Goal: Transaction & Acquisition: Book appointment/travel/reservation

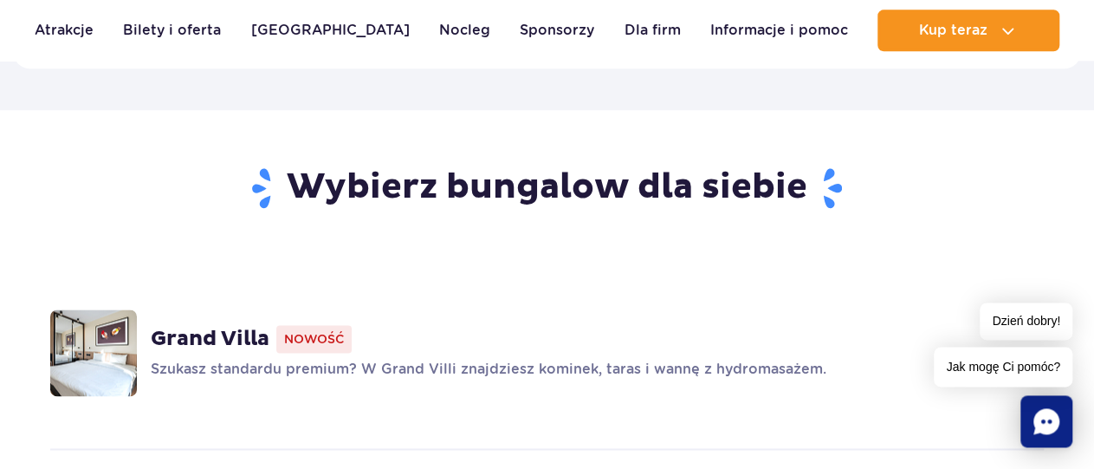
scroll to position [1262, 0]
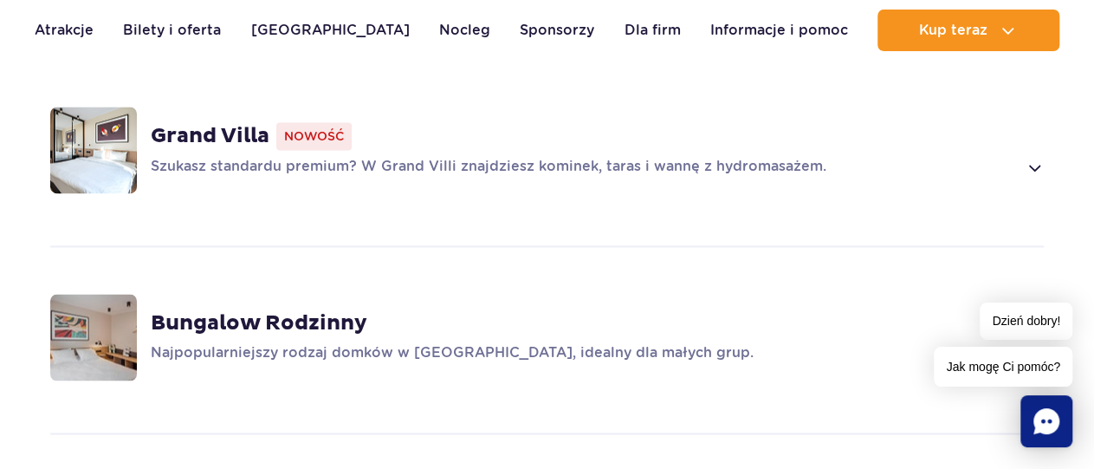
click at [1030, 157] on span at bounding box center [1034, 167] width 20 height 21
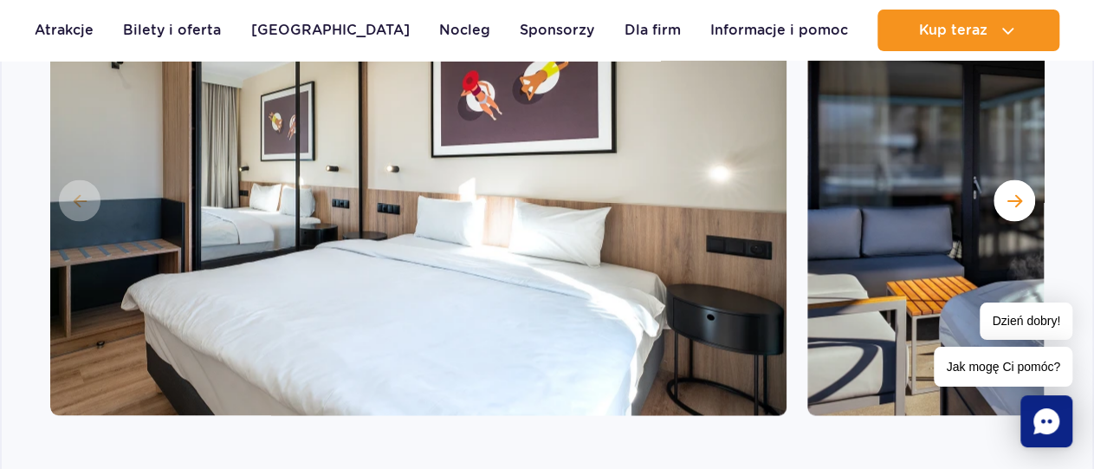
scroll to position [1575, 0]
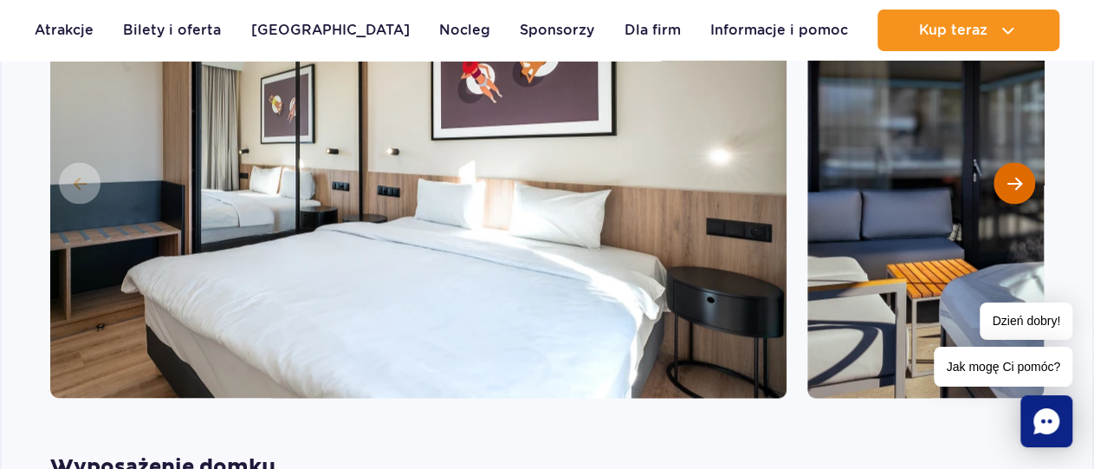
click at [1007, 167] on button "Następny slajd" at bounding box center [1015, 184] width 42 height 42
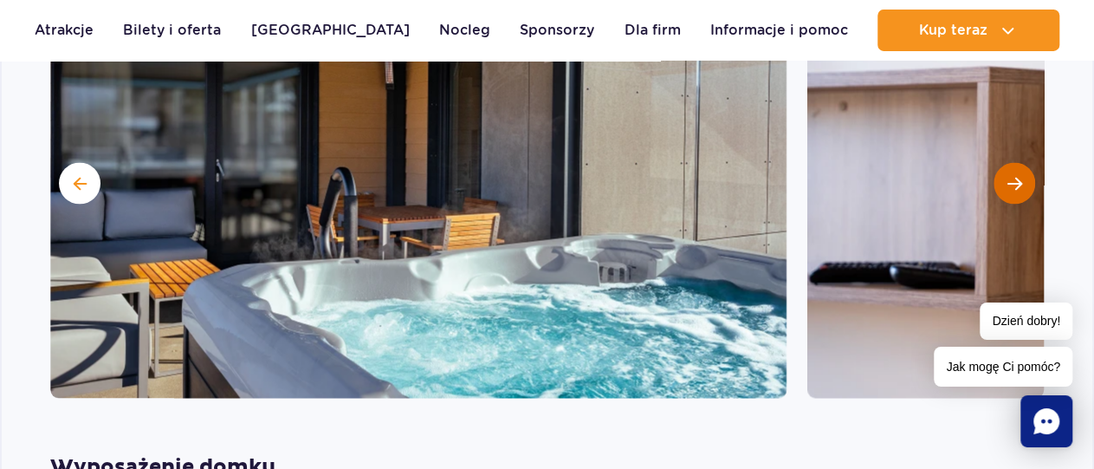
click at [1020, 166] on button "Następny slajd" at bounding box center [1015, 184] width 42 height 42
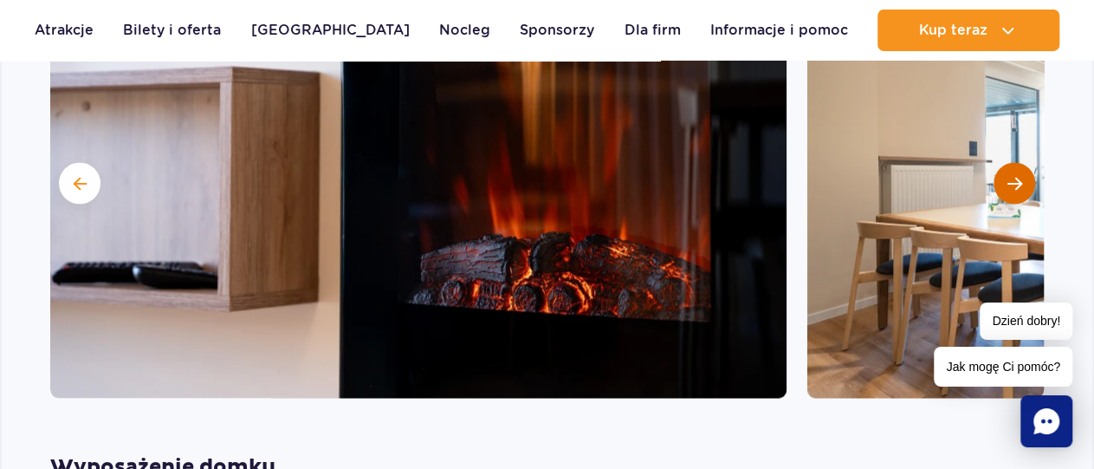
click at [1020, 176] on span "Następny slajd" at bounding box center [1015, 184] width 15 height 16
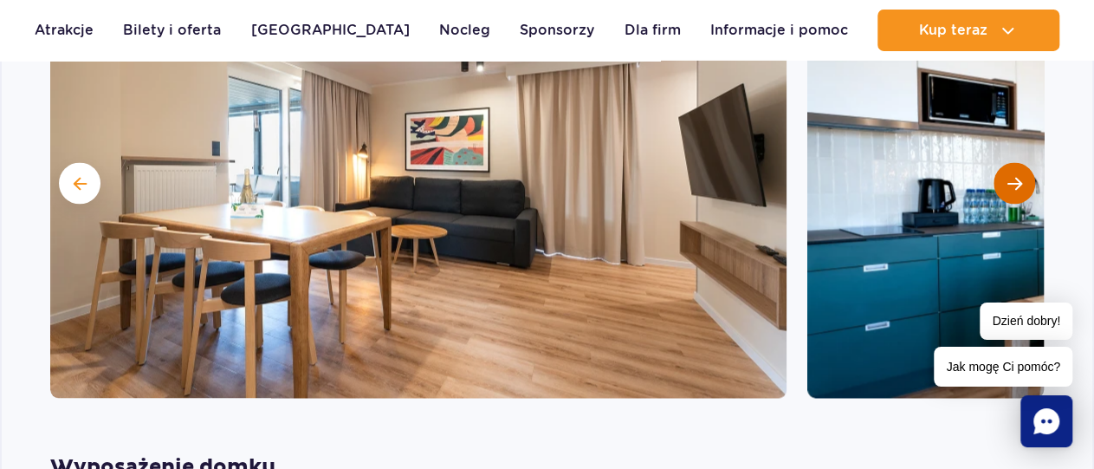
click at [1020, 176] on span "Następny slajd" at bounding box center [1015, 184] width 15 height 16
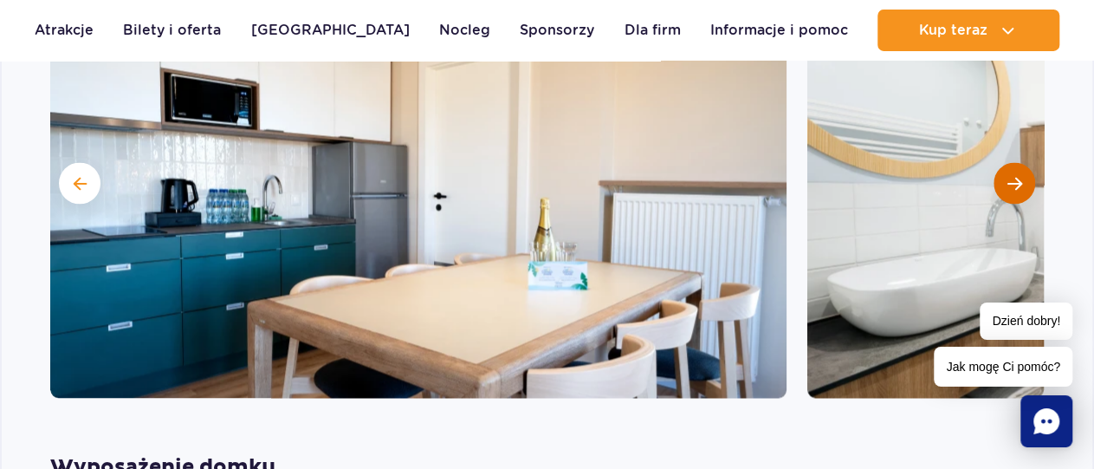
click at [1020, 176] on span "Następny slajd" at bounding box center [1015, 184] width 15 height 16
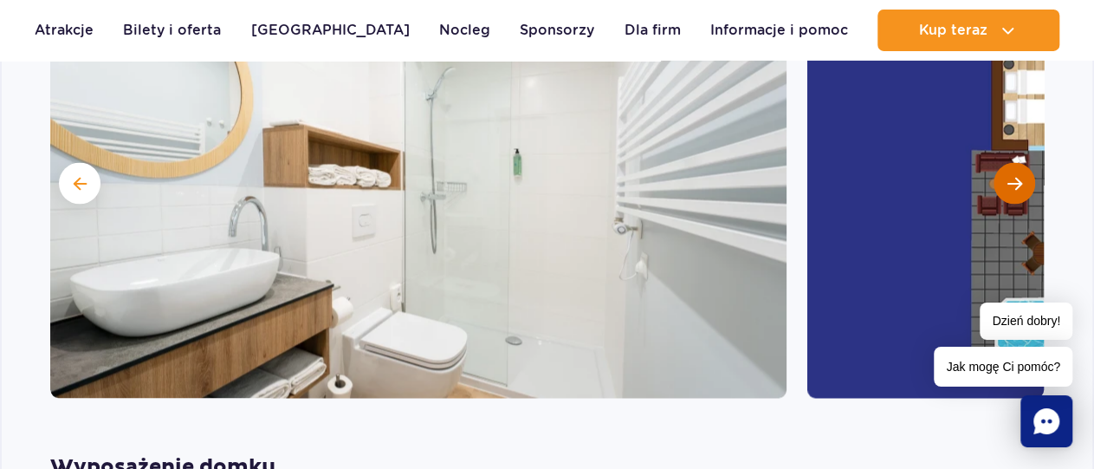
click at [1020, 176] on span "Następny slajd" at bounding box center [1015, 184] width 15 height 16
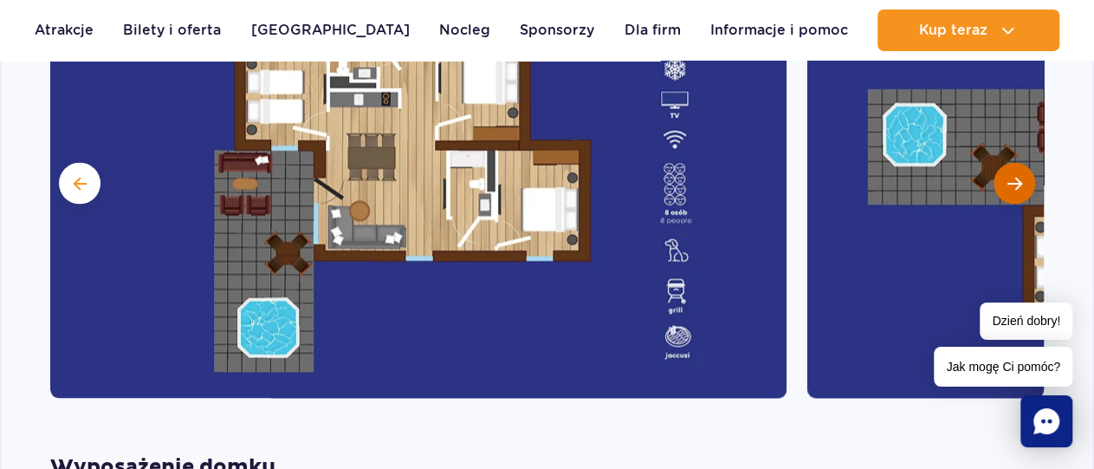
click at [1018, 176] on span "Następny slajd" at bounding box center [1015, 184] width 15 height 16
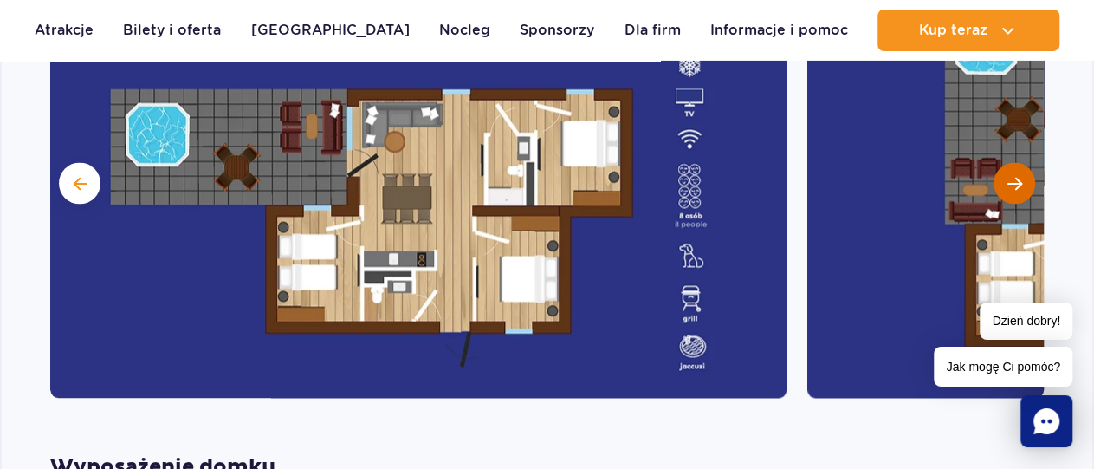
click at [1018, 176] on span "Następny slajd" at bounding box center [1015, 184] width 15 height 16
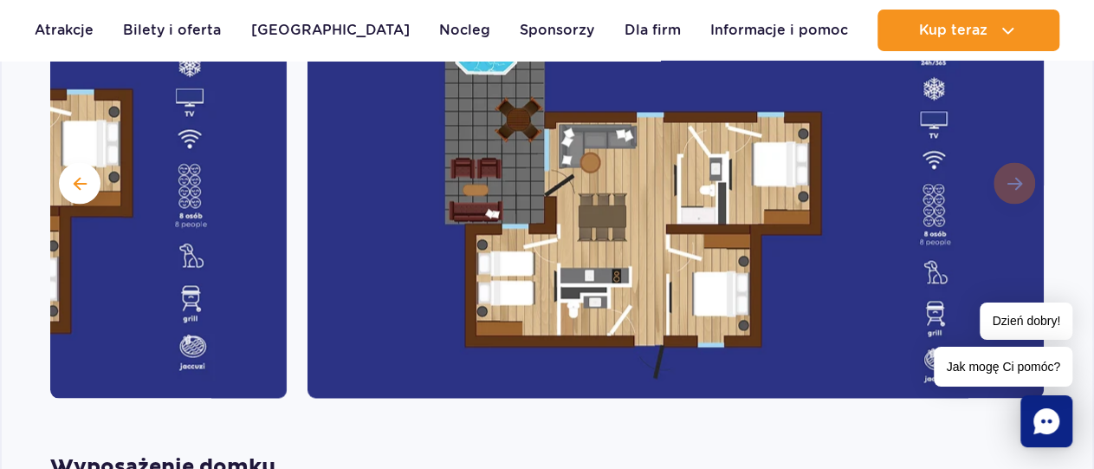
click at [1018, 166] on img at bounding box center [676, 181] width 737 height 433
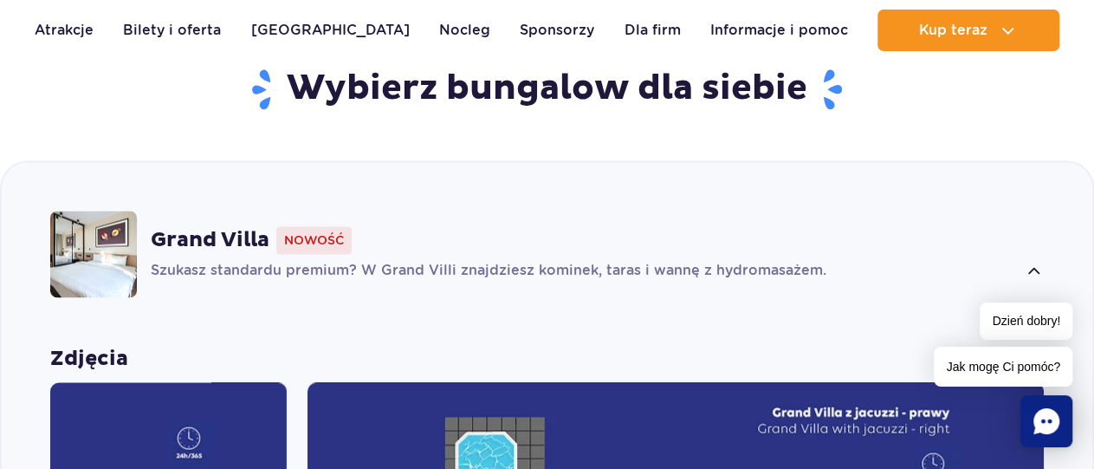
scroll to position [1124, 0]
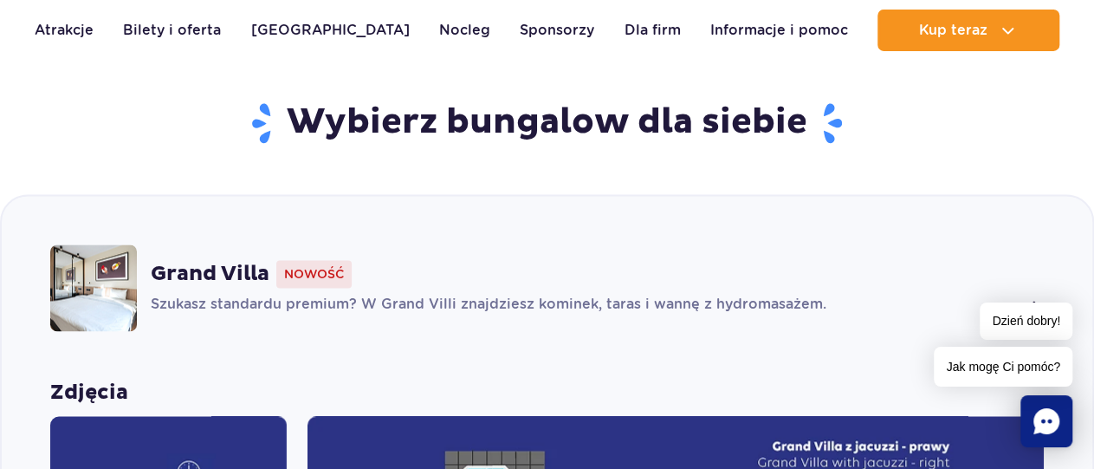
click at [209, 261] on strong "Grand Villa" at bounding box center [210, 274] width 119 height 26
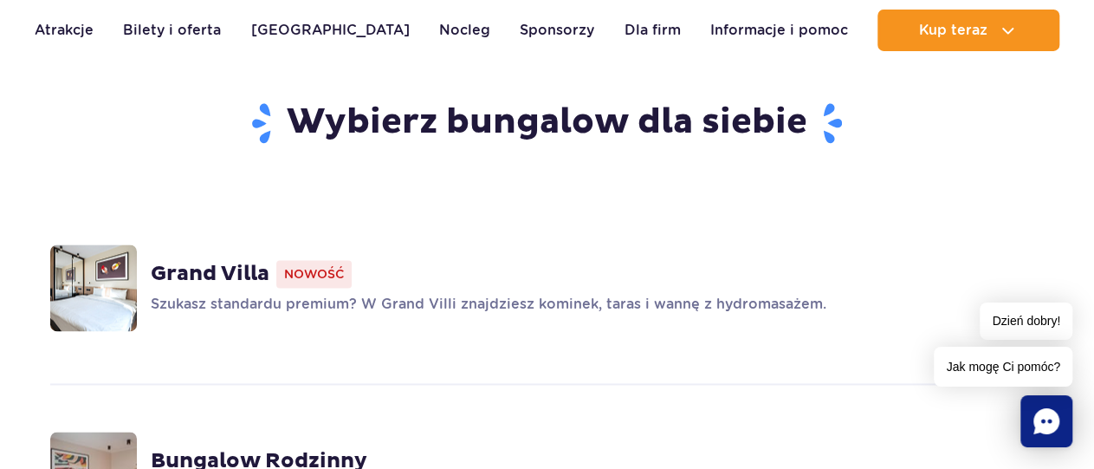
click at [1035, 295] on span at bounding box center [1034, 305] width 20 height 21
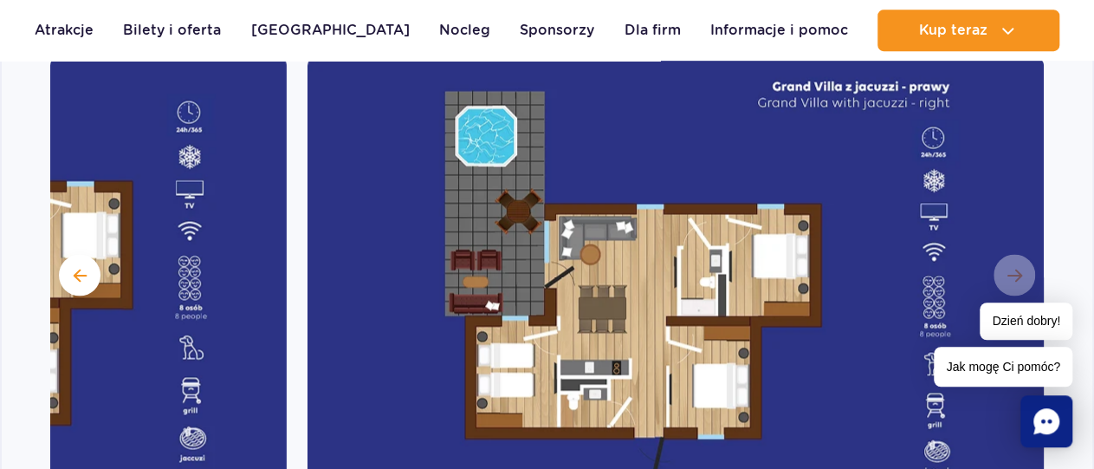
scroll to position [1455, 0]
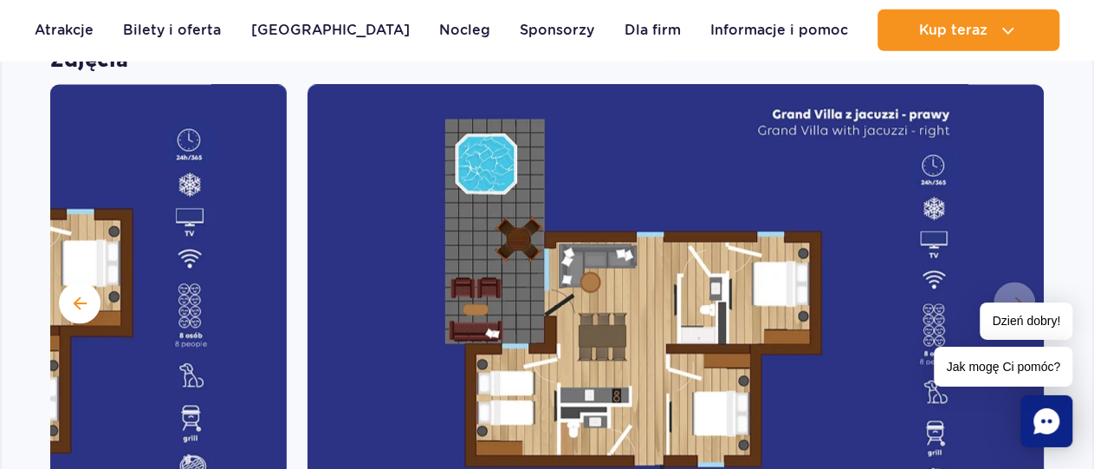
click at [1002, 283] on img at bounding box center [676, 301] width 737 height 433
click at [1006, 280] on img at bounding box center [676, 301] width 737 height 433
click at [70, 282] on button at bounding box center [80, 303] width 42 height 42
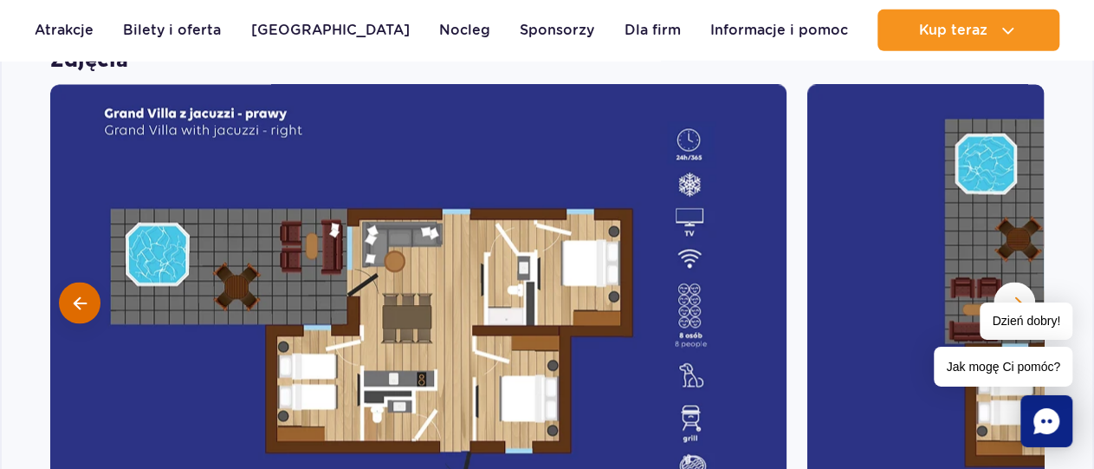
click at [72, 282] on button at bounding box center [80, 303] width 42 height 42
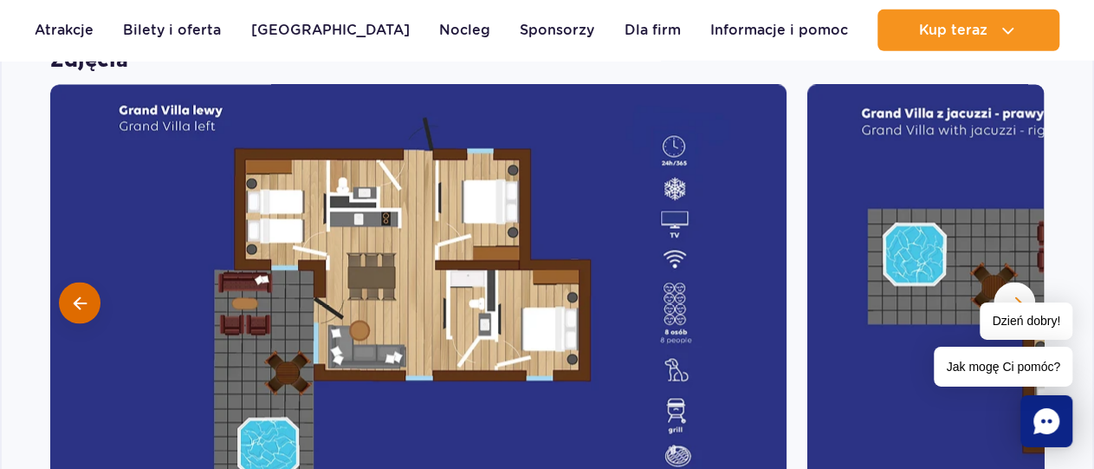
click at [72, 282] on button at bounding box center [80, 303] width 42 height 42
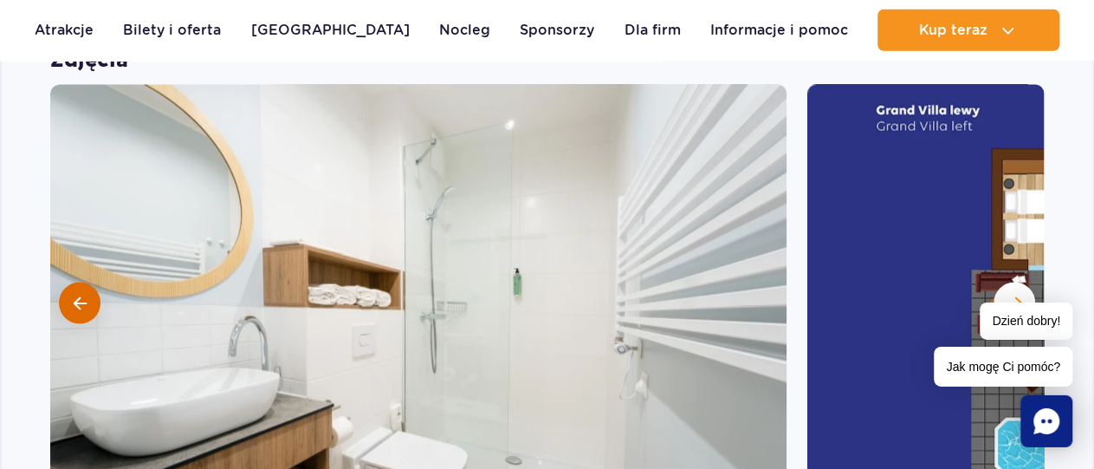
click at [72, 282] on button at bounding box center [80, 303] width 42 height 42
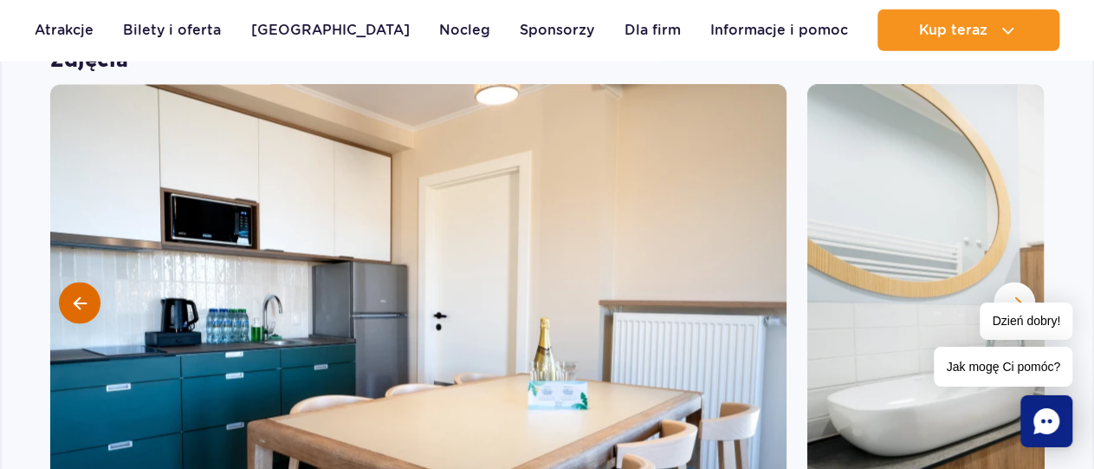
click at [73, 282] on button at bounding box center [80, 303] width 42 height 42
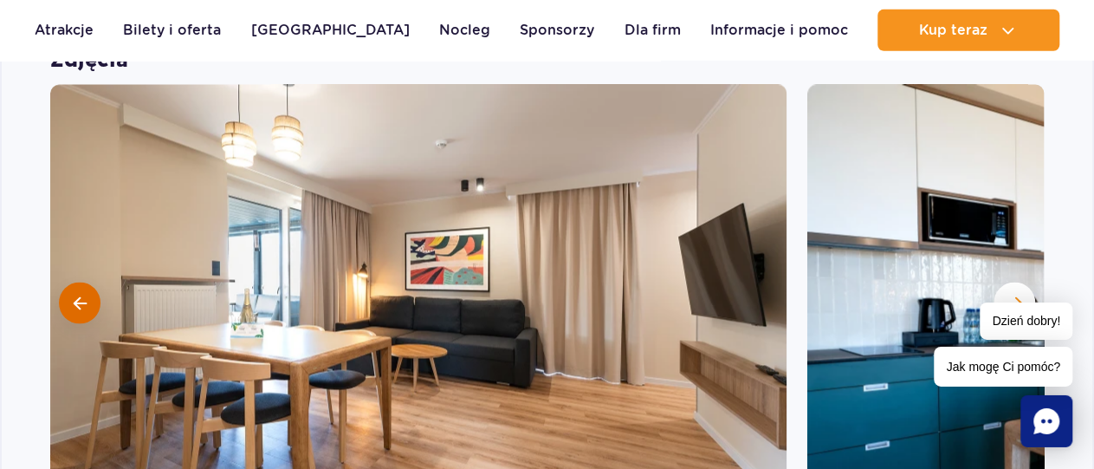
click at [73, 282] on button at bounding box center [80, 303] width 42 height 42
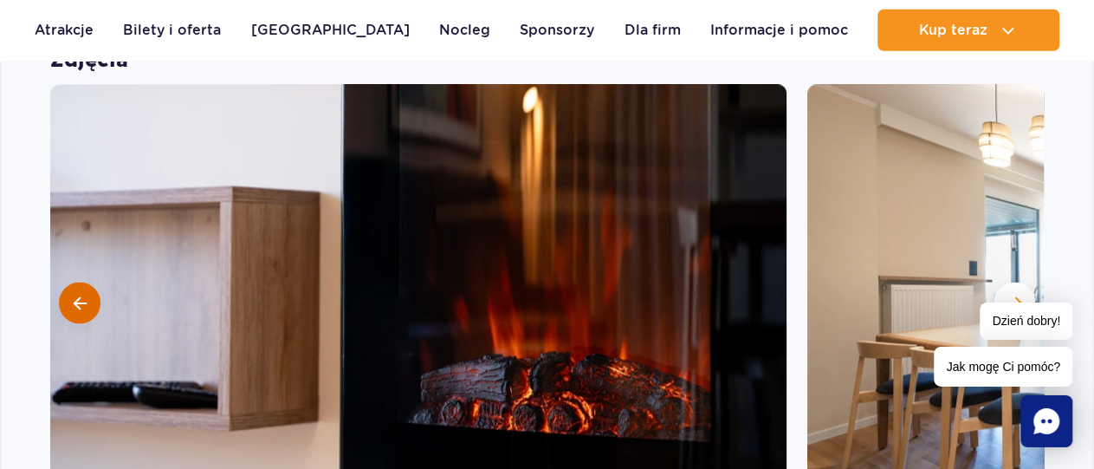
click at [73, 282] on button at bounding box center [80, 303] width 42 height 42
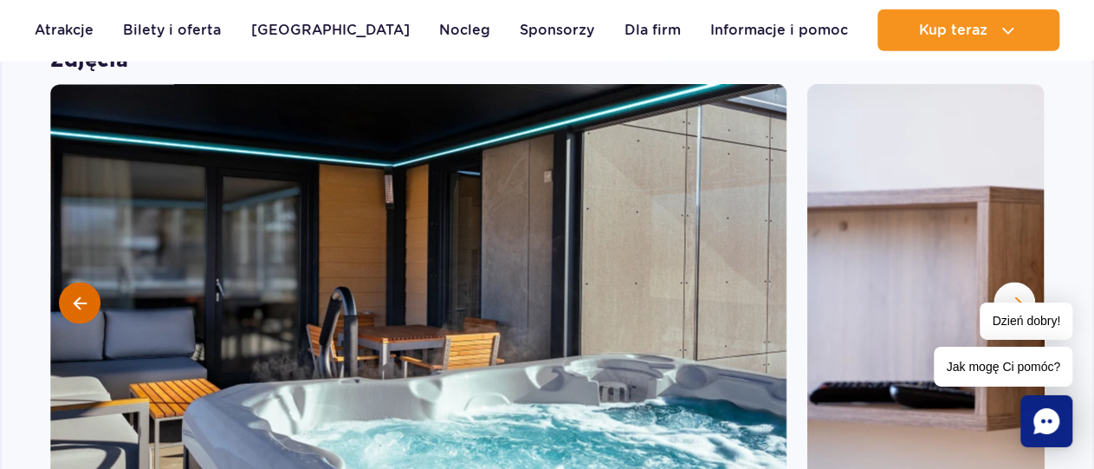
click at [73, 282] on button at bounding box center [80, 303] width 42 height 42
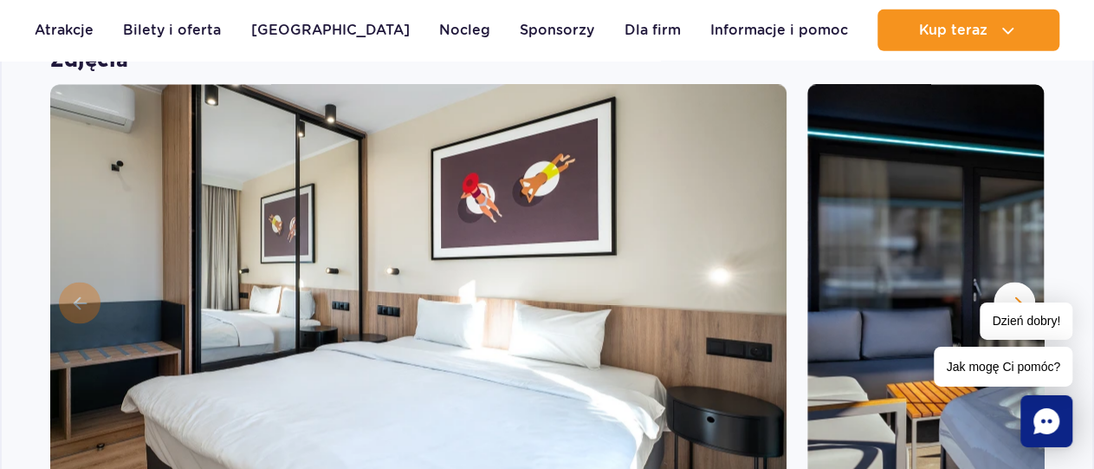
click at [73, 272] on img at bounding box center [418, 301] width 737 height 433
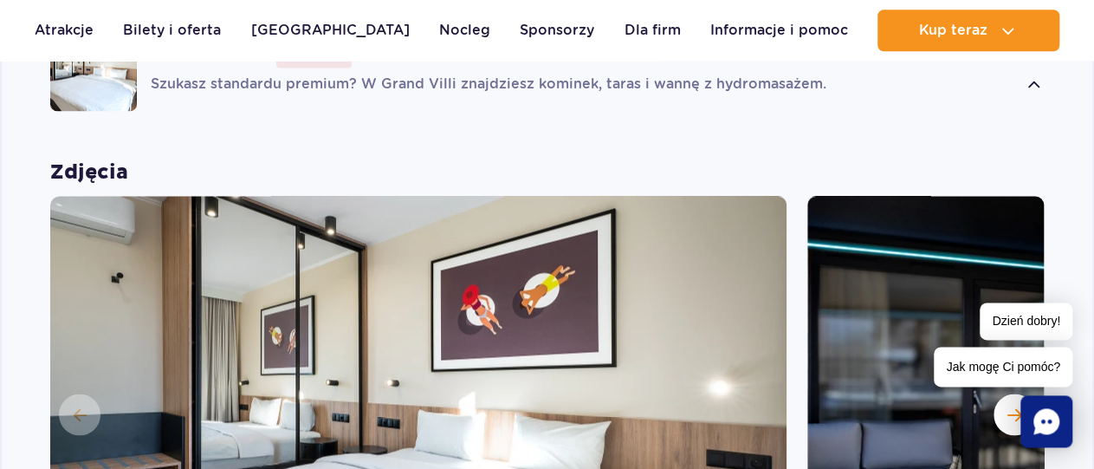
scroll to position [1545, 0]
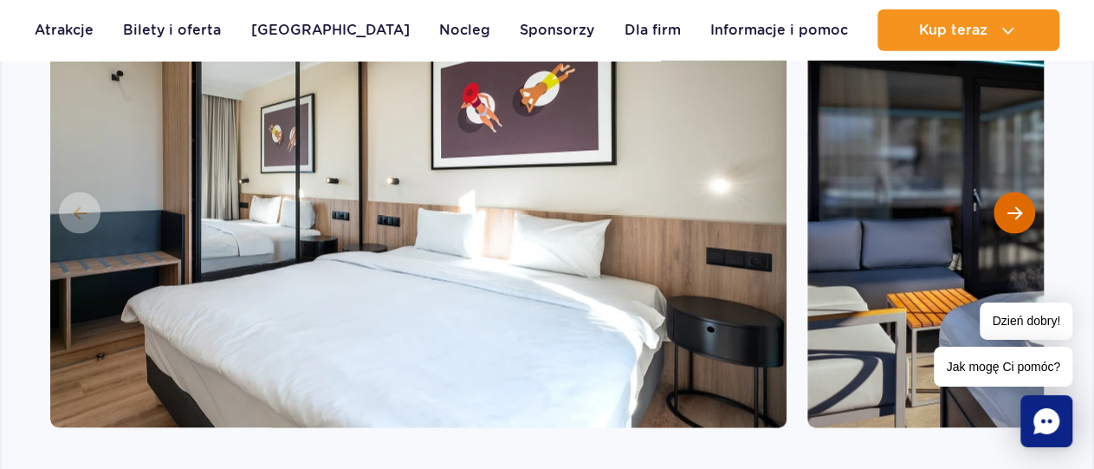
click at [1011, 205] on span "Następny slajd" at bounding box center [1015, 213] width 15 height 16
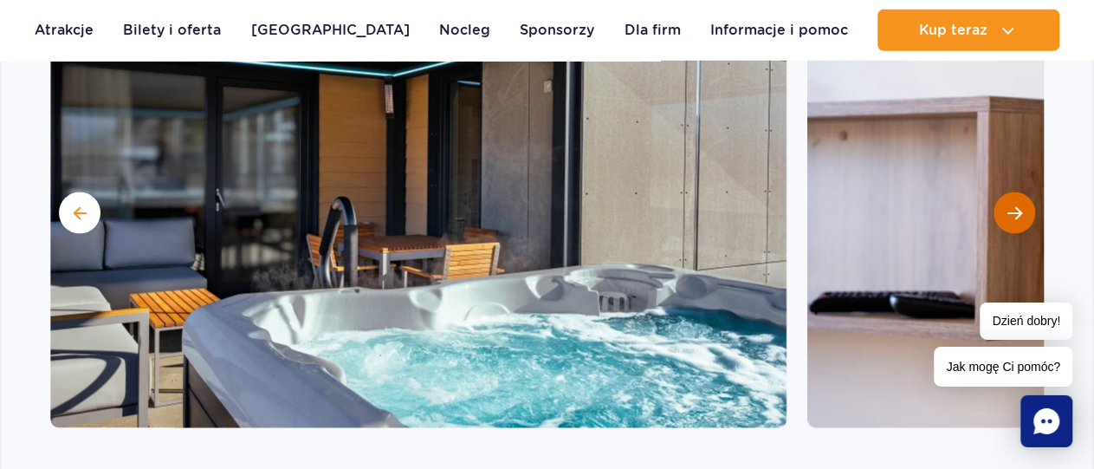
click at [1011, 205] on span "Następny slajd" at bounding box center [1015, 213] width 15 height 16
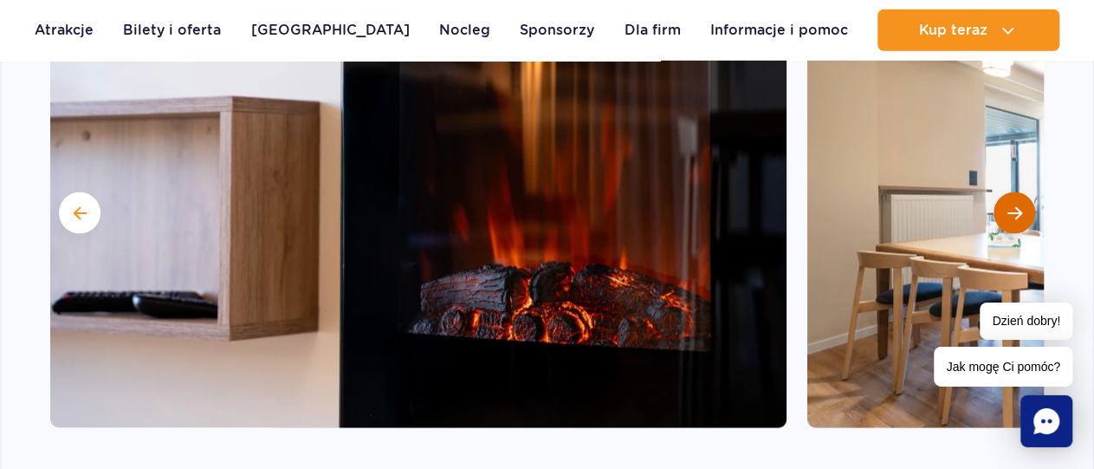
click at [1011, 205] on span "Następny slajd" at bounding box center [1015, 213] width 15 height 16
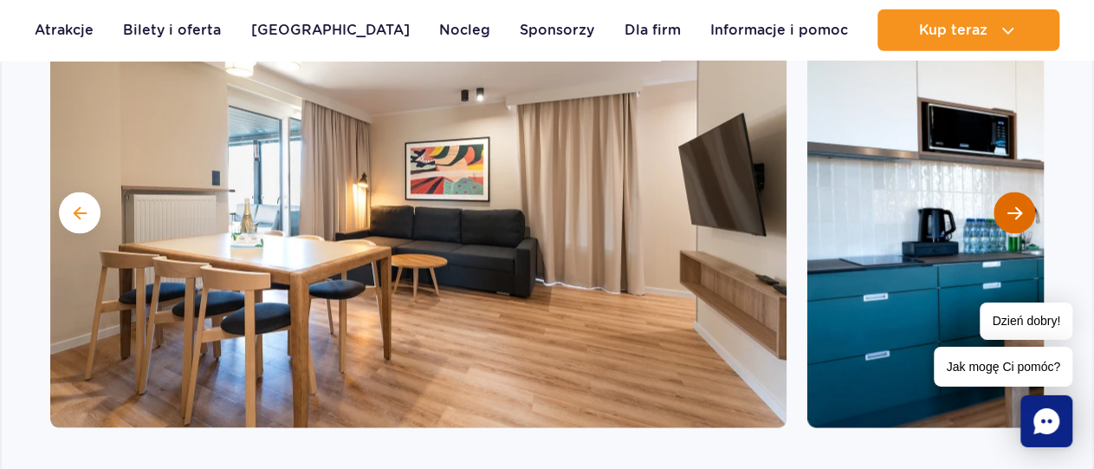
click at [1011, 205] on span "Następny slajd" at bounding box center [1015, 213] width 15 height 16
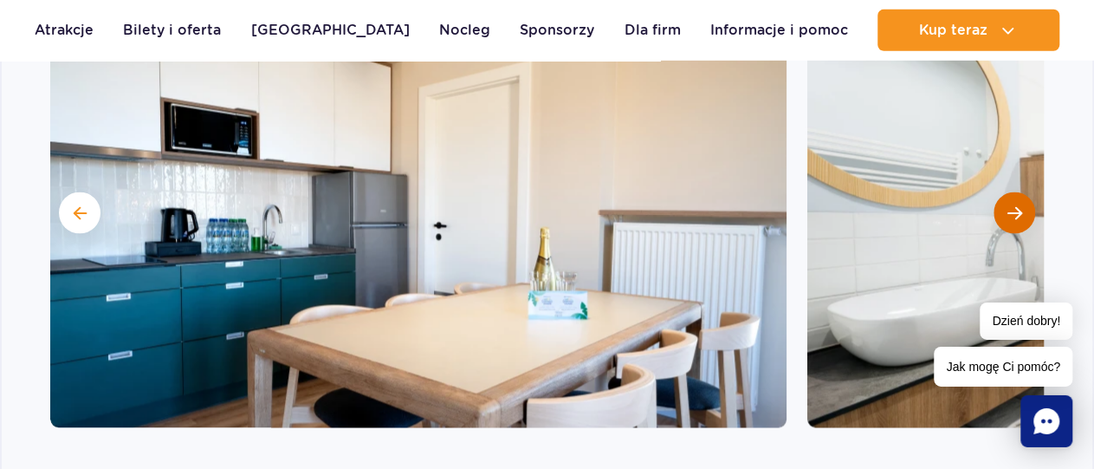
click at [1011, 205] on span "Następny slajd" at bounding box center [1015, 213] width 15 height 16
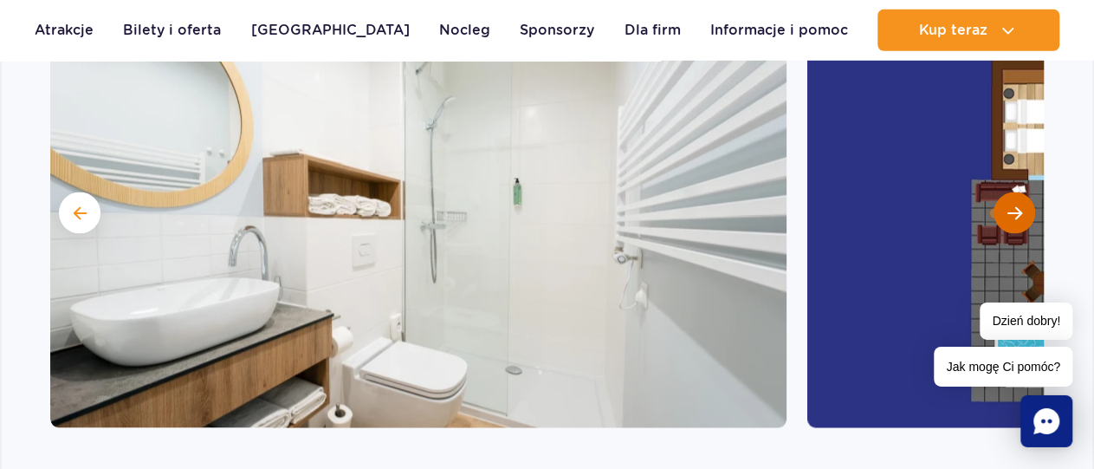
click at [1011, 205] on span "Następny slajd" at bounding box center [1015, 213] width 15 height 16
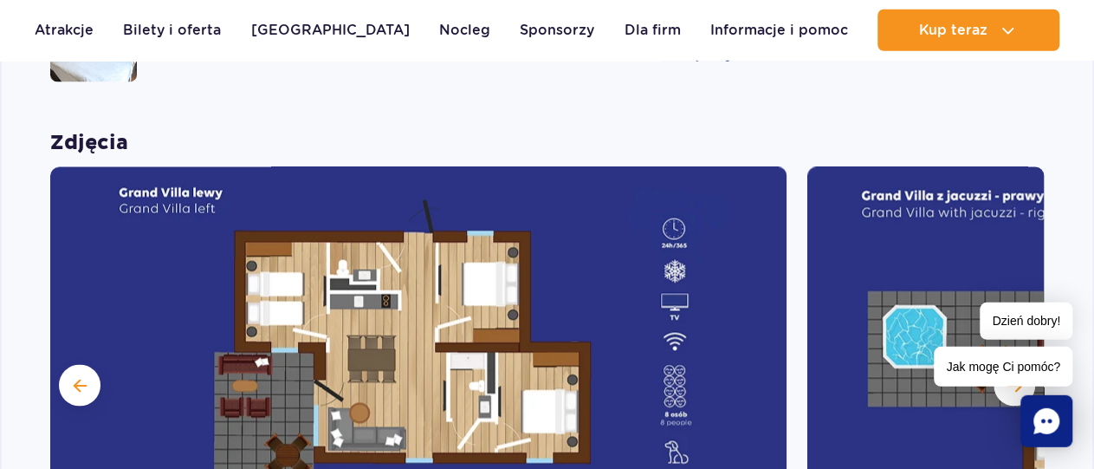
scroll to position [1365, 0]
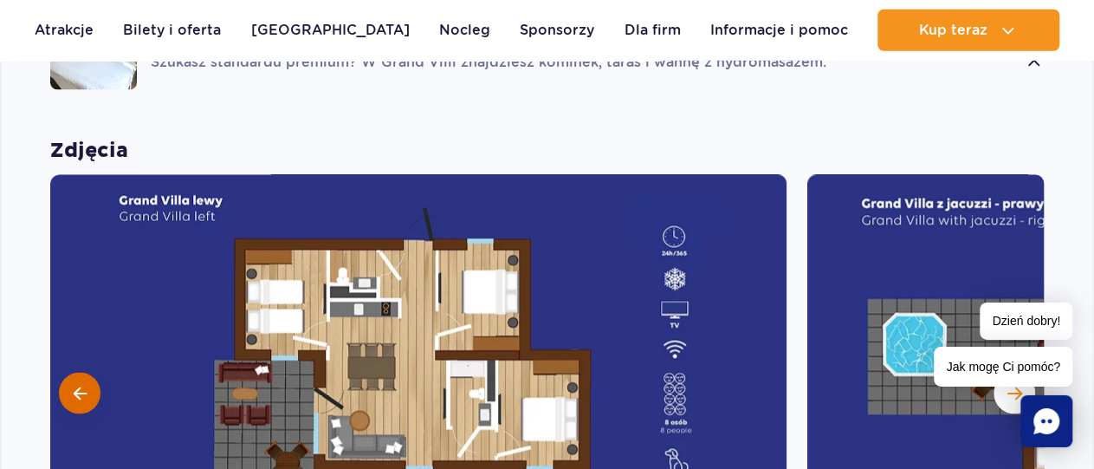
click at [81, 386] on span at bounding box center [80, 394] width 13 height 16
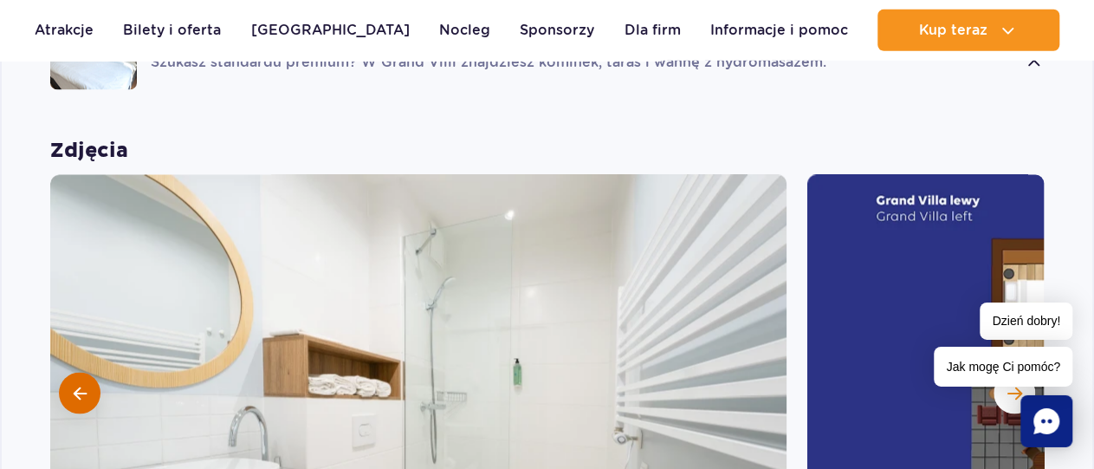
click at [81, 386] on span at bounding box center [80, 394] width 13 height 16
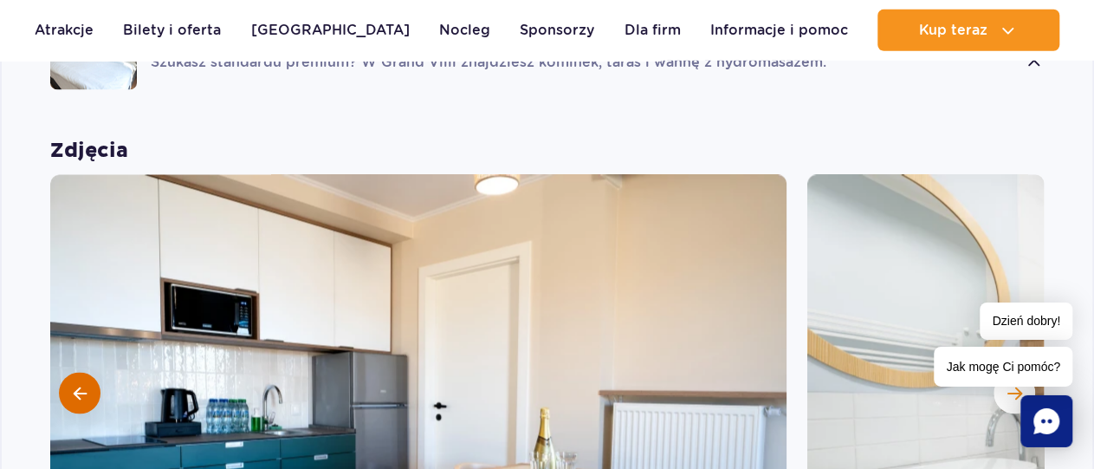
click at [81, 386] on span at bounding box center [80, 394] width 13 height 16
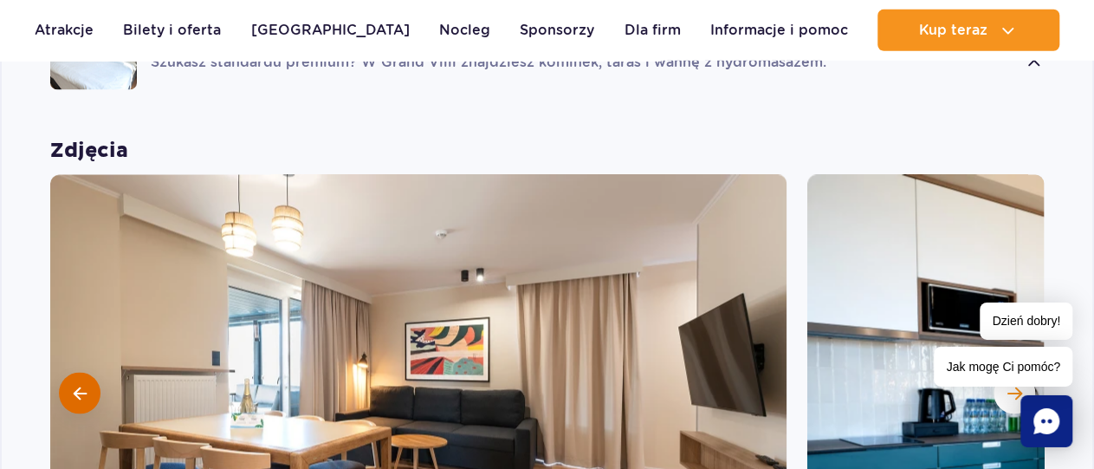
click at [81, 386] on span at bounding box center [80, 394] width 13 height 16
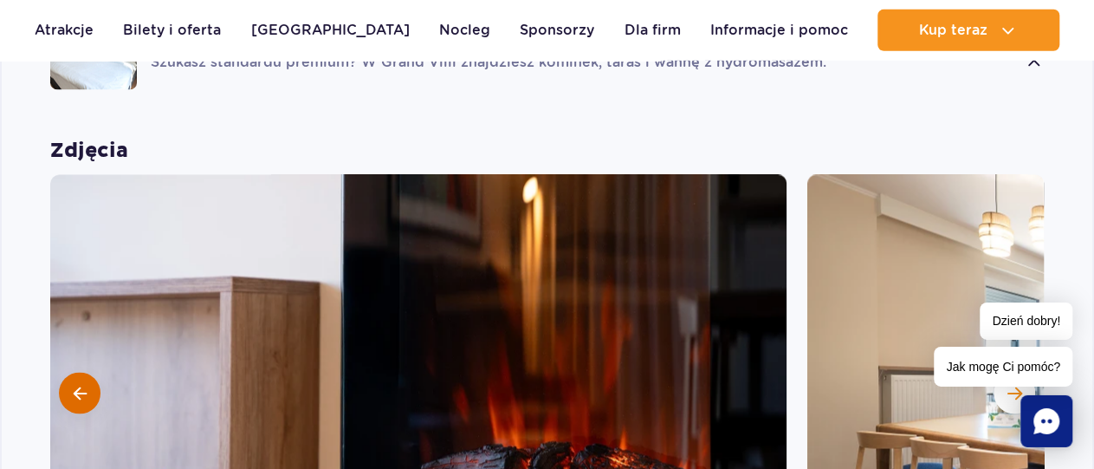
click at [81, 386] on span at bounding box center [80, 394] width 13 height 16
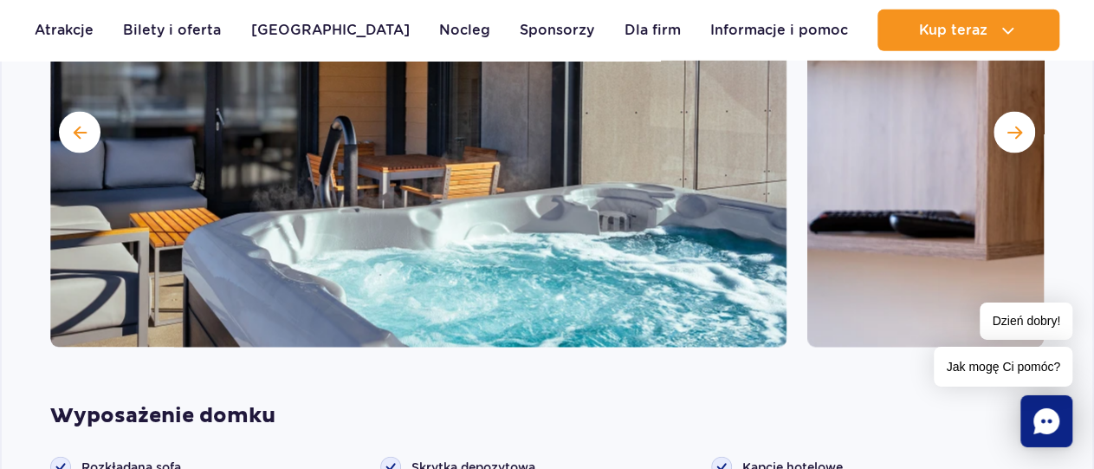
scroll to position [1635, 0]
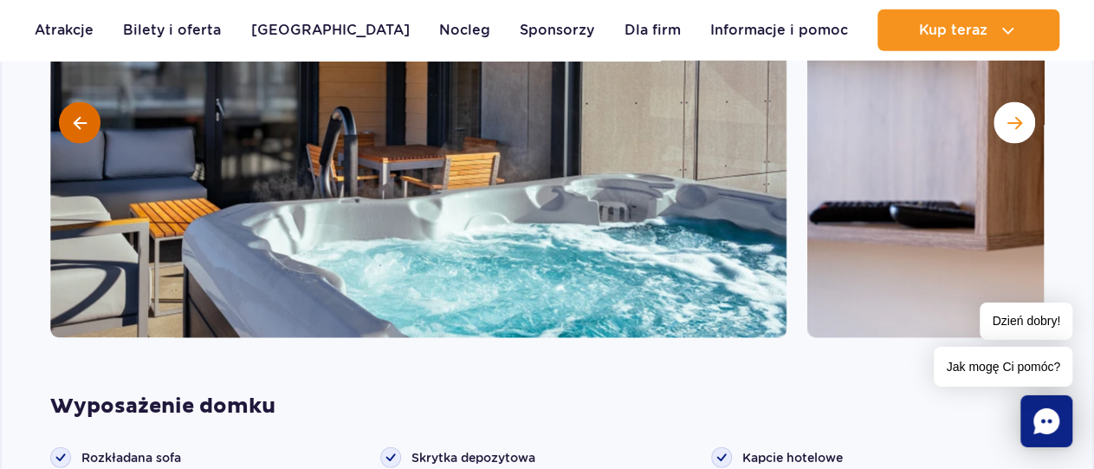
click at [93, 102] on button at bounding box center [80, 123] width 42 height 42
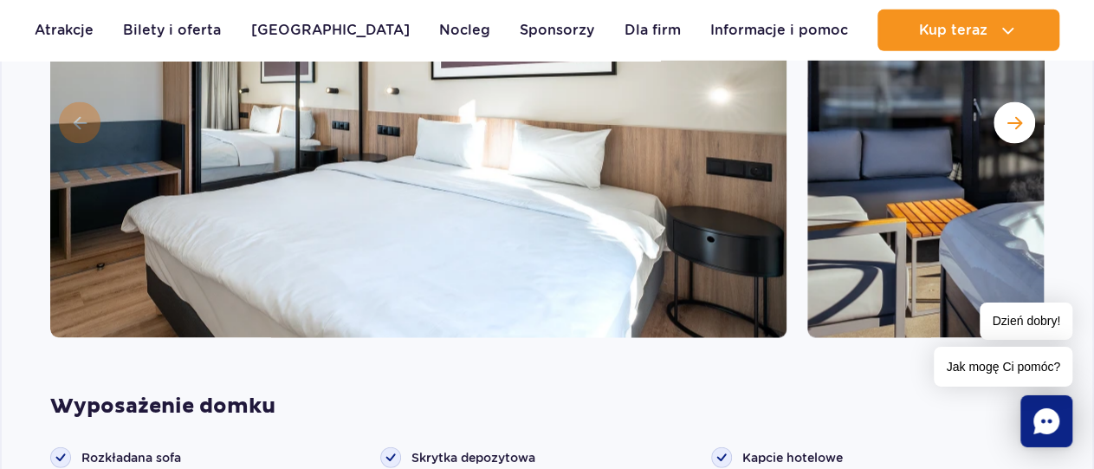
click at [93, 97] on img at bounding box center [418, 121] width 737 height 433
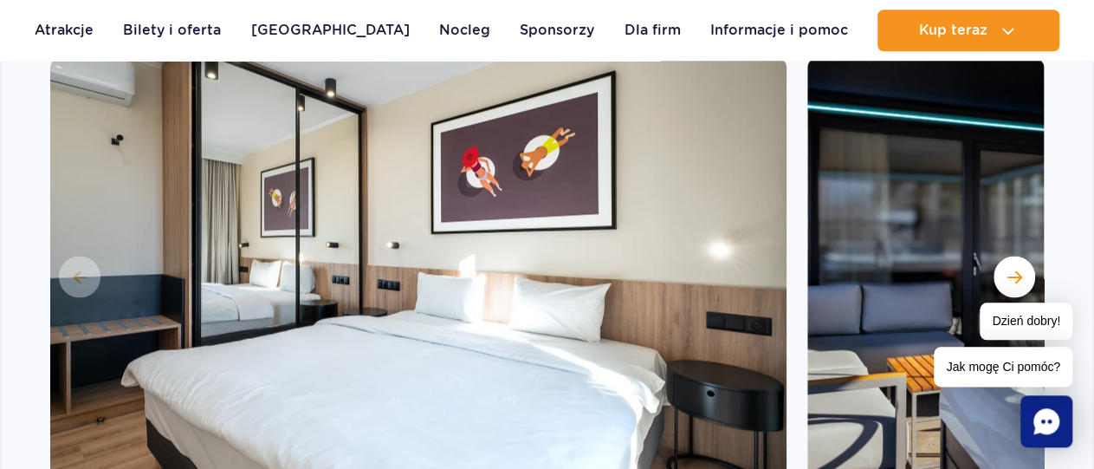
scroll to position [1455, 0]
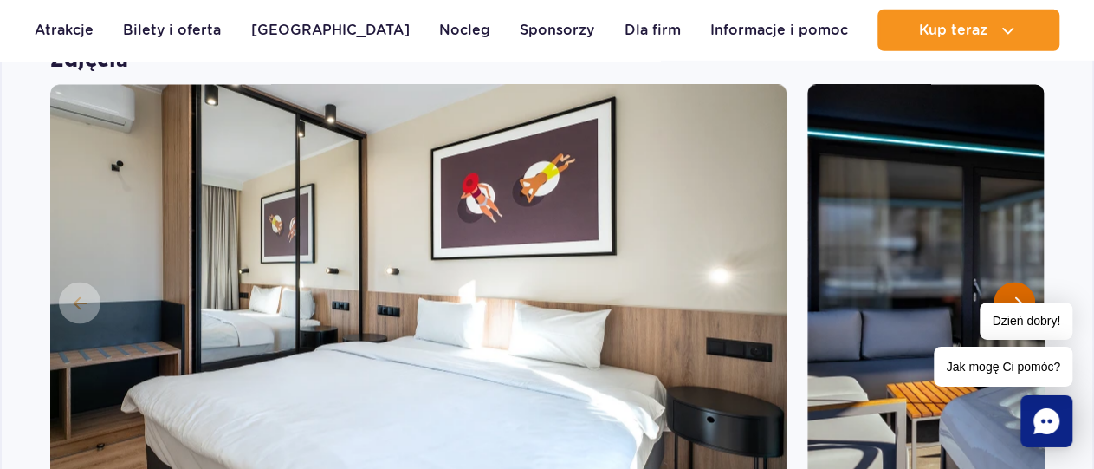
click at [1021, 295] on span "Następny slajd" at bounding box center [1015, 303] width 15 height 16
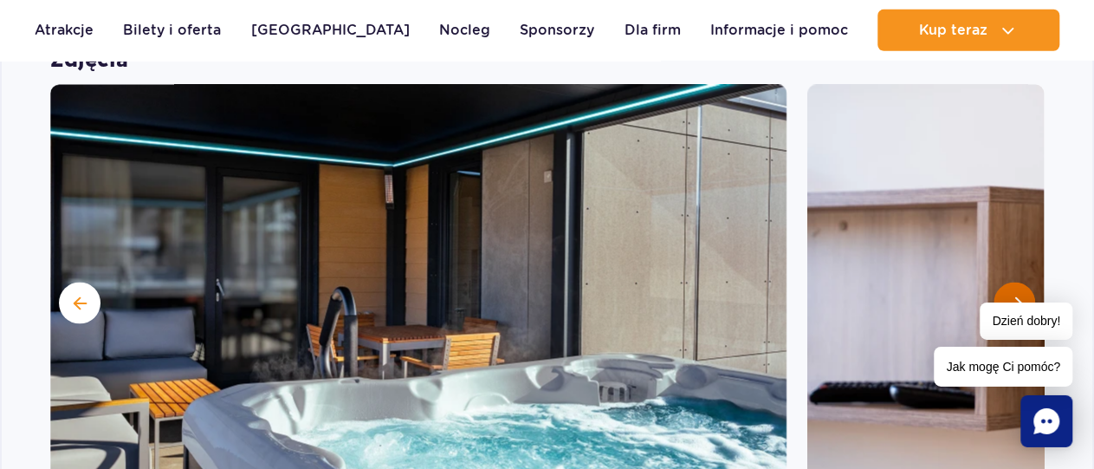
click at [1015, 295] on span "Następny slajd" at bounding box center [1015, 303] width 15 height 16
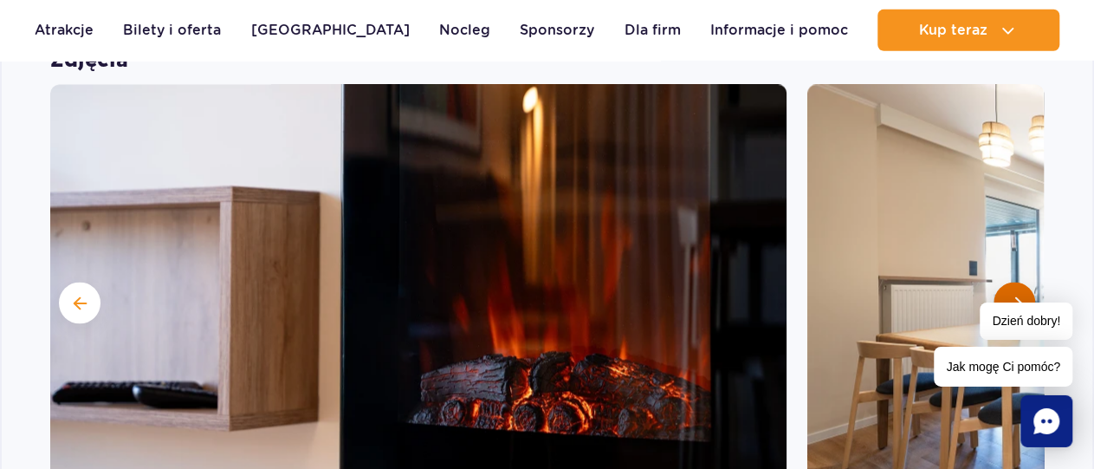
click at [1015, 295] on span "Następny slajd" at bounding box center [1015, 303] width 15 height 16
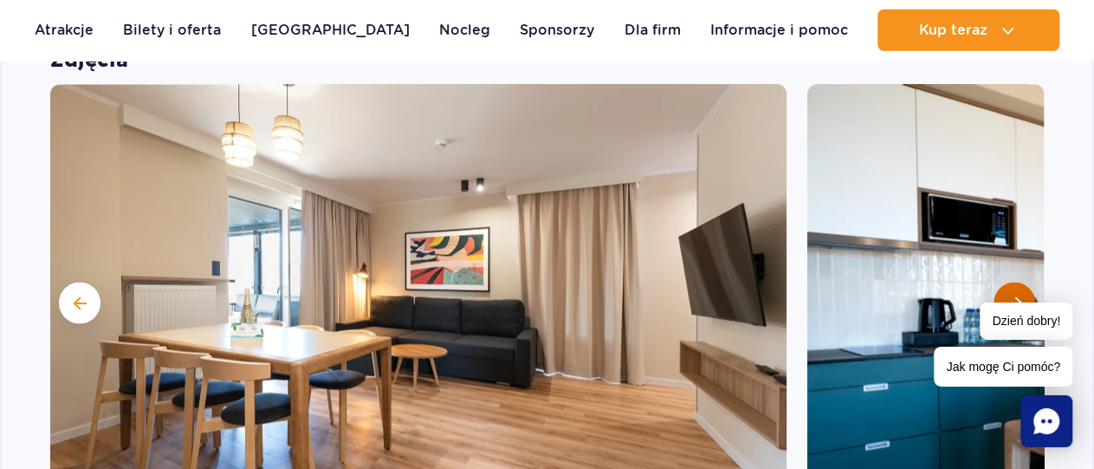
click at [1015, 295] on span "Następny slajd" at bounding box center [1015, 303] width 15 height 16
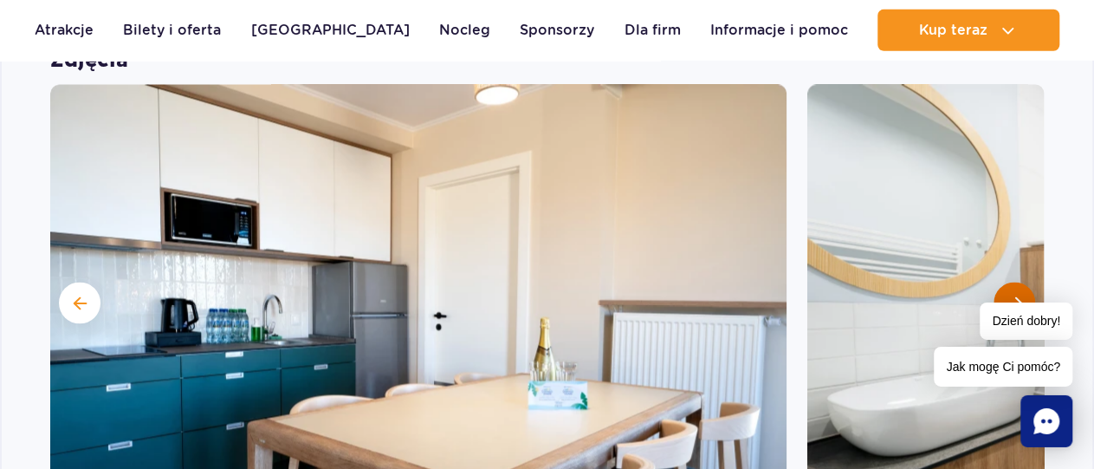
click at [1015, 295] on span "Następny slajd" at bounding box center [1015, 303] width 15 height 16
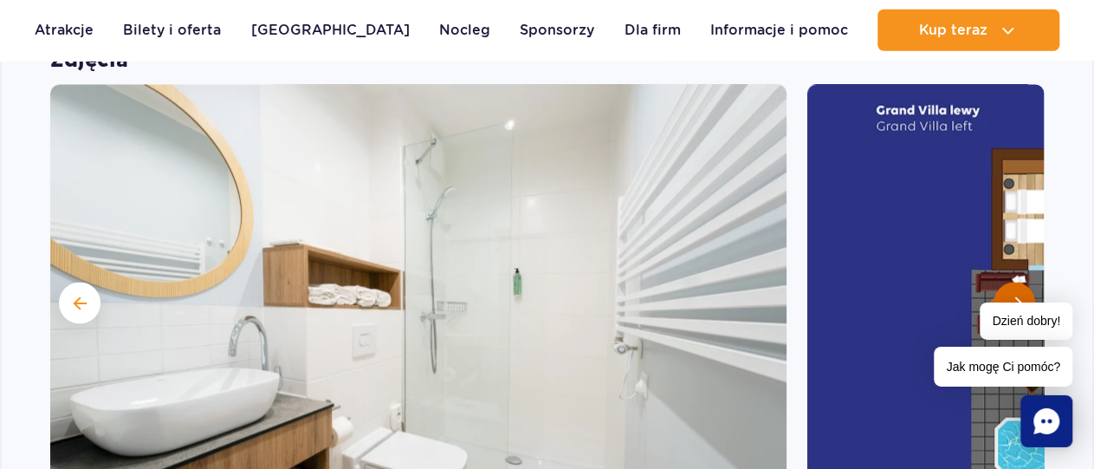
click at [1015, 295] on span "Następny slajd" at bounding box center [1015, 303] width 15 height 16
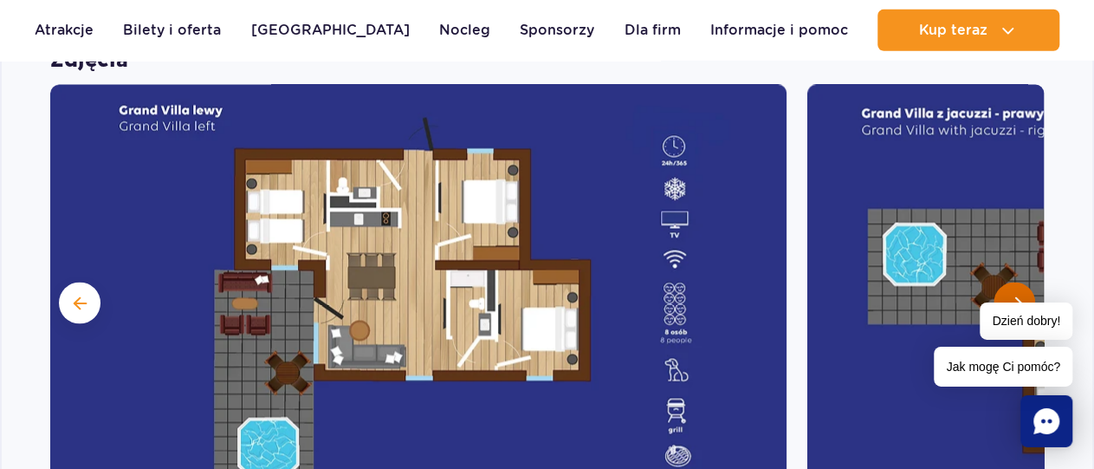
click at [1020, 295] on span "Następny slajd" at bounding box center [1015, 303] width 15 height 16
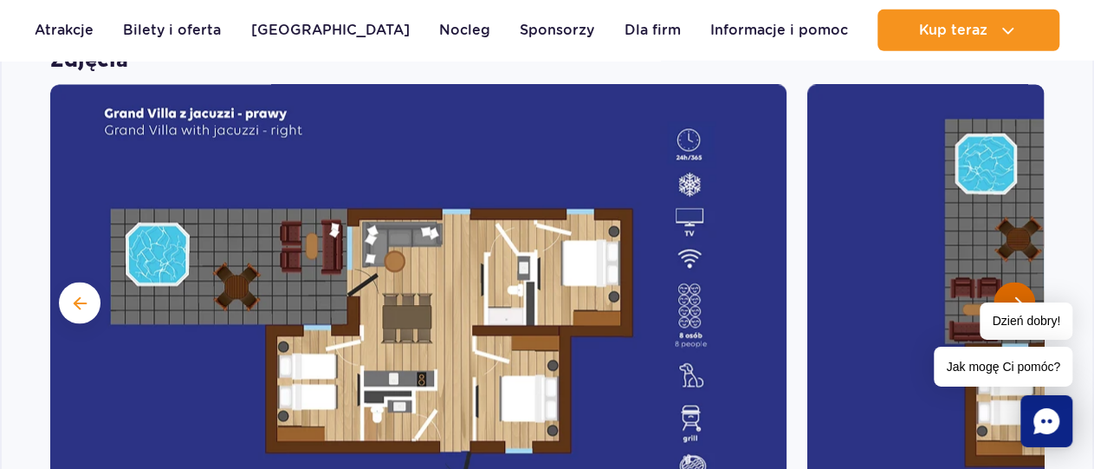
click at [1020, 295] on span "Następny slajd" at bounding box center [1015, 303] width 15 height 16
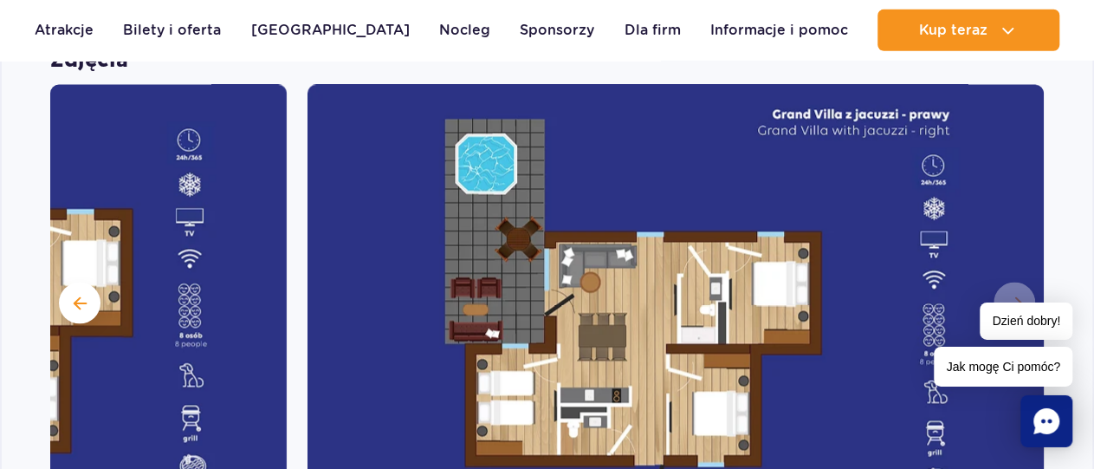
click at [1020, 279] on img at bounding box center [676, 301] width 737 height 433
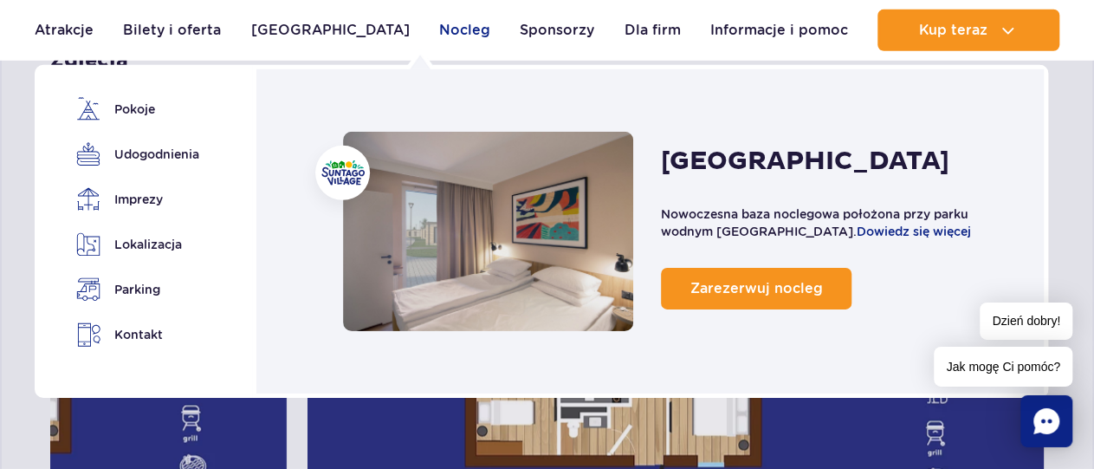
click at [439, 36] on link "Nocleg" at bounding box center [464, 31] width 51 height 42
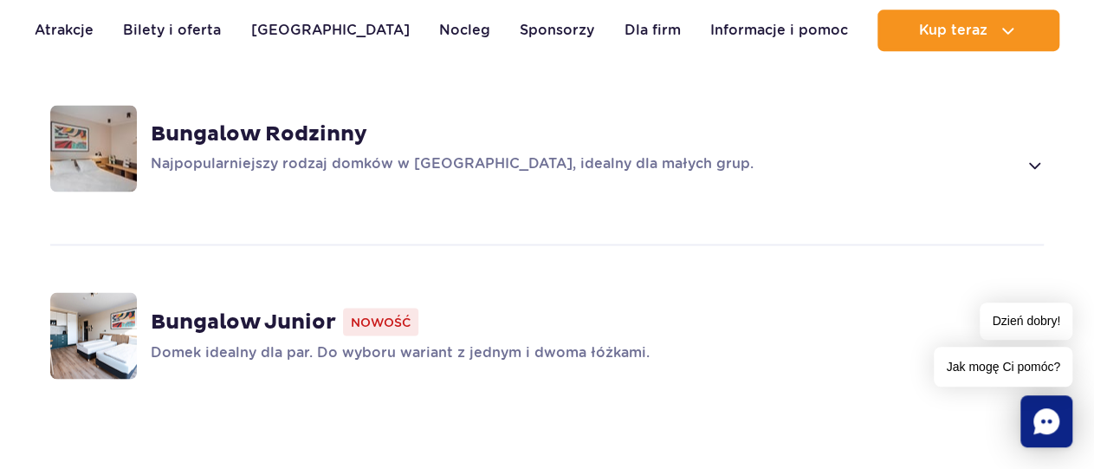
scroll to position [1532, 0]
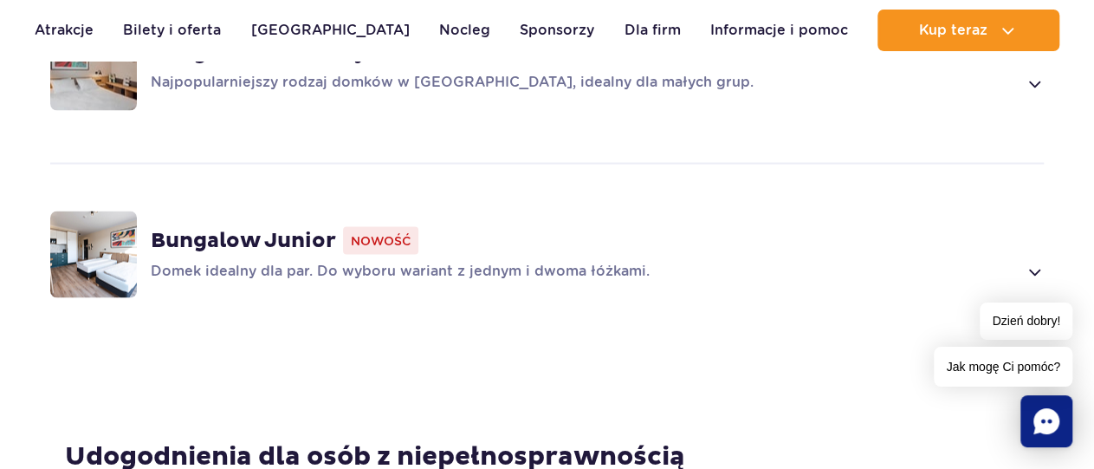
click at [1028, 261] on span at bounding box center [1034, 271] width 20 height 21
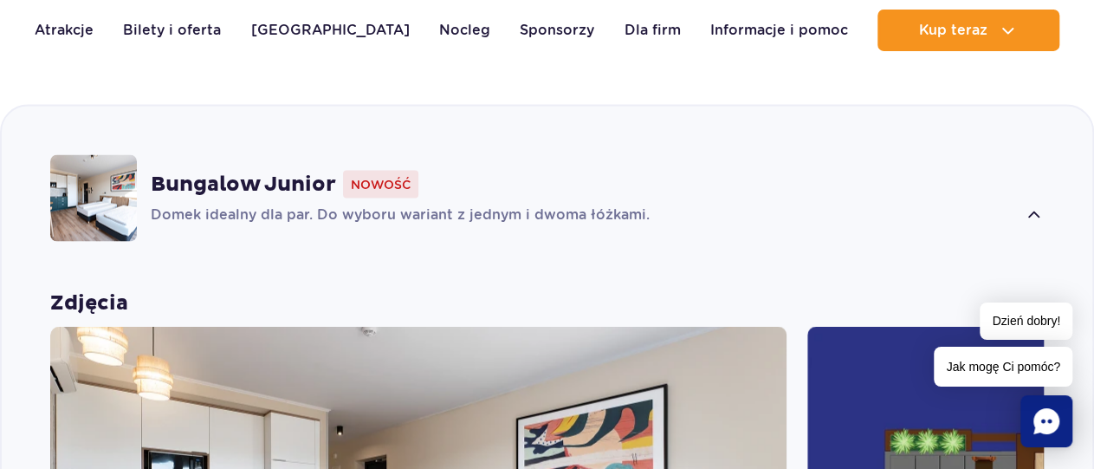
scroll to position [1588, 0]
click at [226, 171] on strong "Bungalow Junior" at bounding box center [243, 184] width 185 height 26
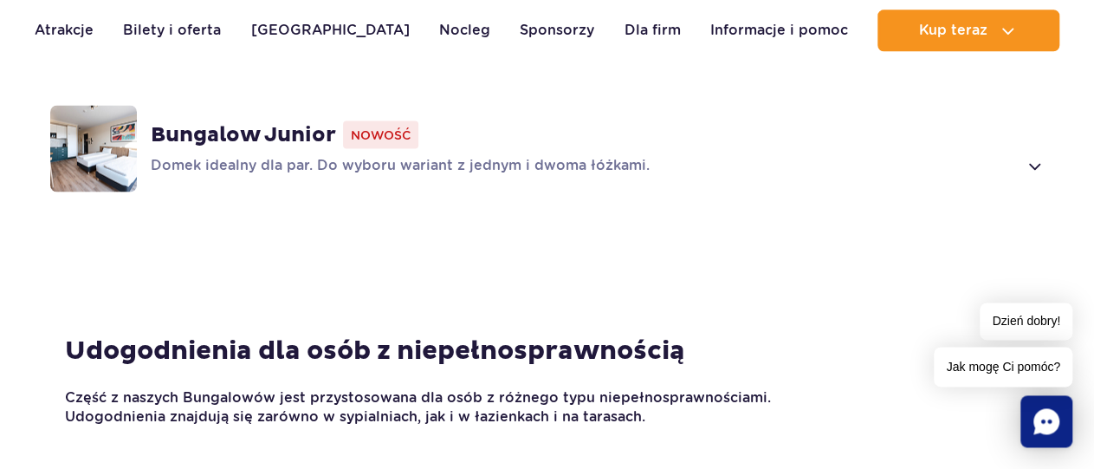
scroll to position [1498, 0]
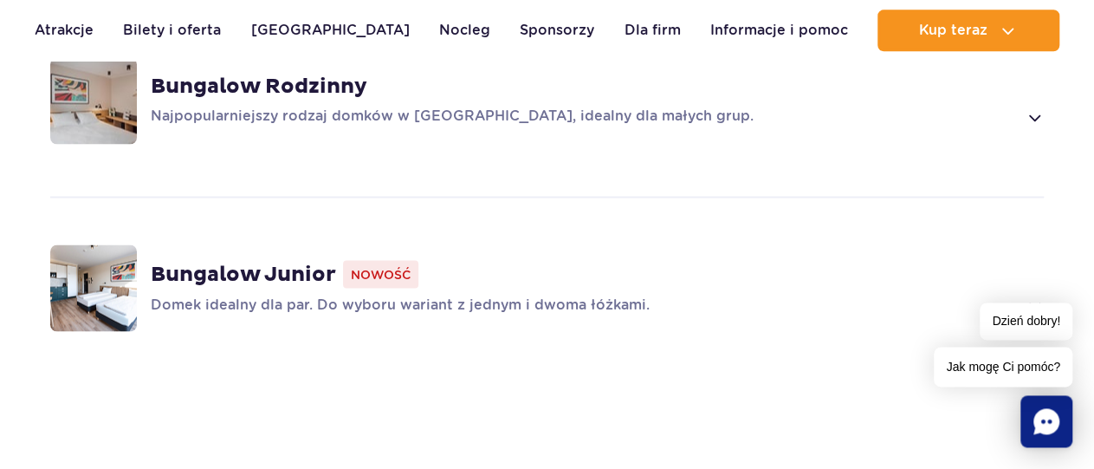
click at [243, 261] on strong "Bungalow Junior" at bounding box center [243, 274] width 185 height 26
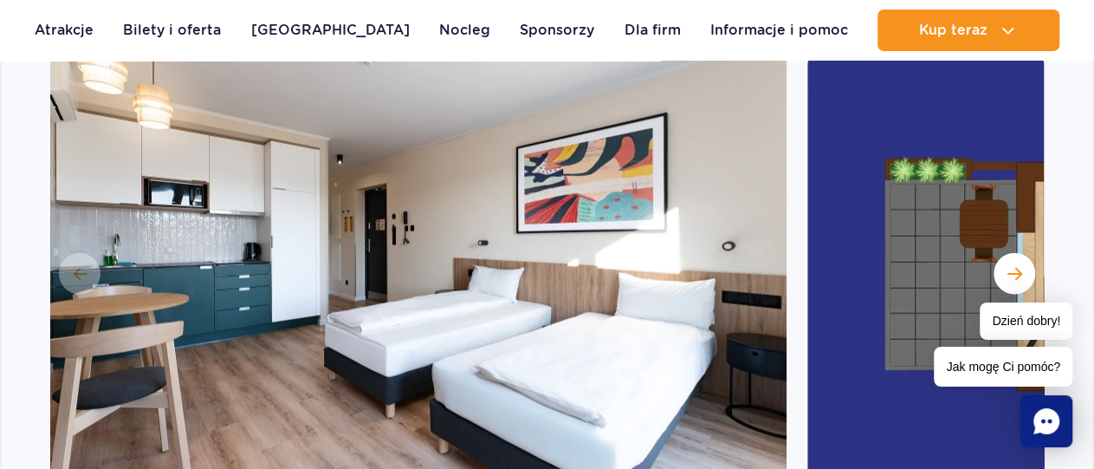
scroll to position [1891, 0]
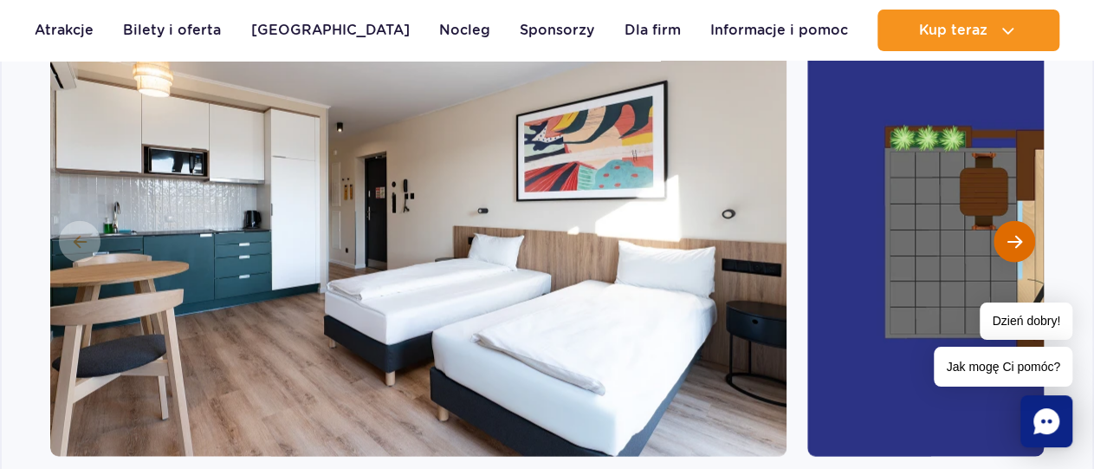
click at [1015, 234] on span "Następny slajd" at bounding box center [1015, 242] width 15 height 16
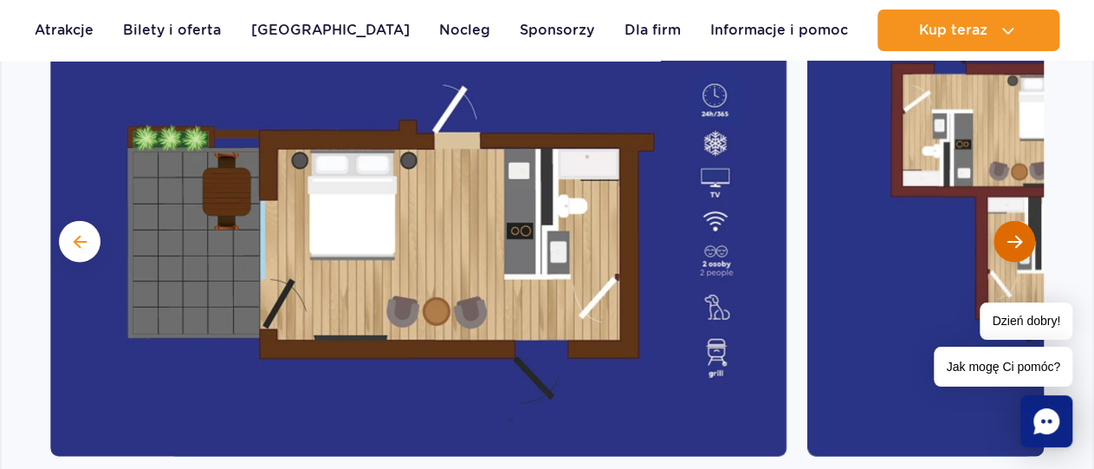
click at [1015, 234] on span "Następny slajd" at bounding box center [1015, 242] width 15 height 16
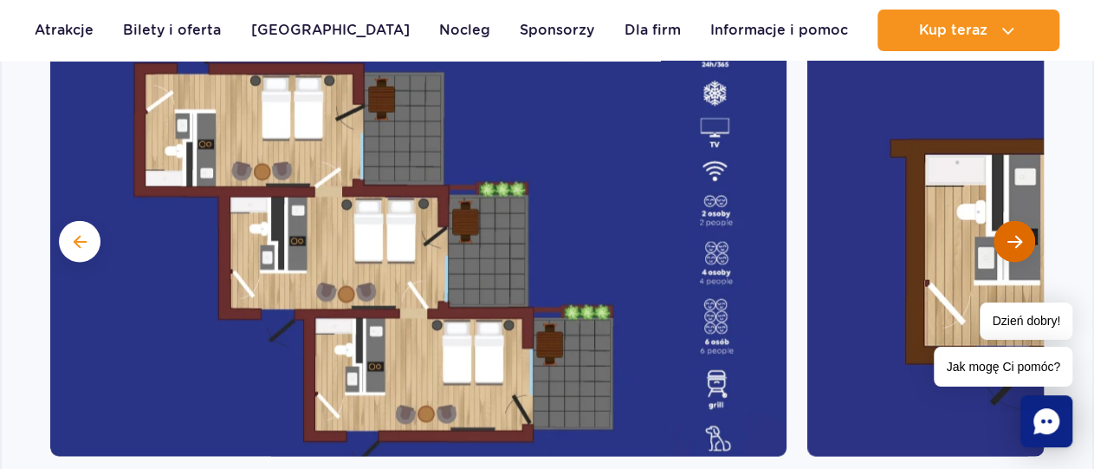
click at [1017, 234] on span "Następny slajd" at bounding box center [1015, 242] width 15 height 16
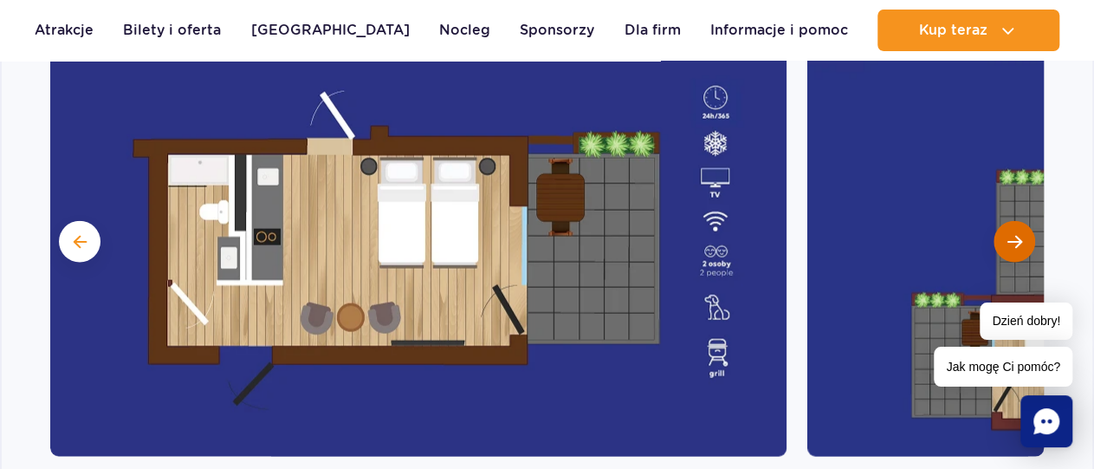
click at [1017, 234] on span "Następny slajd" at bounding box center [1015, 242] width 15 height 16
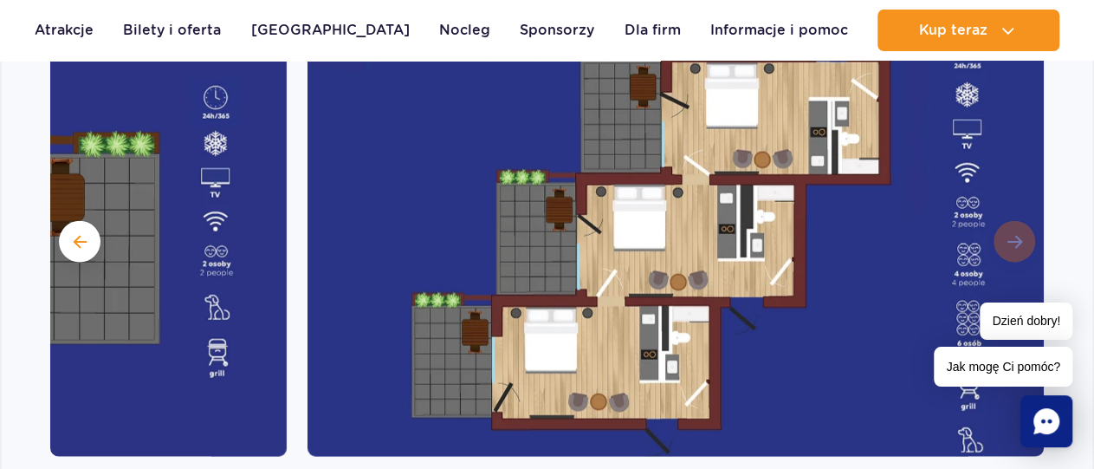
click at [1017, 219] on img at bounding box center [676, 239] width 737 height 433
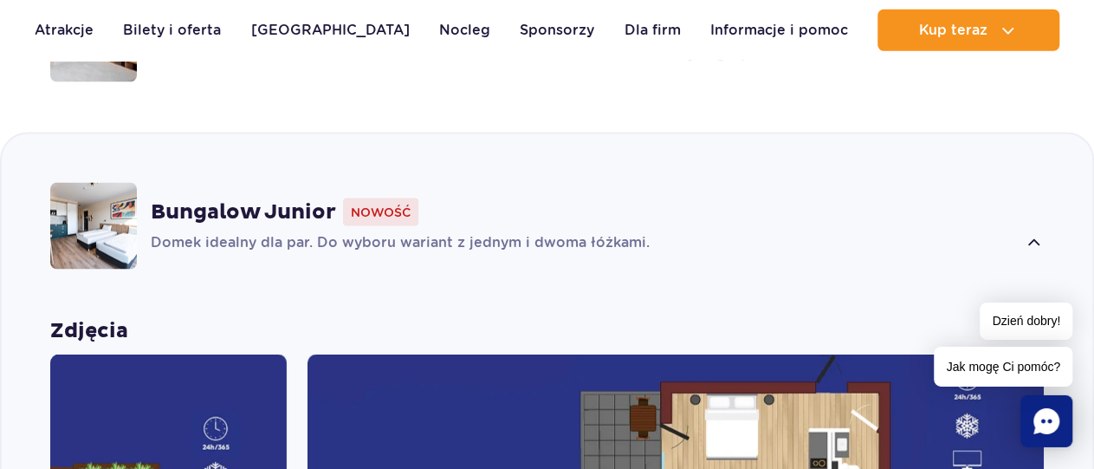
scroll to position [1530, 0]
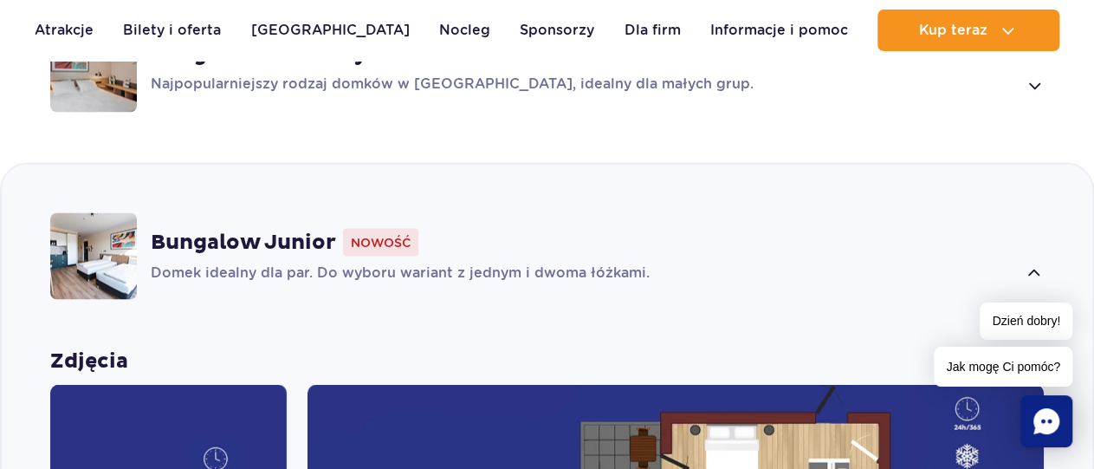
click at [1030, 263] on span at bounding box center [1034, 273] width 20 height 21
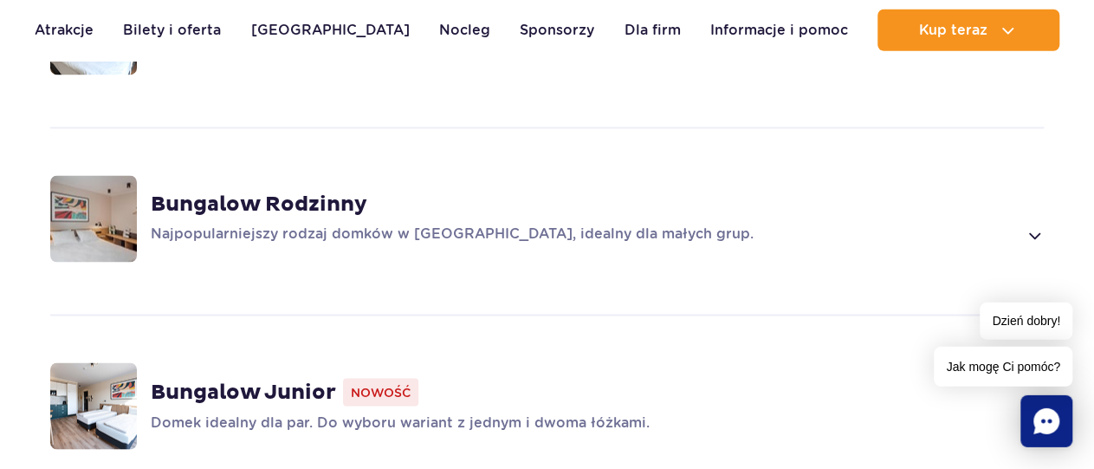
scroll to position [1350, 0]
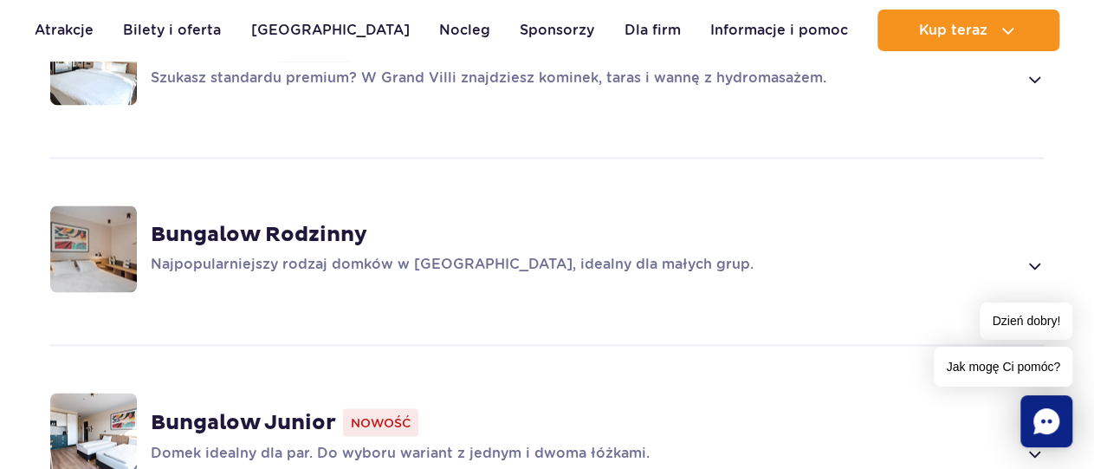
click at [1032, 255] on span at bounding box center [1034, 265] width 20 height 21
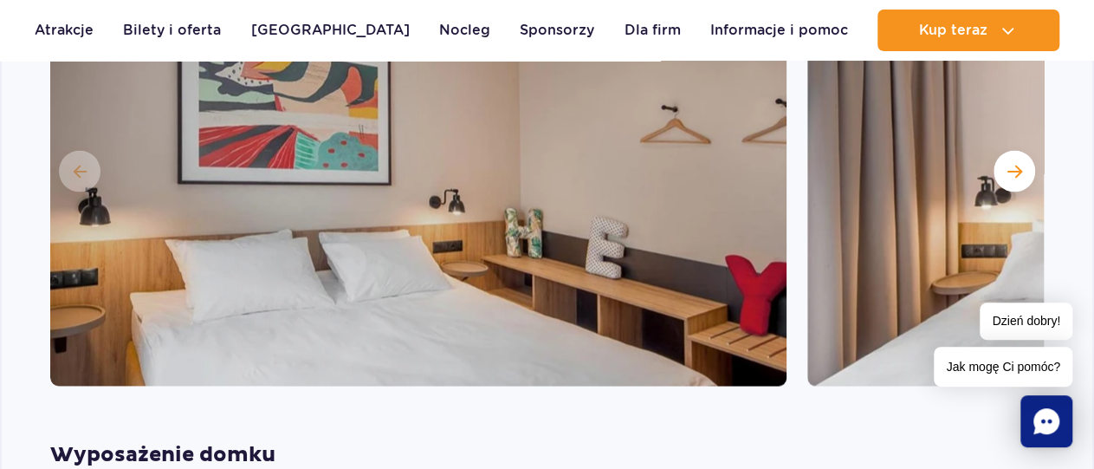
scroll to position [1664, 0]
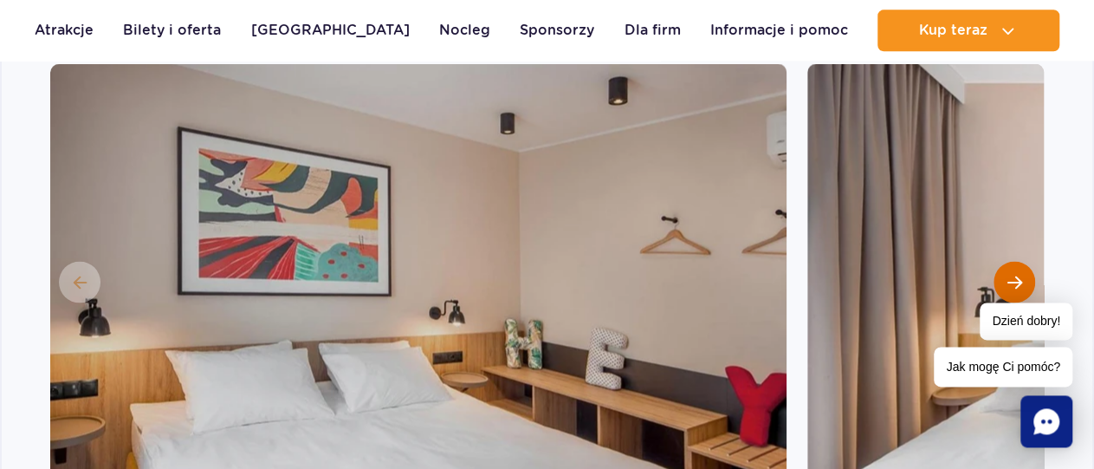
click at [1006, 261] on button "Następny slajd" at bounding box center [1015, 282] width 42 height 42
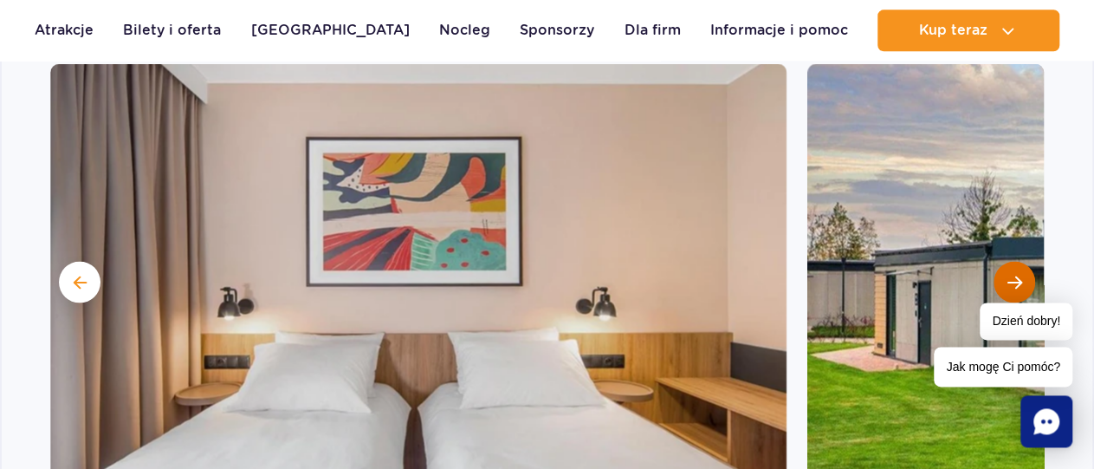
click at [1006, 261] on button "Następny slajd" at bounding box center [1015, 282] width 42 height 42
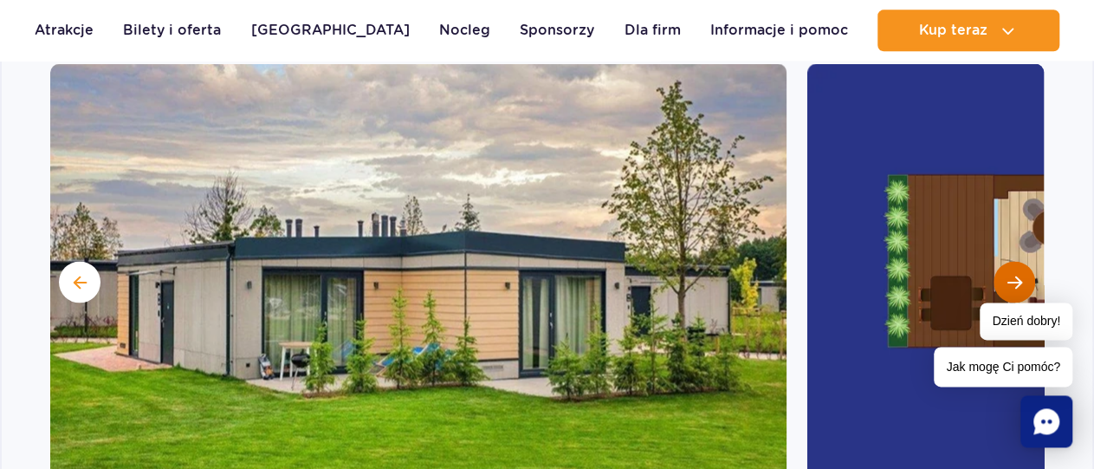
click at [1006, 261] on button "Następny slajd" at bounding box center [1015, 282] width 42 height 42
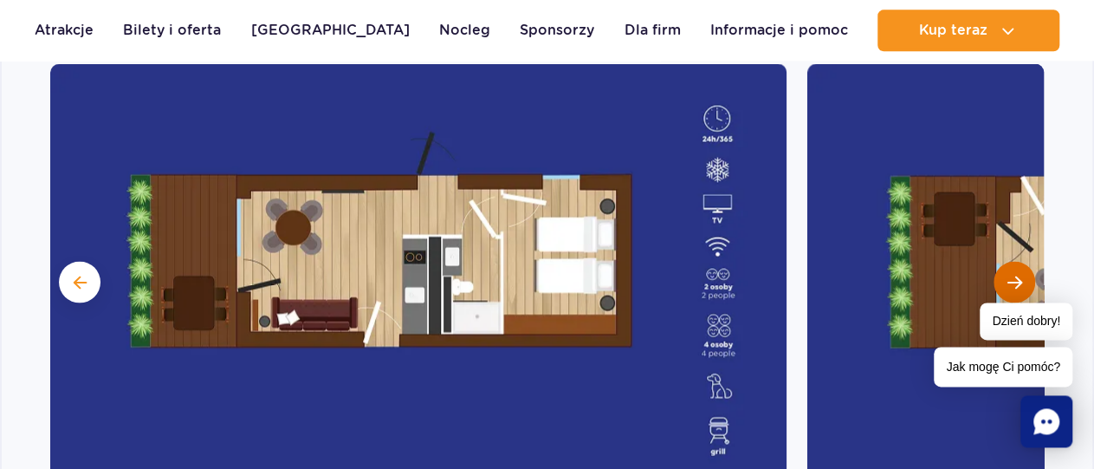
click at [1006, 261] on button "Następny slajd" at bounding box center [1015, 282] width 42 height 42
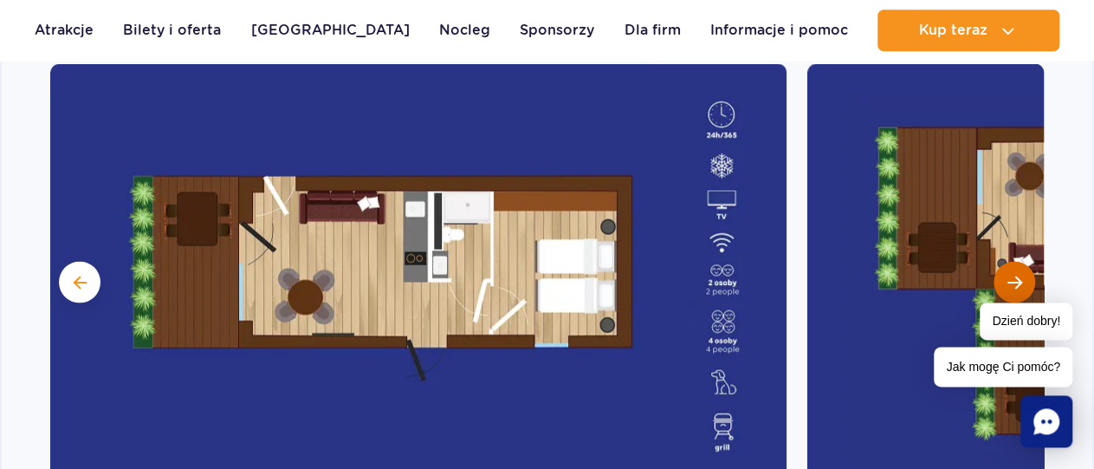
click at [1006, 261] on button "Następny slajd" at bounding box center [1015, 282] width 42 height 42
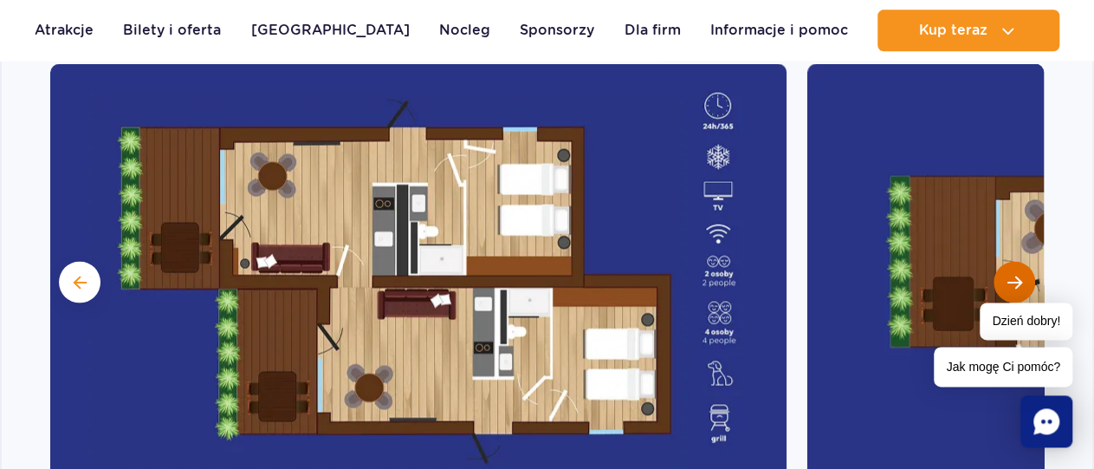
click at [1010, 261] on button "Następny slajd" at bounding box center [1015, 282] width 42 height 42
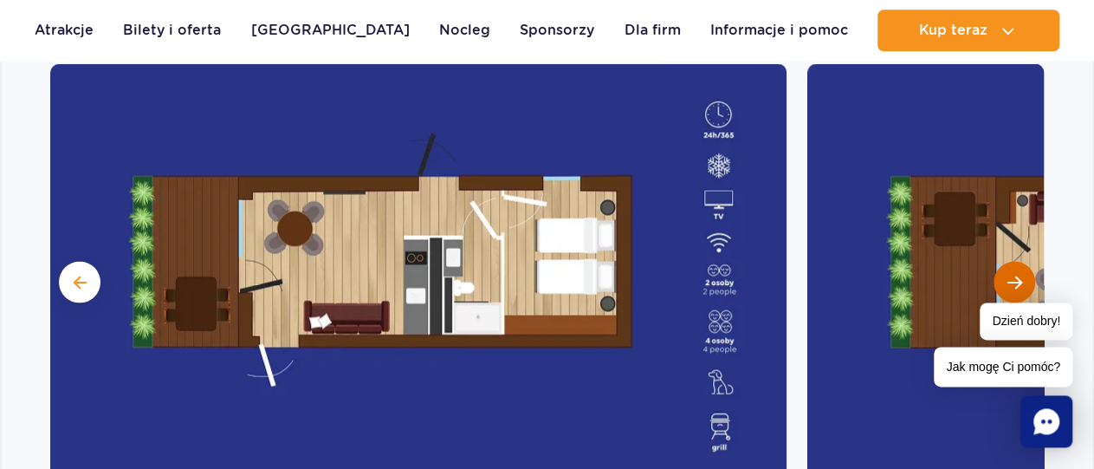
click at [1012, 261] on button "Następny slajd" at bounding box center [1015, 282] width 42 height 42
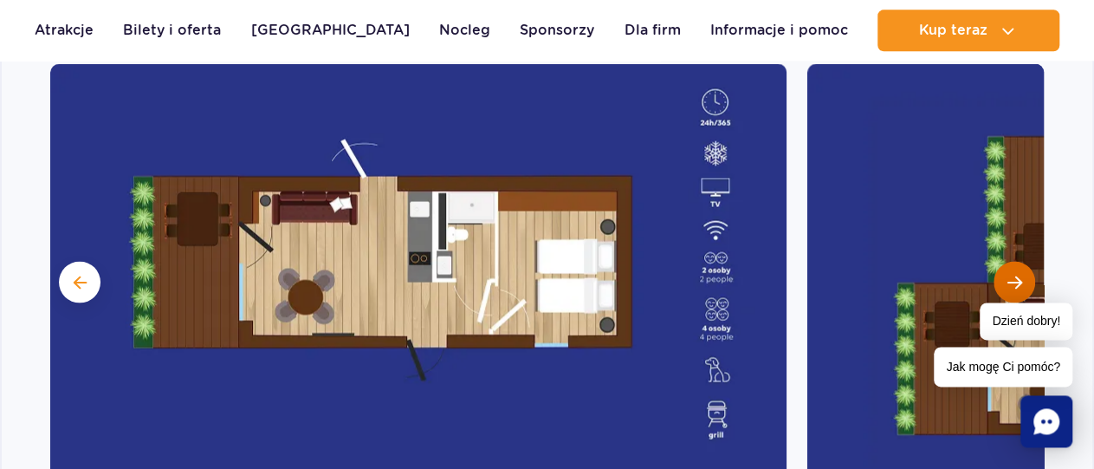
click at [1012, 261] on button "Następny slajd" at bounding box center [1015, 282] width 42 height 42
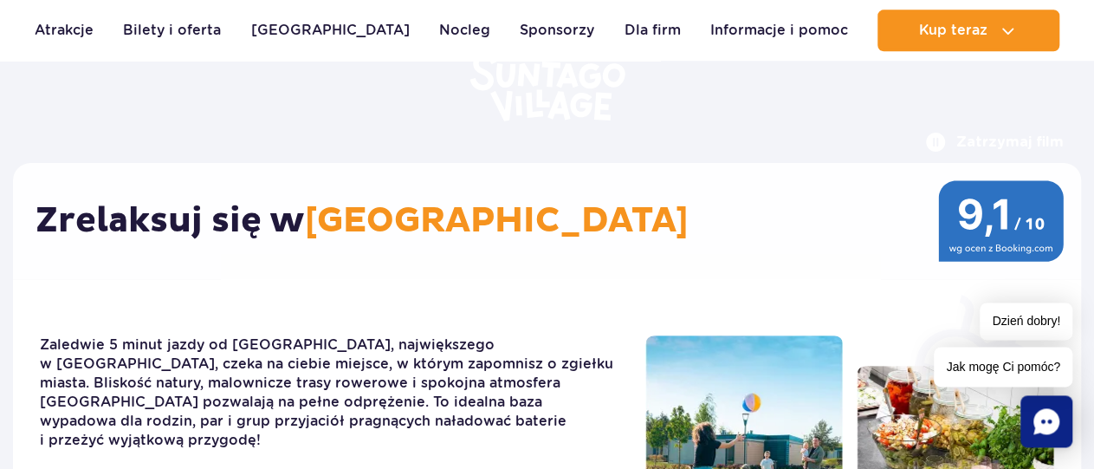
scroll to position [0, 0]
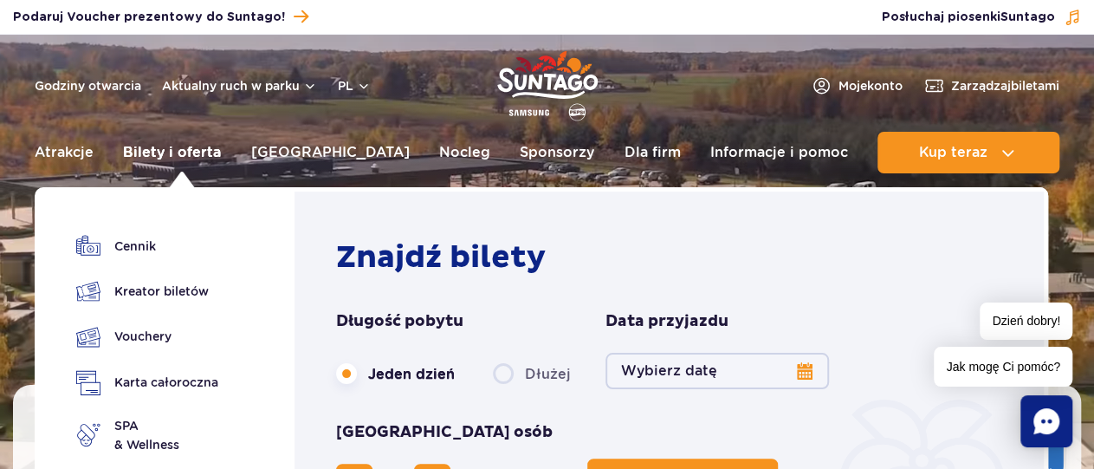
click at [176, 149] on link "Bilety i oferta" at bounding box center [172, 153] width 98 height 42
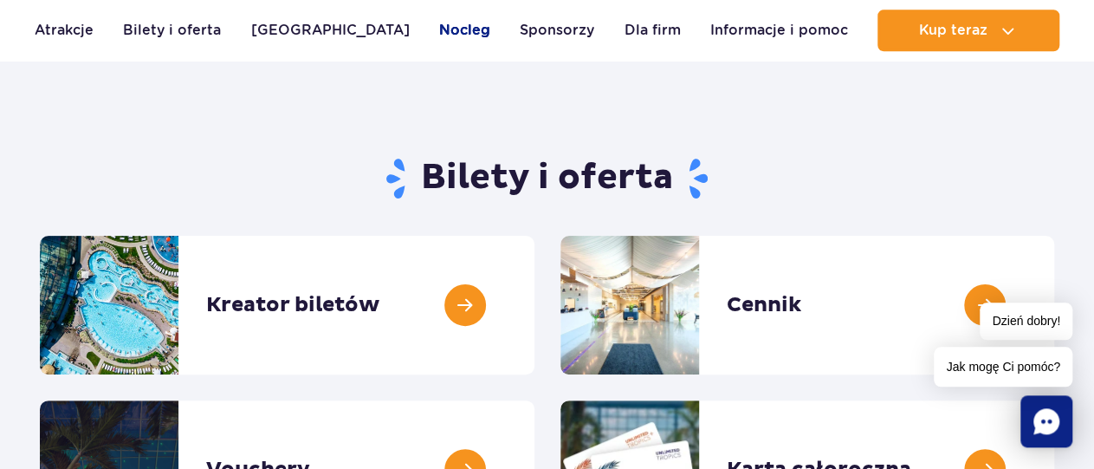
scroll to position [180, 0]
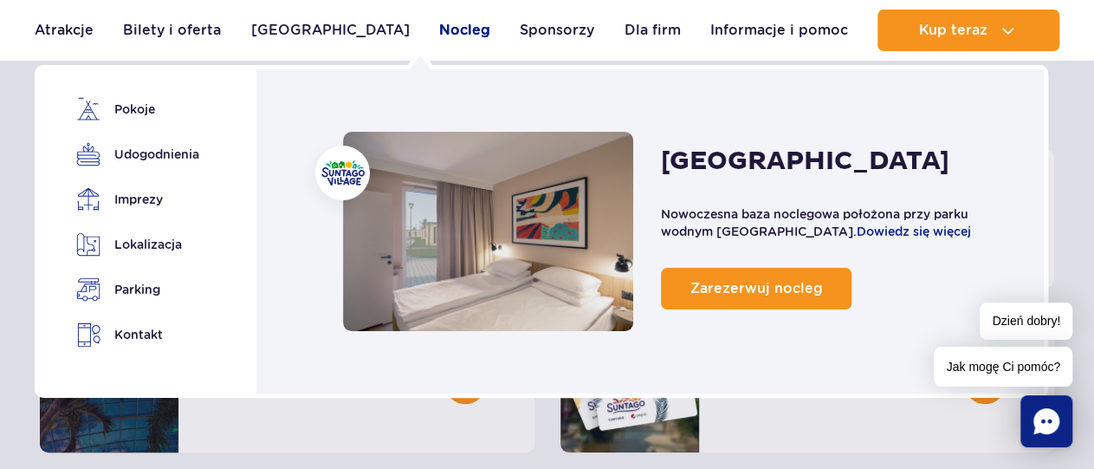
click at [439, 34] on link "Nocleg" at bounding box center [464, 31] width 51 height 42
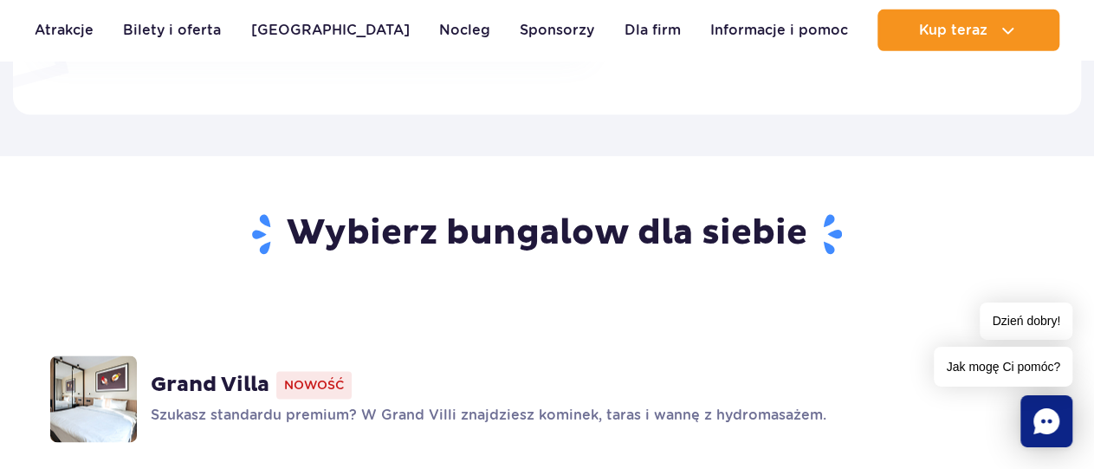
scroll to position [1172, 0]
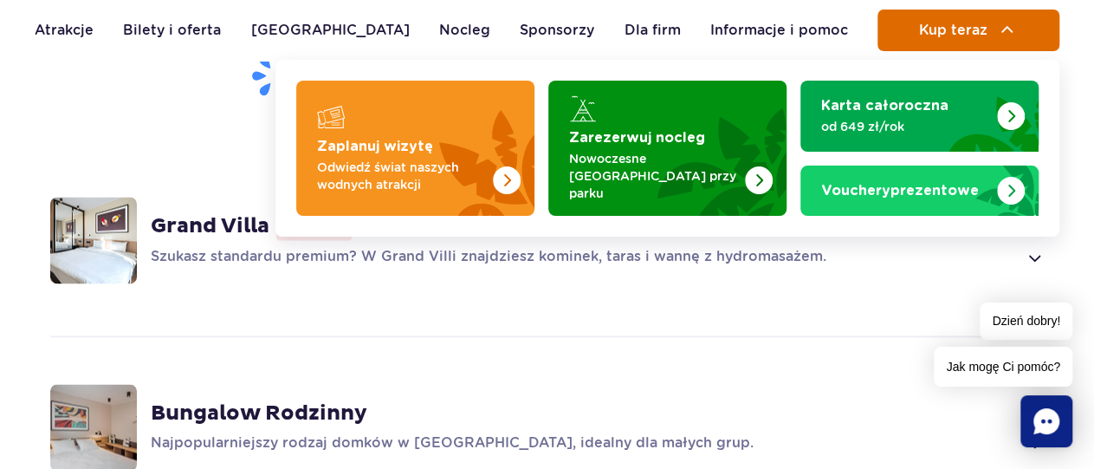
click at [953, 44] on button "Kup teraz" at bounding box center [969, 31] width 182 height 42
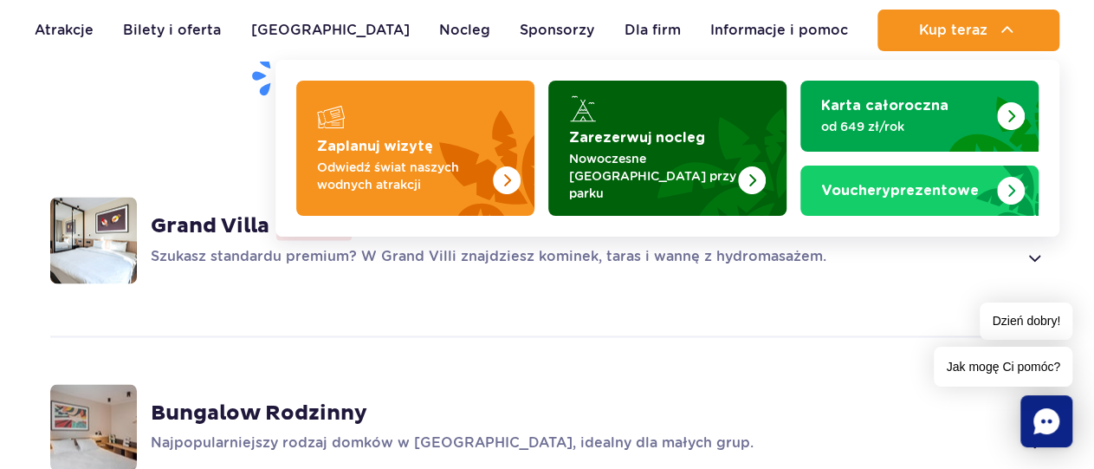
click at [639, 159] on p "Nowoczesne osiedle domków przy parku" at bounding box center [653, 176] width 169 height 52
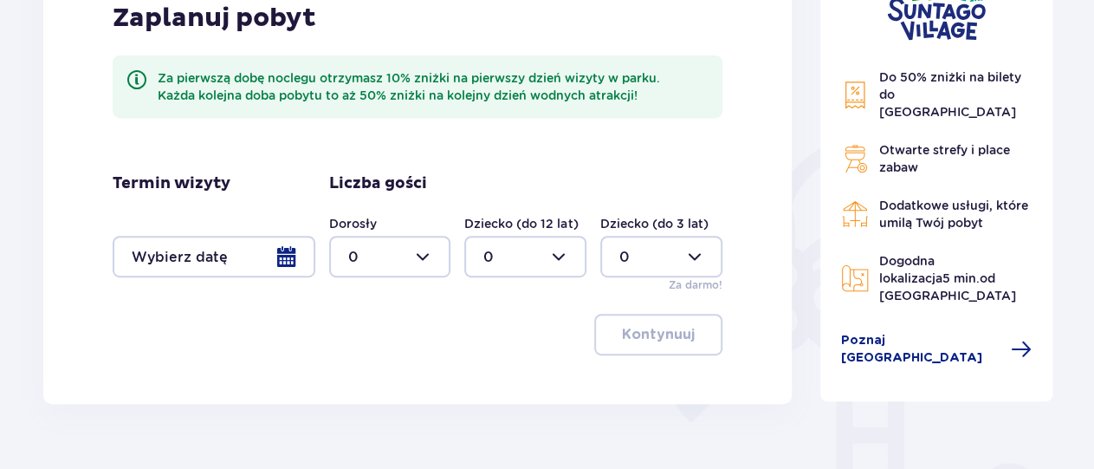
scroll to position [360, 0]
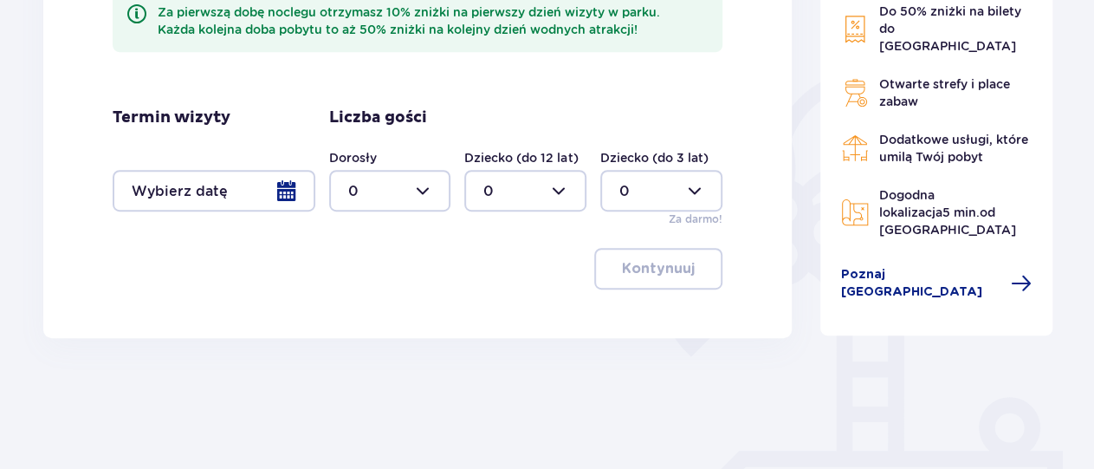
click at [288, 192] on div at bounding box center [214, 191] width 203 height 42
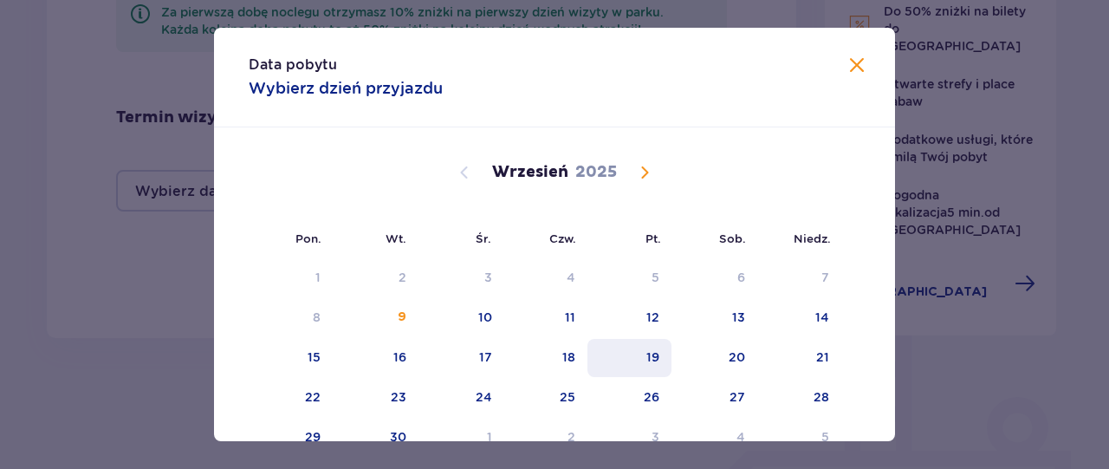
click at [646, 356] on div "19" at bounding box center [652, 356] width 13 height 17
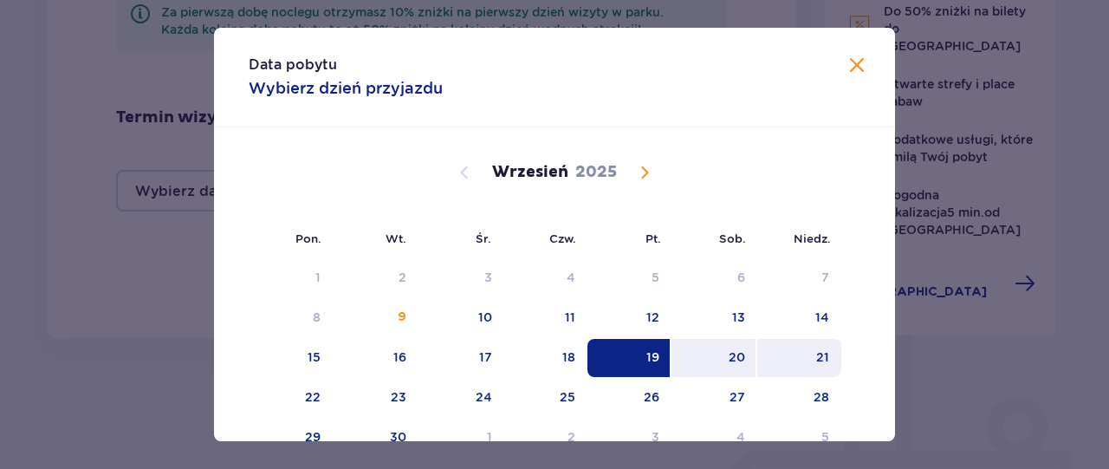
click at [818, 362] on div "21" at bounding box center [822, 356] width 13 height 17
type input "[DATE] - [DATE]"
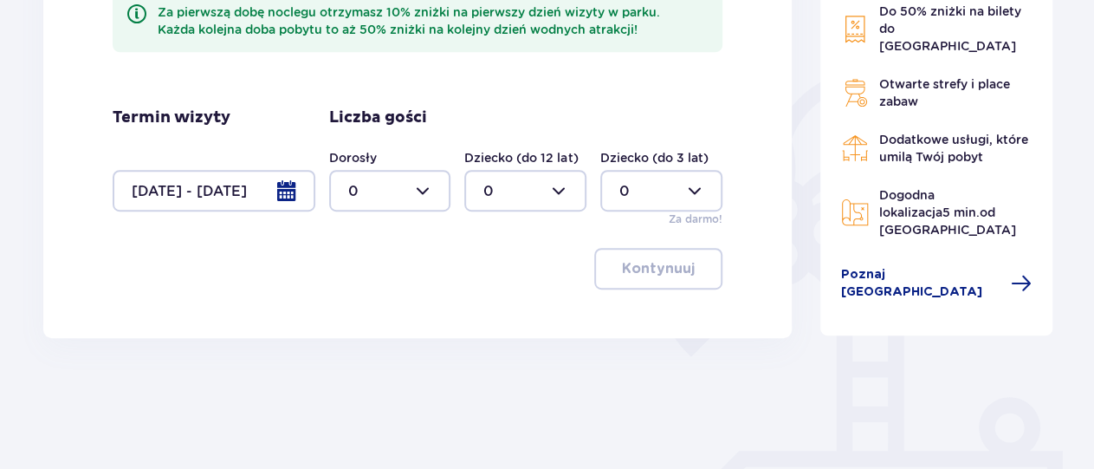
click at [422, 192] on div at bounding box center [390, 191] width 122 height 42
click at [363, 316] on div "2" at bounding box center [389, 316] width 84 height 19
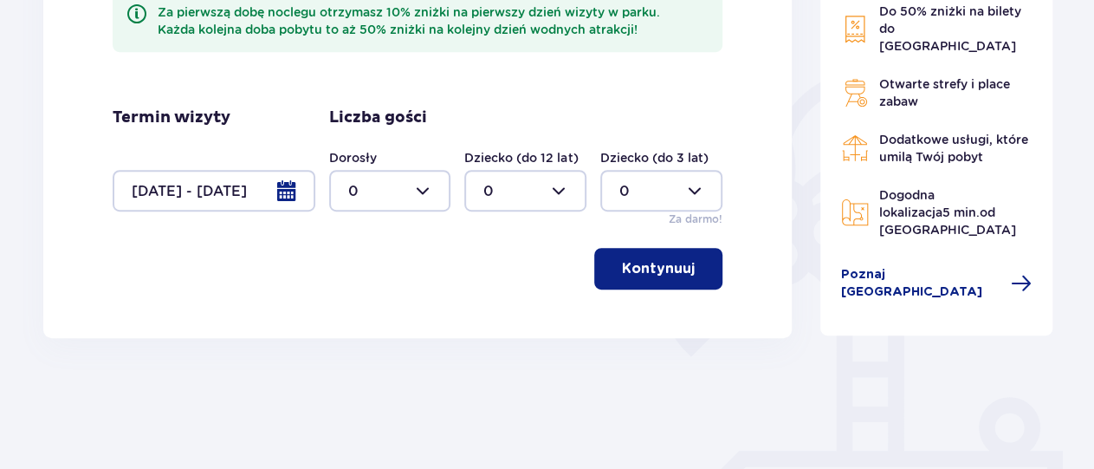
type input "2"
click at [561, 193] on div at bounding box center [525, 191] width 122 height 42
click at [489, 282] on p "1" at bounding box center [486, 279] width 5 height 19
type input "1"
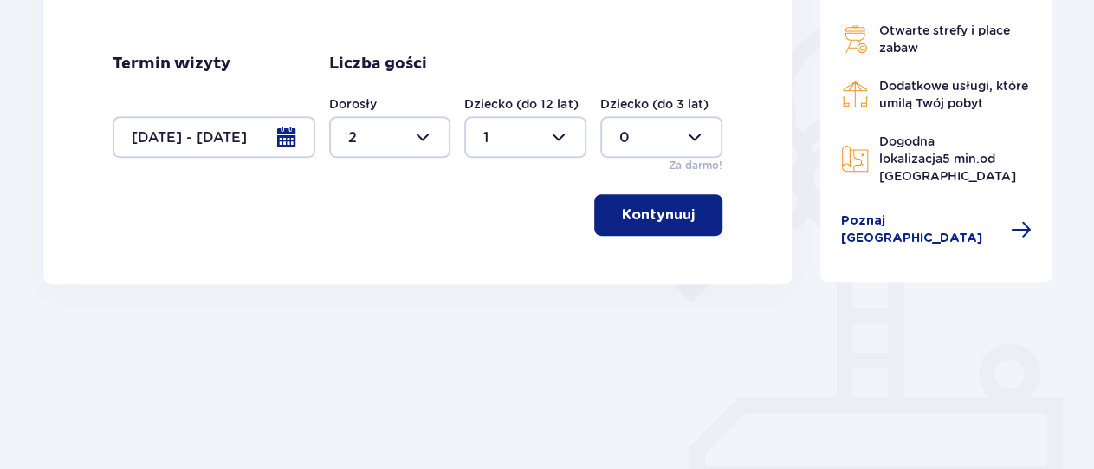
scroll to position [314, 0]
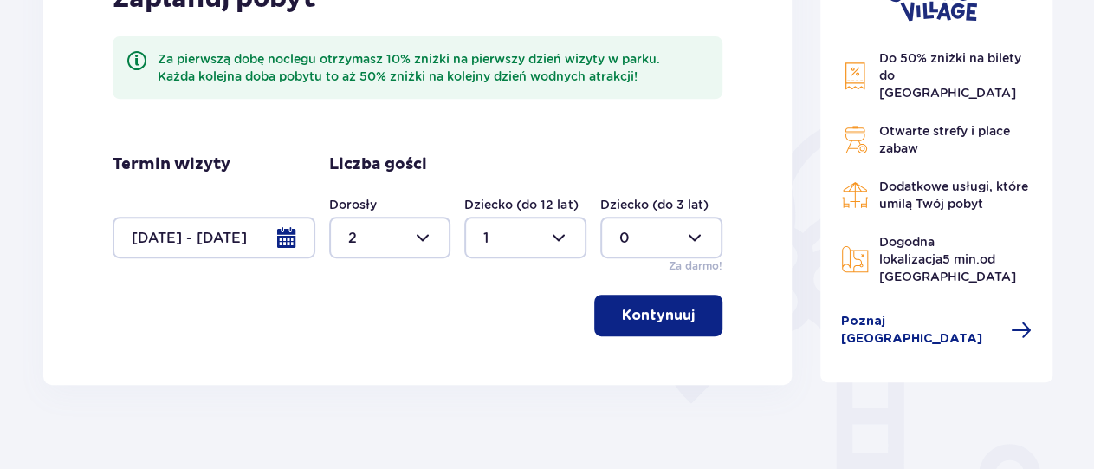
click at [646, 319] on p "Kontynuuj" at bounding box center [658, 315] width 73 height 19
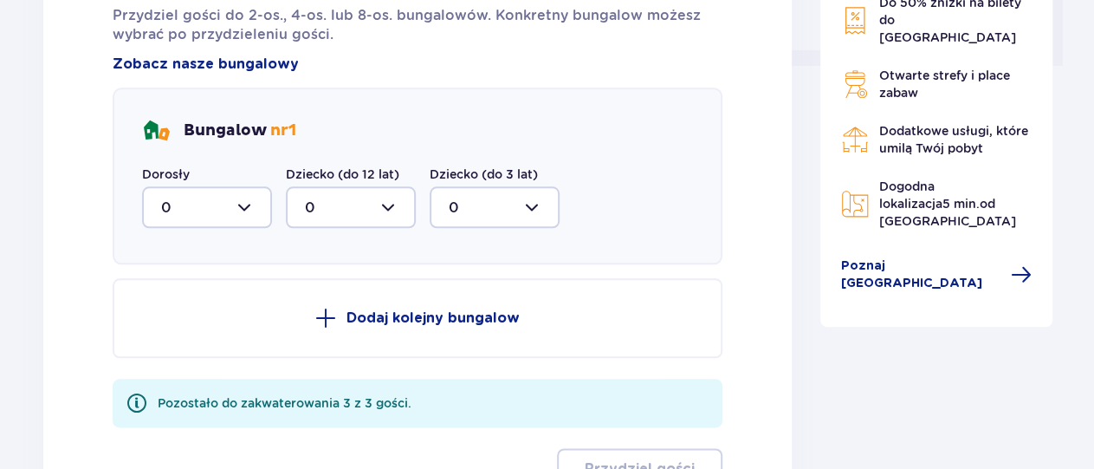
scroll to position [821, 0]
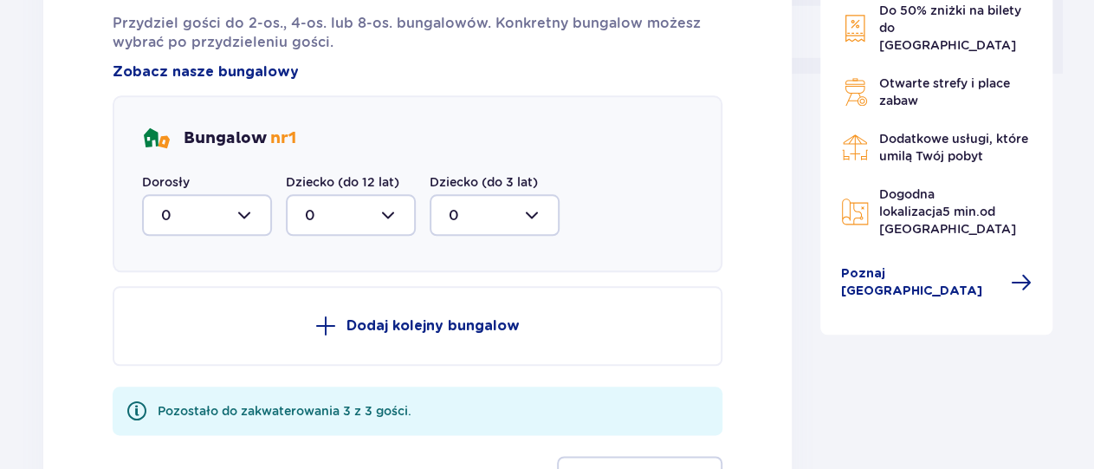
click at [250, 216] on div at bounding box center [207, 215] width 130 height 42
click at [181, 335] on div "2" at bounding box center [207, 340] width 92 height 19
type input "2"
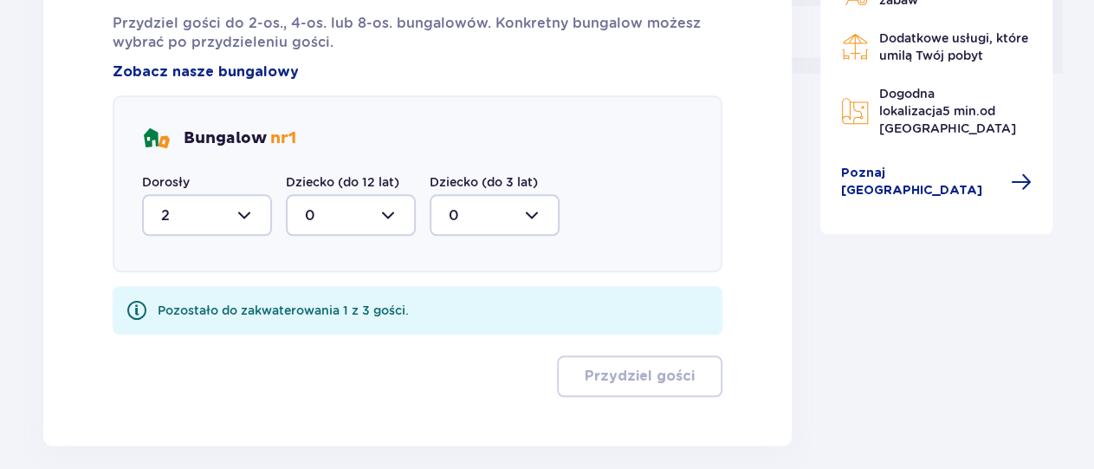
click at [386, 221] on div at bounding box center [351, 215] width 130 height 42
drag, startPoint x: 316, startPoint y: 304, endPoint x: 364, endPoint y: 267, distance: 60.5
click at [315, 304] on div "1" at bounding box center [351, 304] width 92 height 19
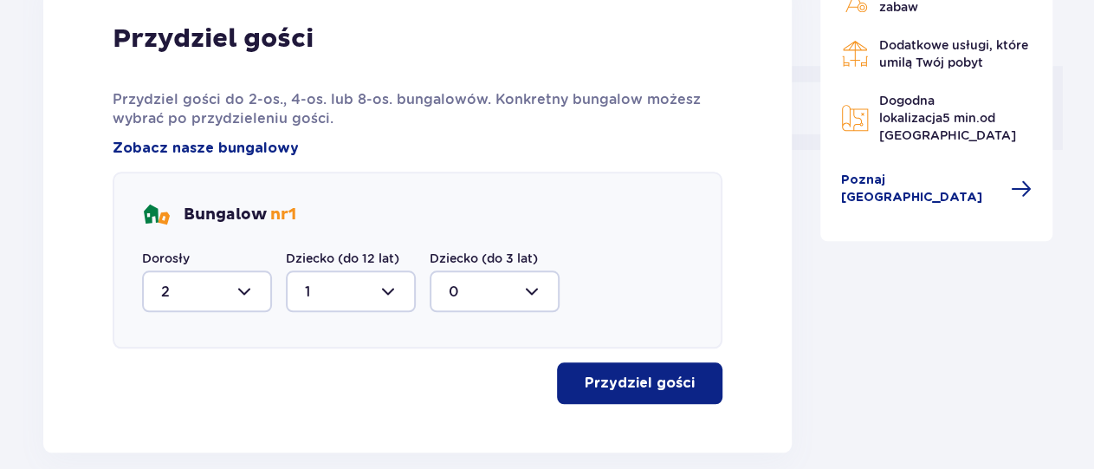
scroll to position [832, 0]
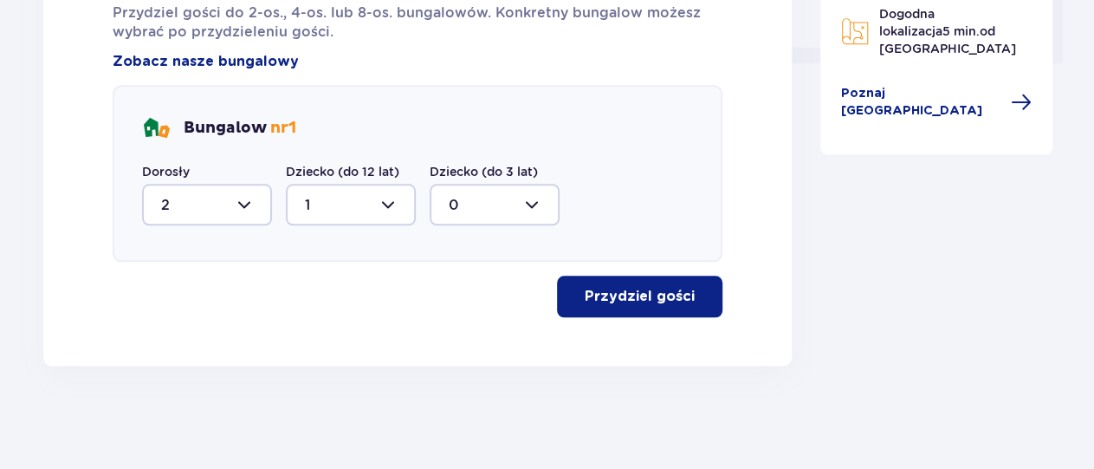
click at [608, 302] on p "Przydziel gości" at bounding box center [640, 296] width 110 height 19
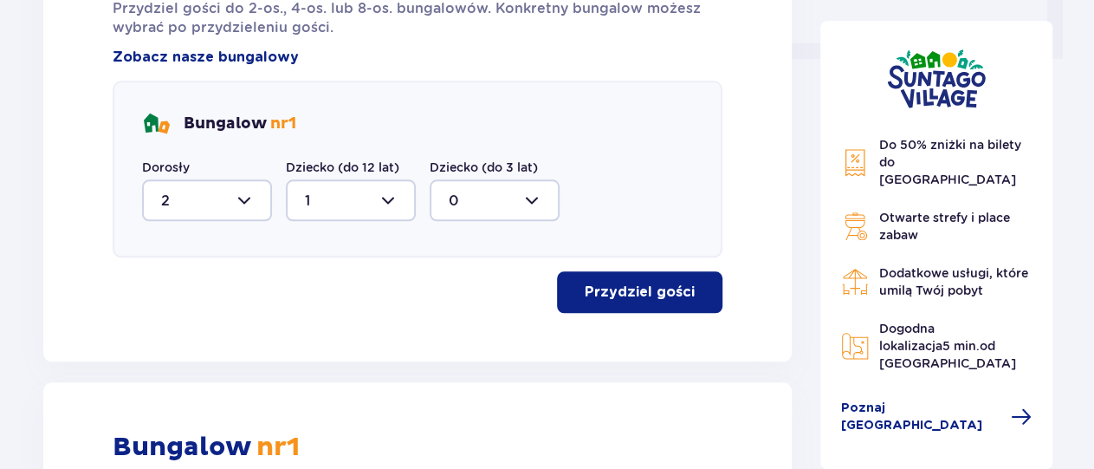
scroll to position [837, 0]
click at [621, 299] on p "Przydziel gości" at bounding box center [640, 291] width 110 height 19
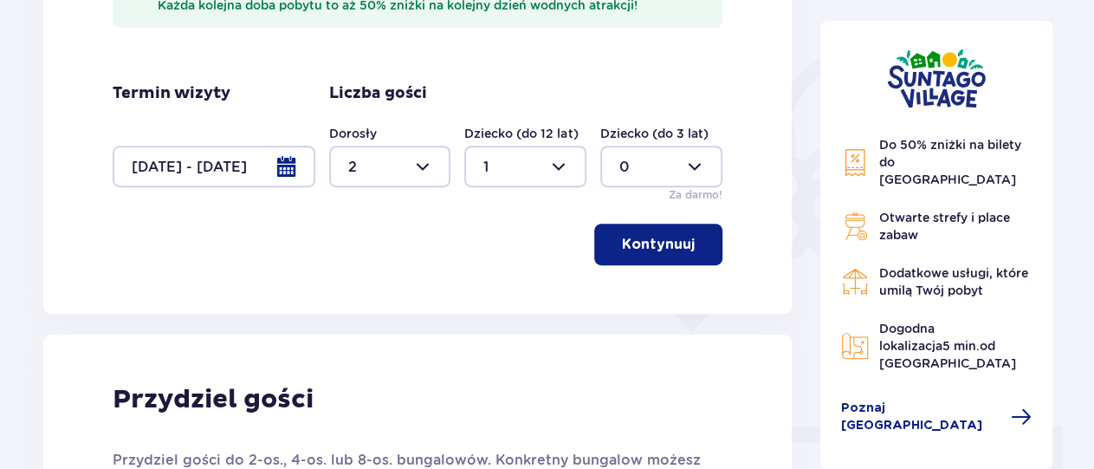
scroll to position [385, 0]
click at [422, 171] on div at bounding box center [390, 167] width 122 height 42
drag, startPoint x: 540, startPoint y: 268, endPoint x: 541, endPoint y: 216, distance: 52.0
click at [540, 268] on div "Zaplanuj pobyt Za pierwszą dobę noclegu otrzymasz 10% zniżki na pierwszy dzień …" at bounding box center [418, 88] width 750 height 451
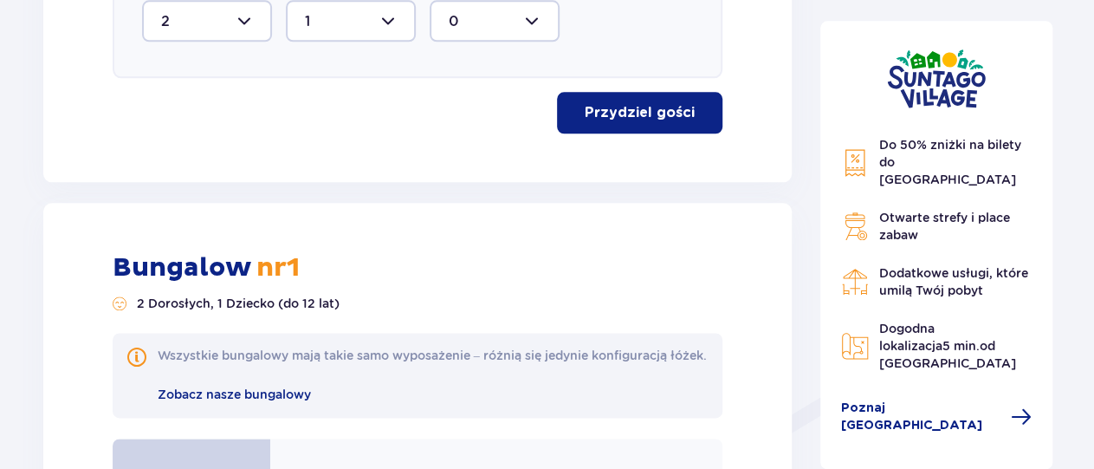
scroll to position [835, 0]
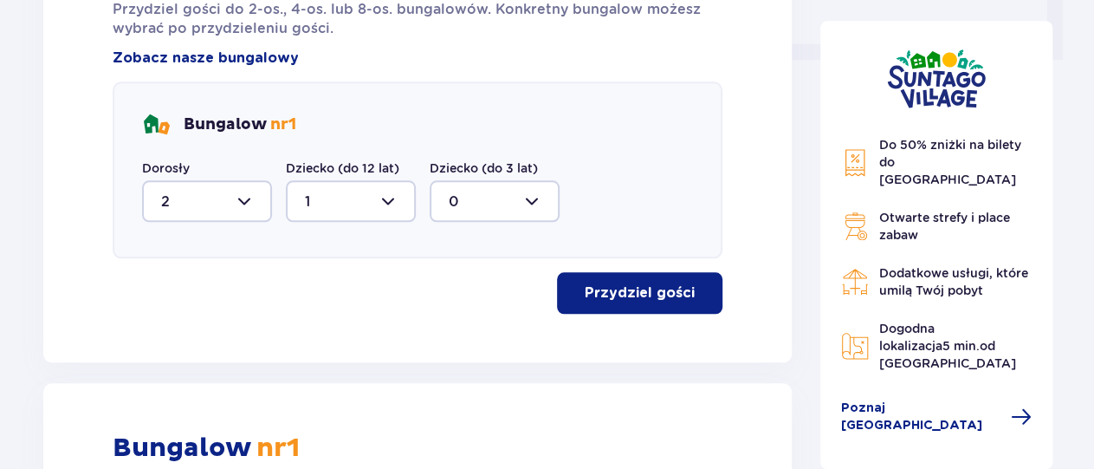
click at [380, 202] on div at bounding box center [351, 201] width 130 height 42
click at [325, 252] on div "0" at bounding box center [351, 253] width 92 height 19
type input "0"
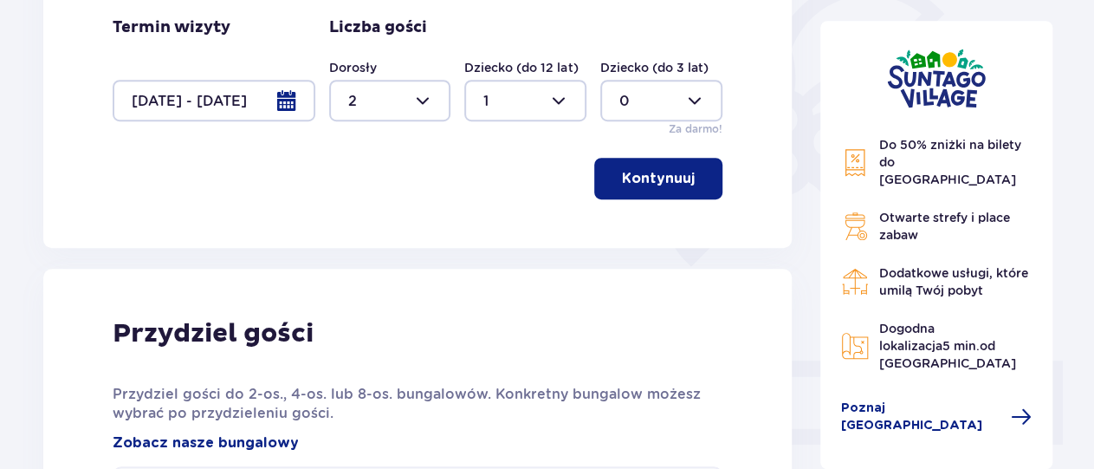
scroll to position [541, 0]
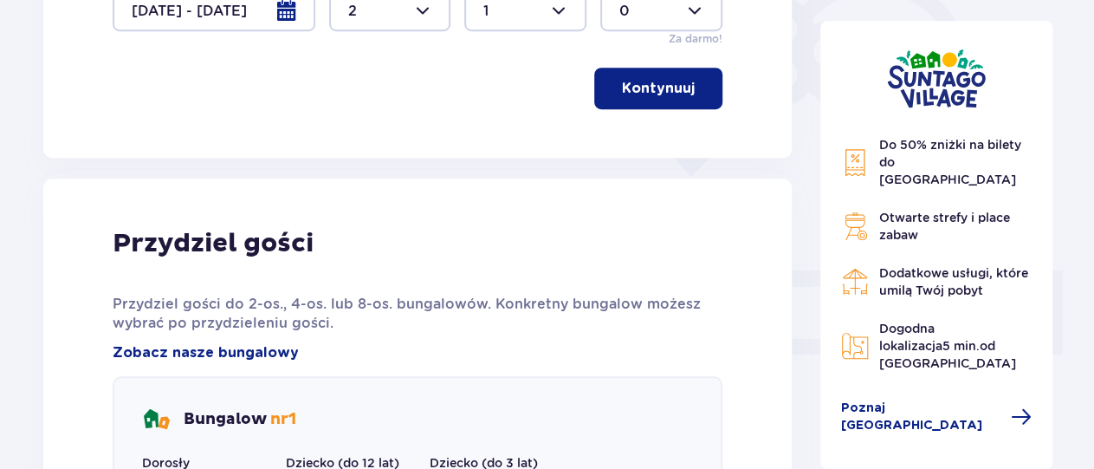
click at [555, 9] on div at bounding box center [525, 11] width 122 height 42
click at [502, 63] on div "0" at bounding box center [526, 63] width 84 height 19
type input "0"
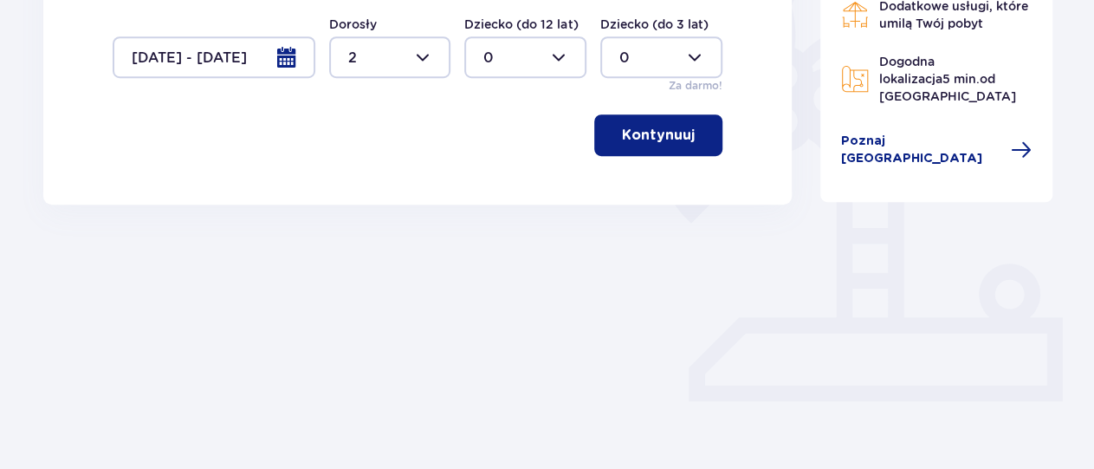
click at [644, 141] on p "Kontynuuj" at bounding box center [658, 135] width 73 height 19
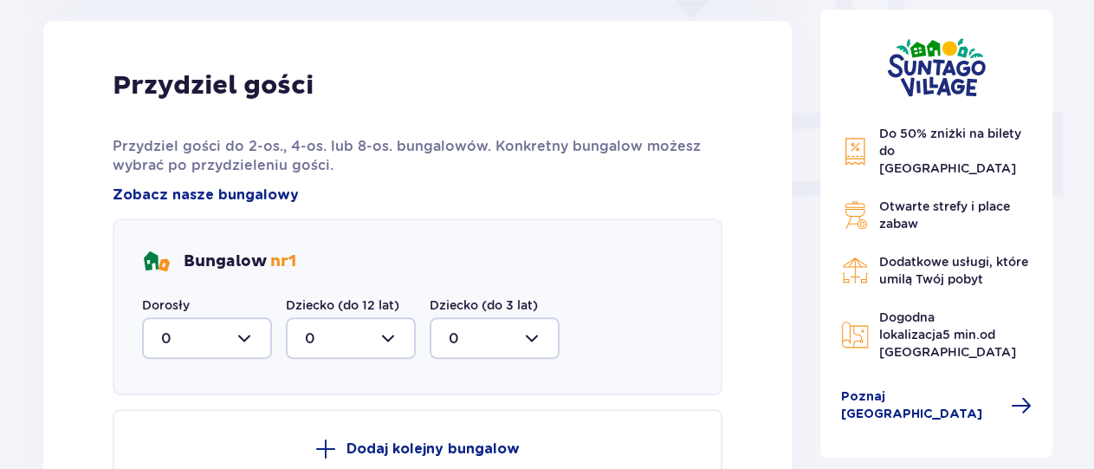
scroll to position [1002, 0]
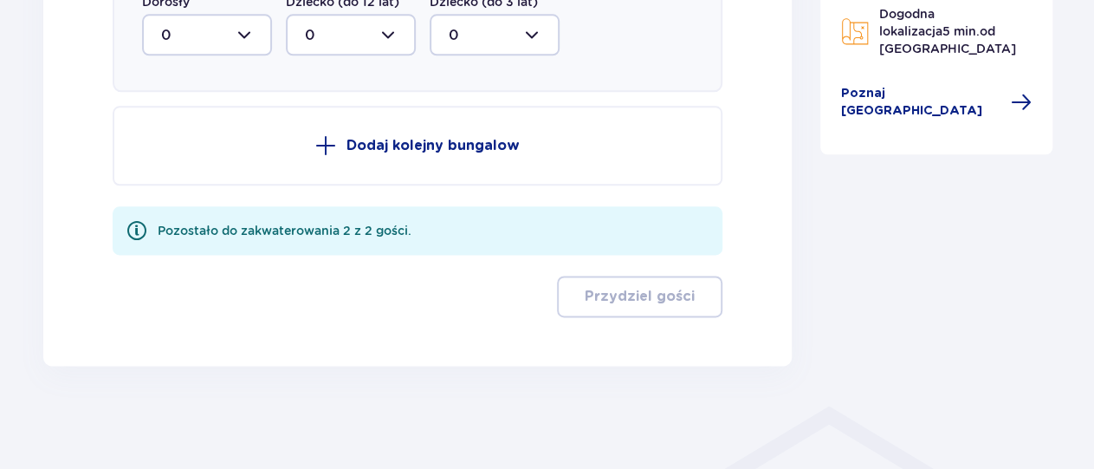
click at [243, 41] on div at bounding box center [207, 35] width 130 height 42
click at [172, 156] on div "2" at bounding box center [207, 160] width 92 height 19
type input "2"
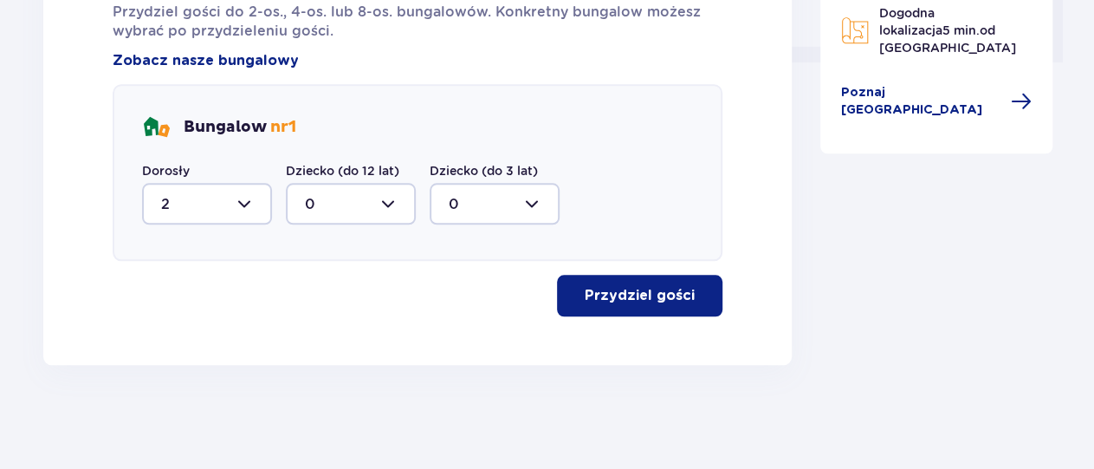
scroll to position [832, 0]
click at [658, 294] on p "Przydziel gości" at bounding box center [640, 296] width 110 height 19
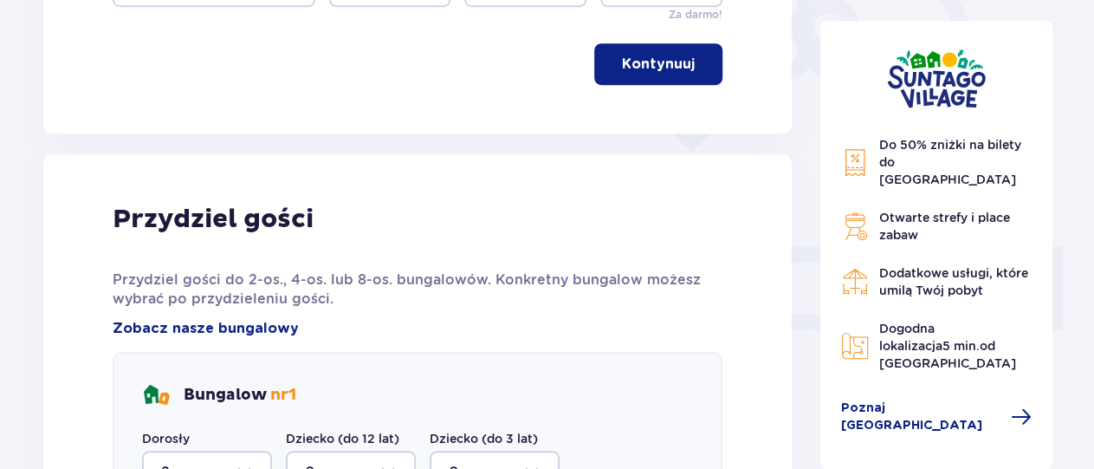
scroll to position [835, 0]
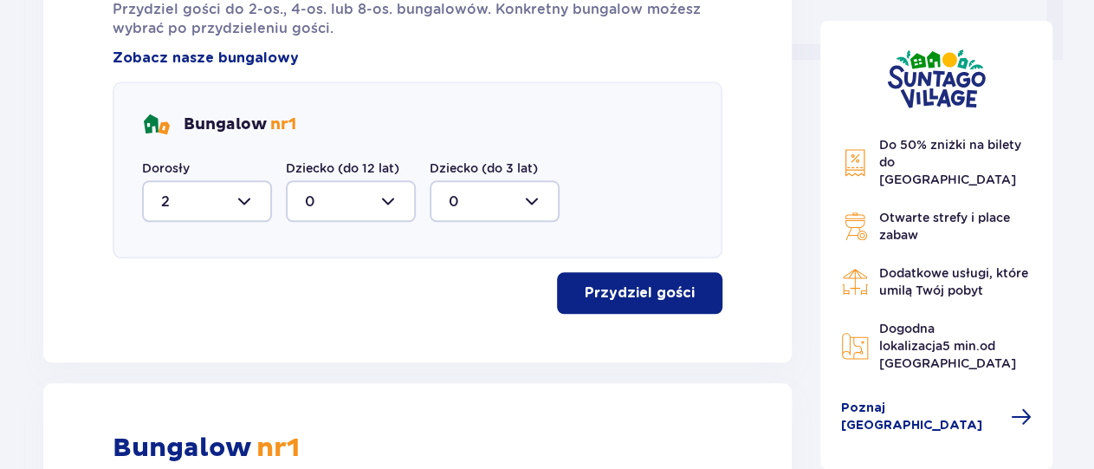
click at [242, 201] on div at bounding box center [207, 201] width 130 height 42
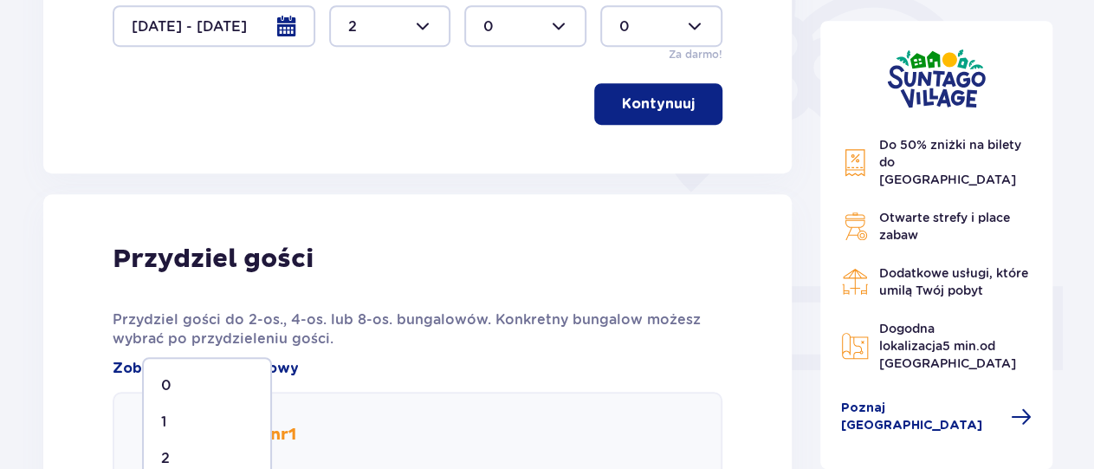
scroll to position [295, 0]
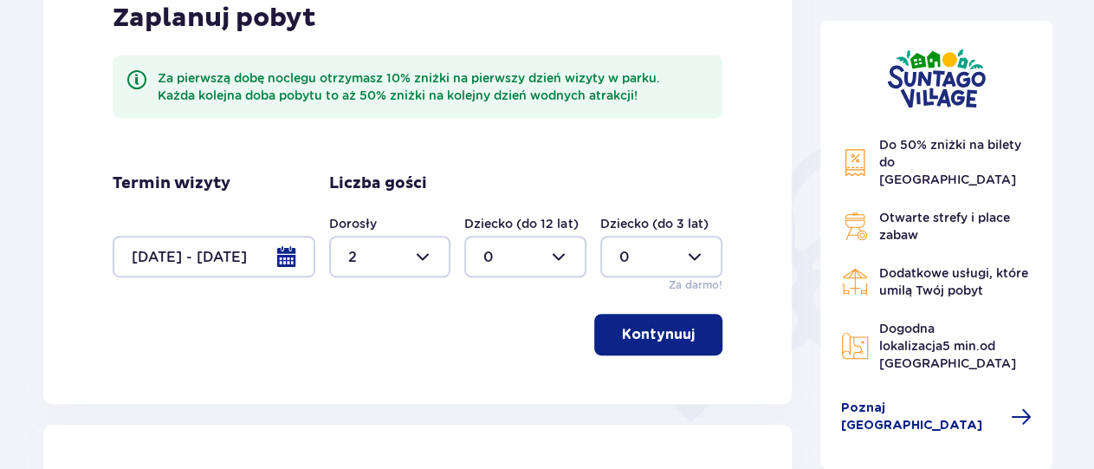
click at [420, 262] on div at bounding box center [390, 257] width 122 height 42
click at [363, 358] on div "4" at bounding box center [389, 354] width 84 height 19
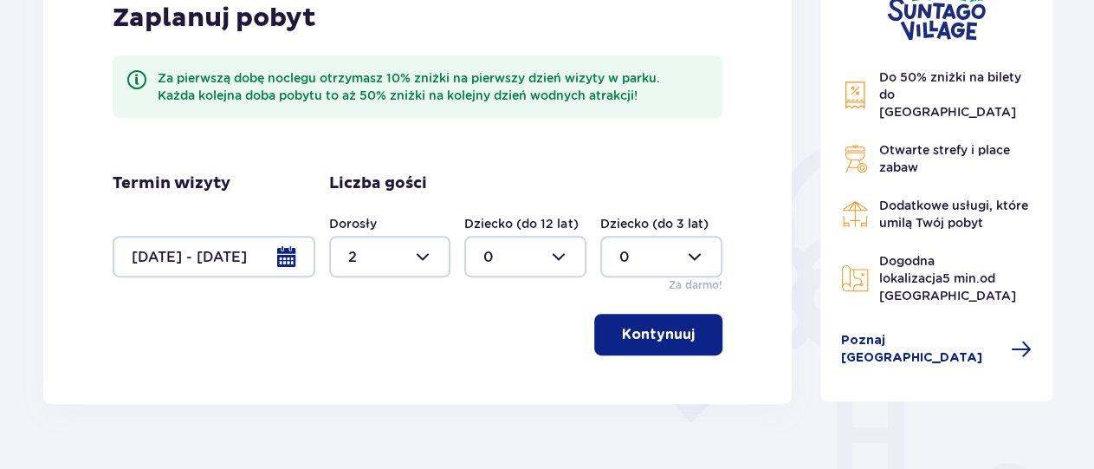
type input "4"
click at [562, 259] on div at bounding box center [525, 257] width 122 height 42
click at [493, 380] on div "2" at bounding box center [526, 382] width 84 height 19
type input "2"
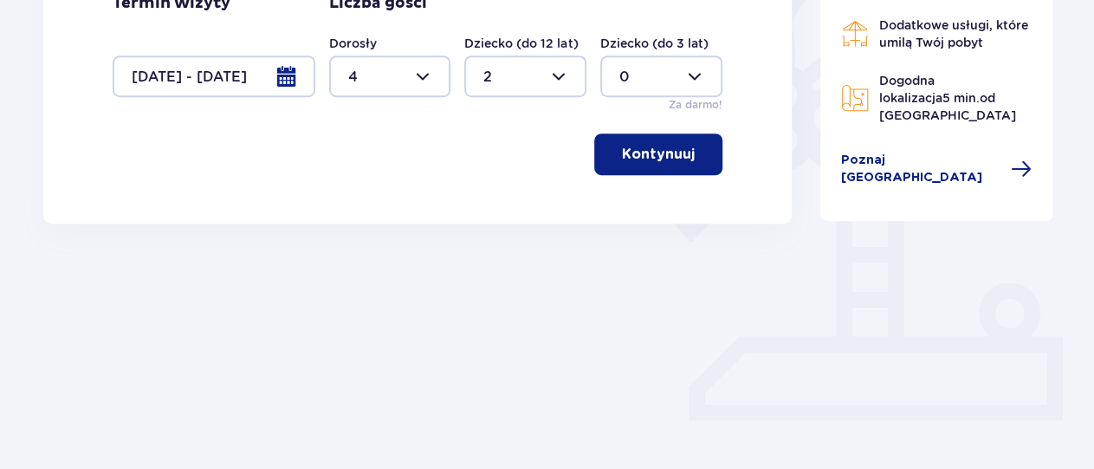
scroll to position [494, 0]
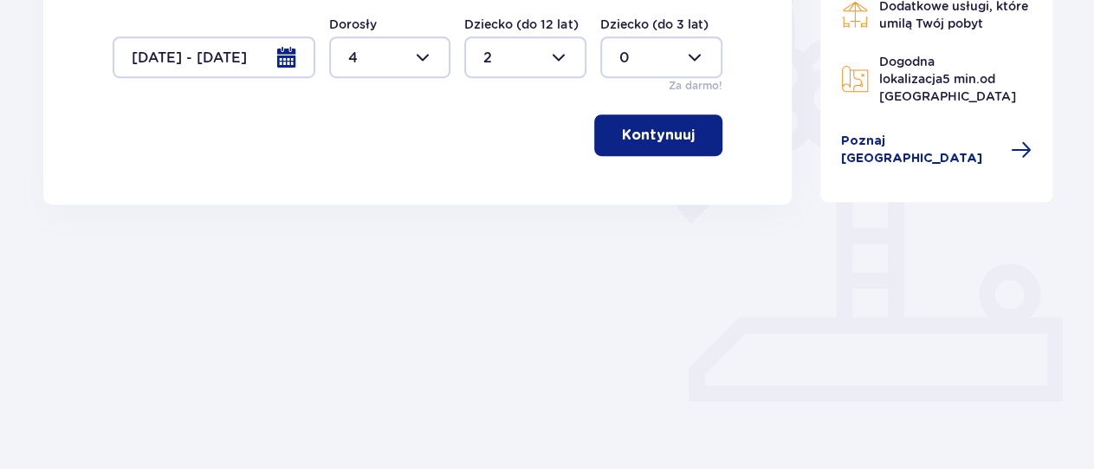
click at [668, 138] on p "Kontynuuj" at bounding box center [658, 135] width 73 height 19
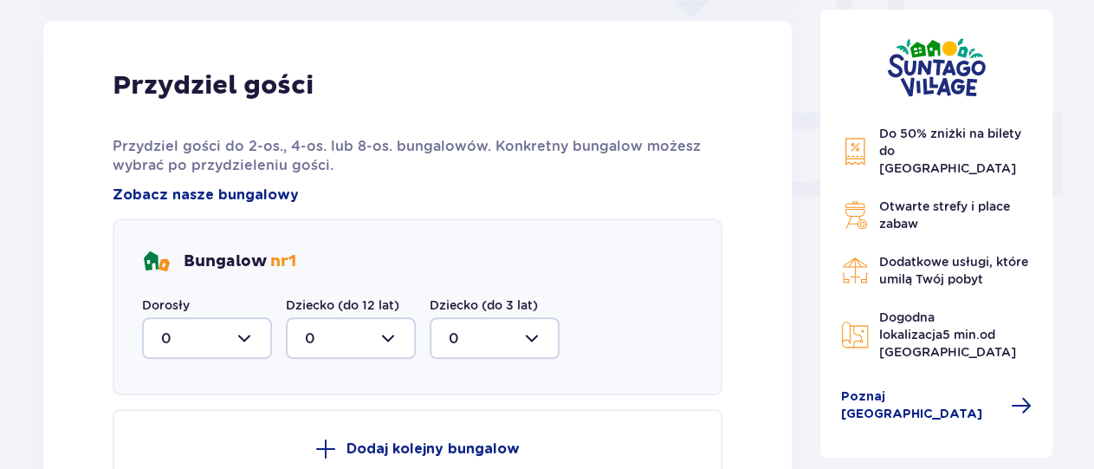
scroll to position [780, 0]
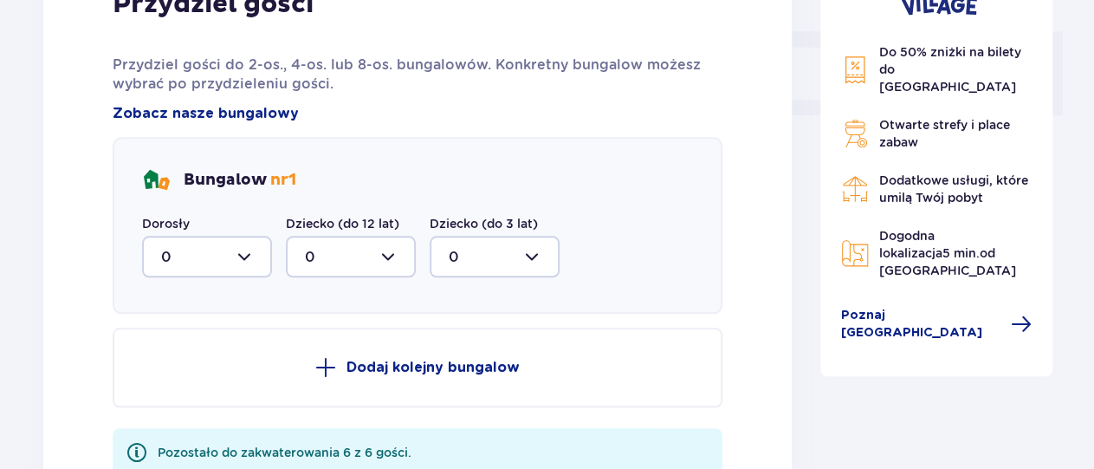
click at [243, 262] on div at bounding box center [207, 257] width 130 height 42
drag, startPoint x: 167, startPoint y: 420, endPoint x: 174, endPoint y: 408, distance: 14.0
click at [167, 420] on p "4" at bounding box center [166, 425] width 10 height 19
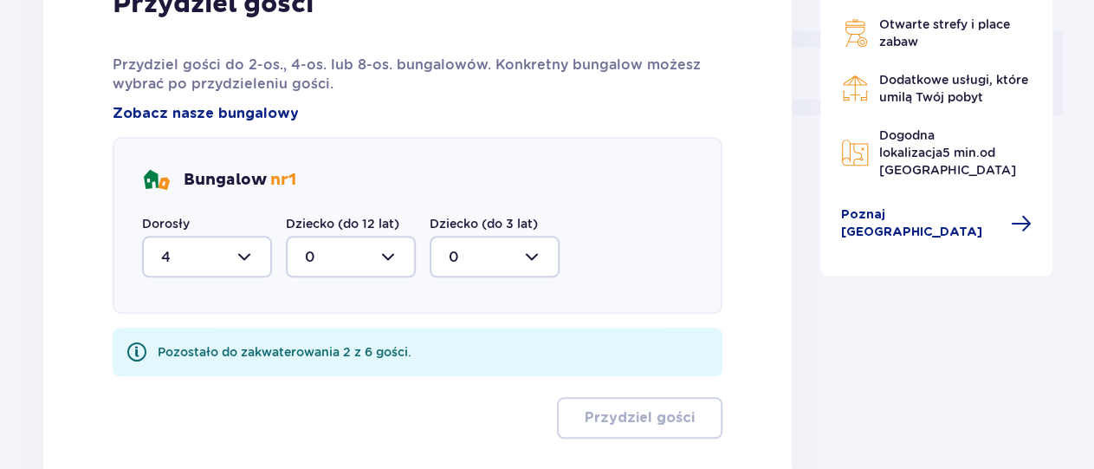
type input "4"
click at [363, 257] on div at bounding box center [351, 257] width 130 height 42
click at [316, 384] on div "2" at bounding box center [351, 382] width 92 height 19
type input "2"
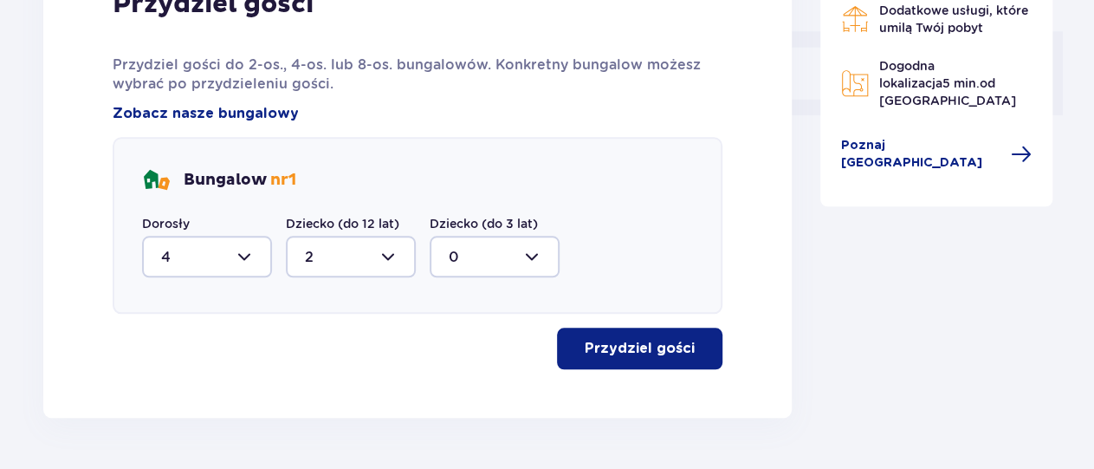
click at [654, 363] on button "Przydziel gości" at bounding box center [640, 349] width 166 height 42
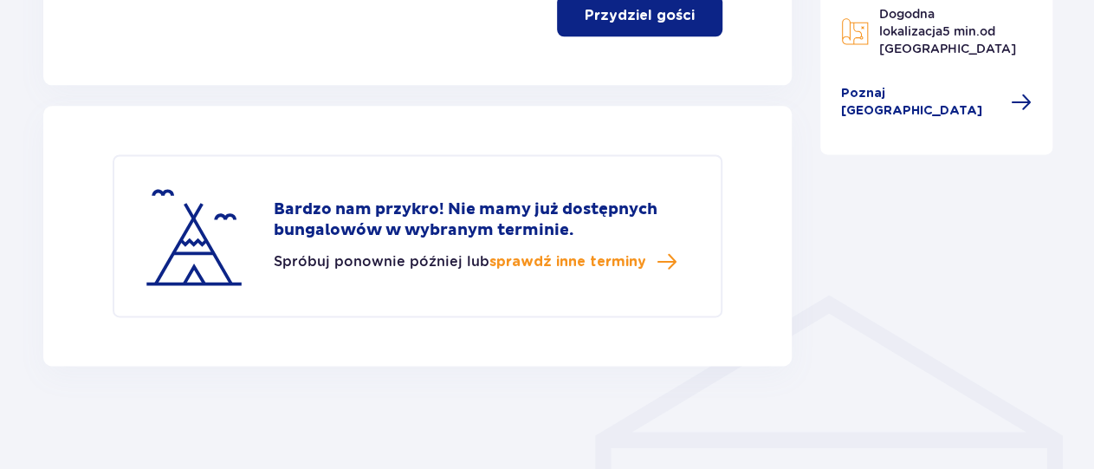
scroll to position [752, 0]
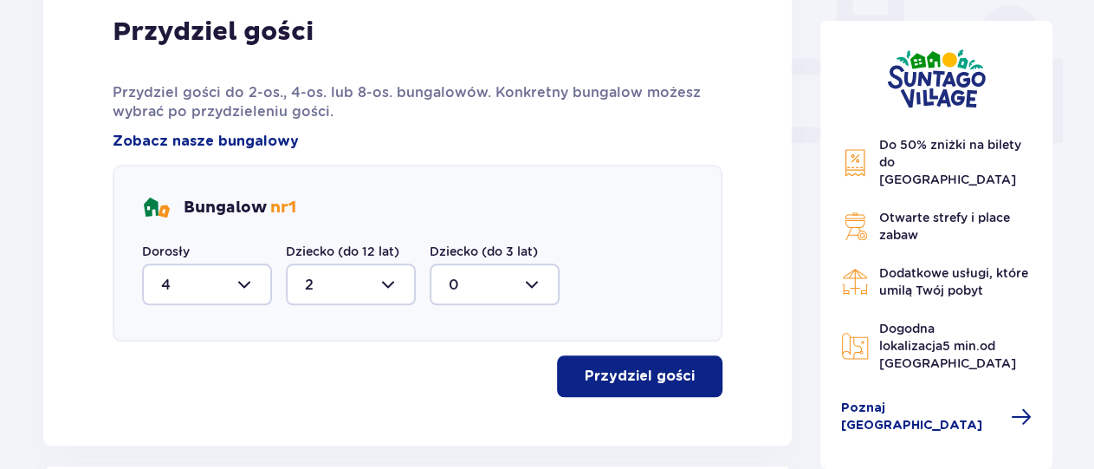
click at [640, 368] on p "Przydziel gości" at bounding box center [640, 376] width 110 height 19
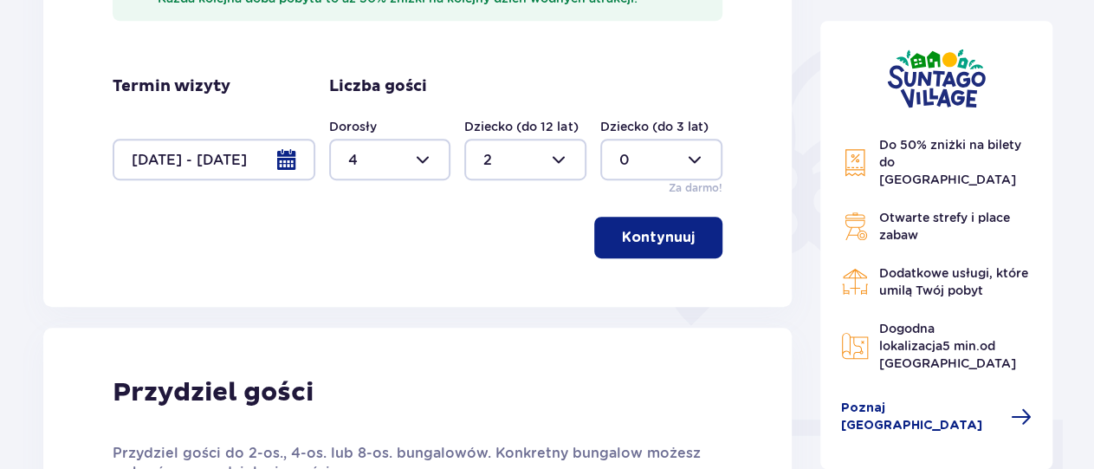
click at [559, 163] on div at bounding box center [525, 160] width 122 height 42
click at [494, 249] on div "1" at bounding box center [526, 248] width 84 height 19
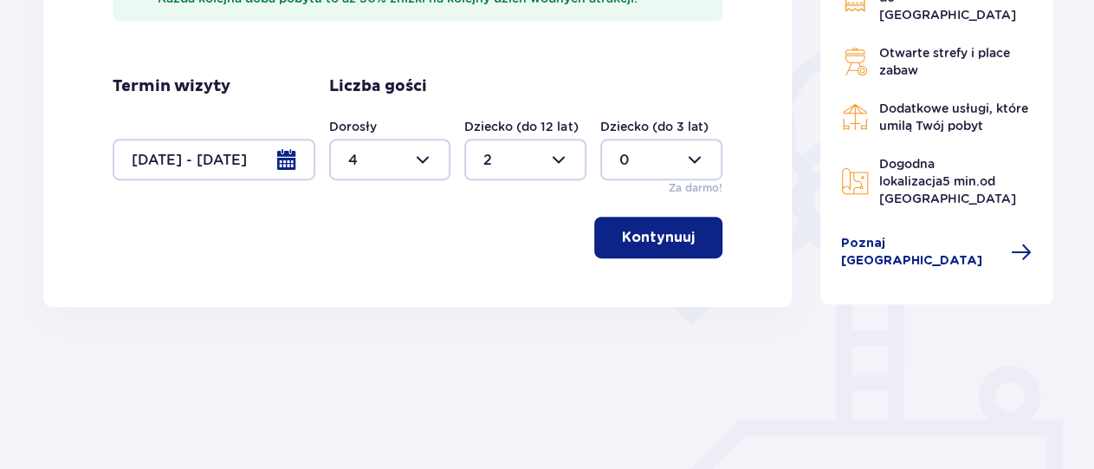
type input "1"
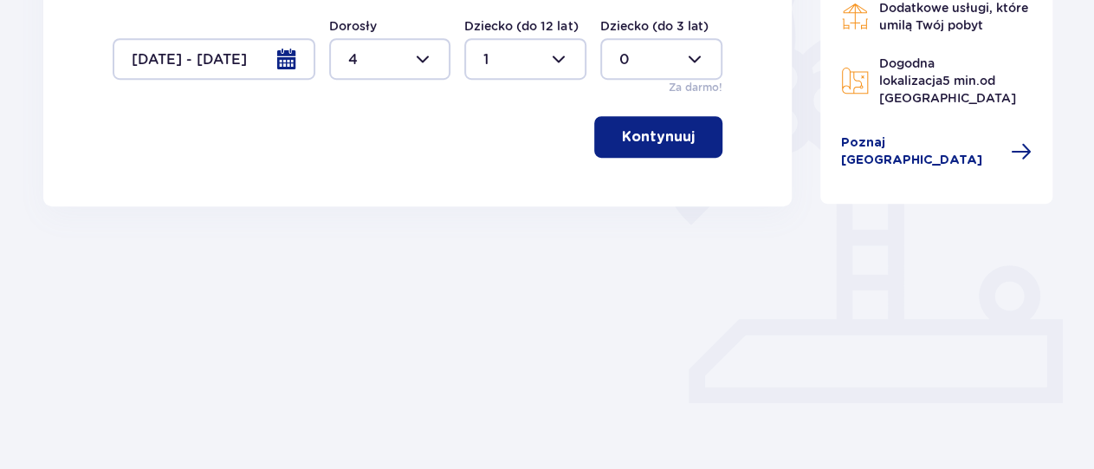
scroll to position [494, 0]
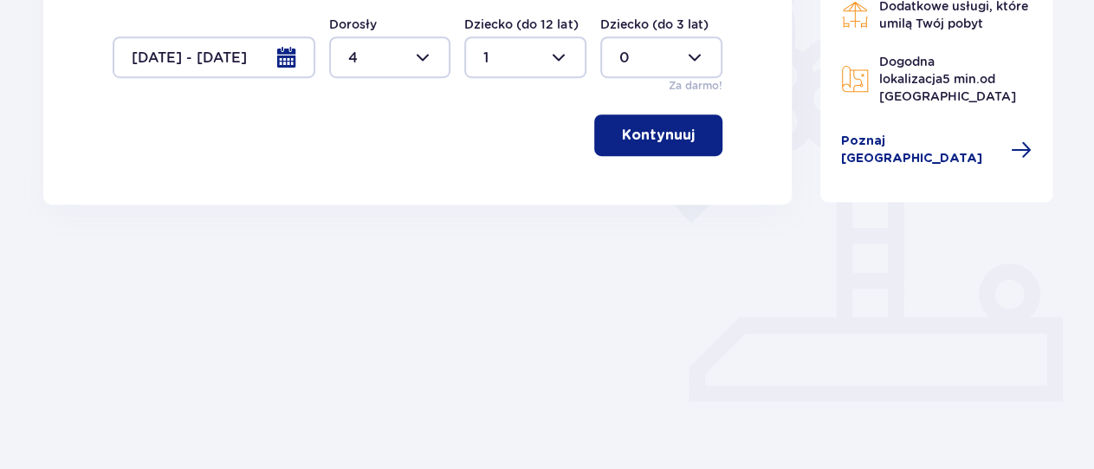
click at [657, 143] on p "Kontynuuj" at bounding box center [658, 135] width 73 height 19
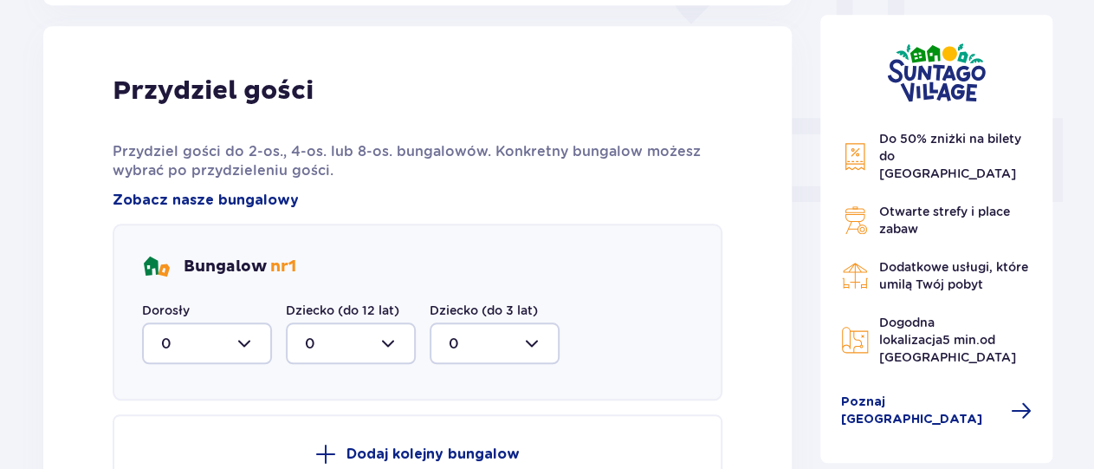
scroll to position [698, 0]
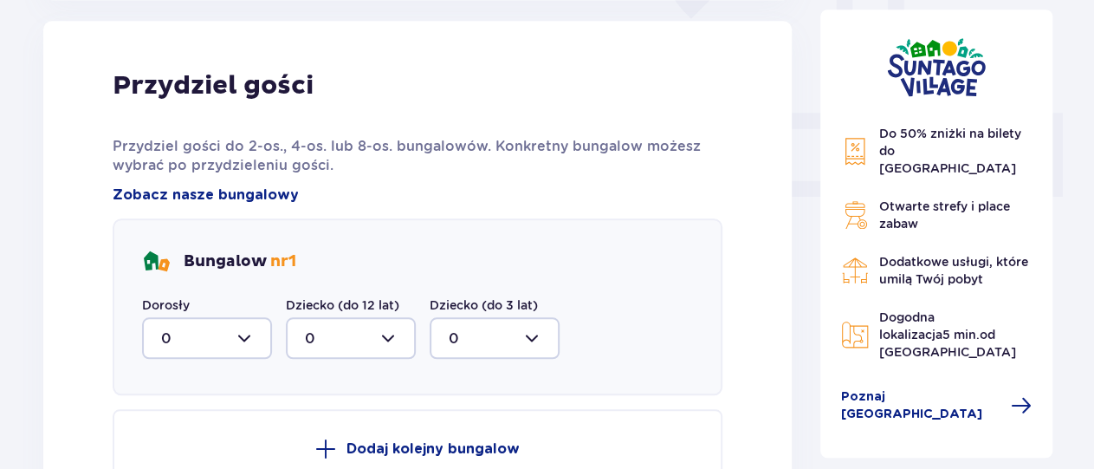
click at [256, 336] on div at bounding box center [207, 338] width 130 height 42
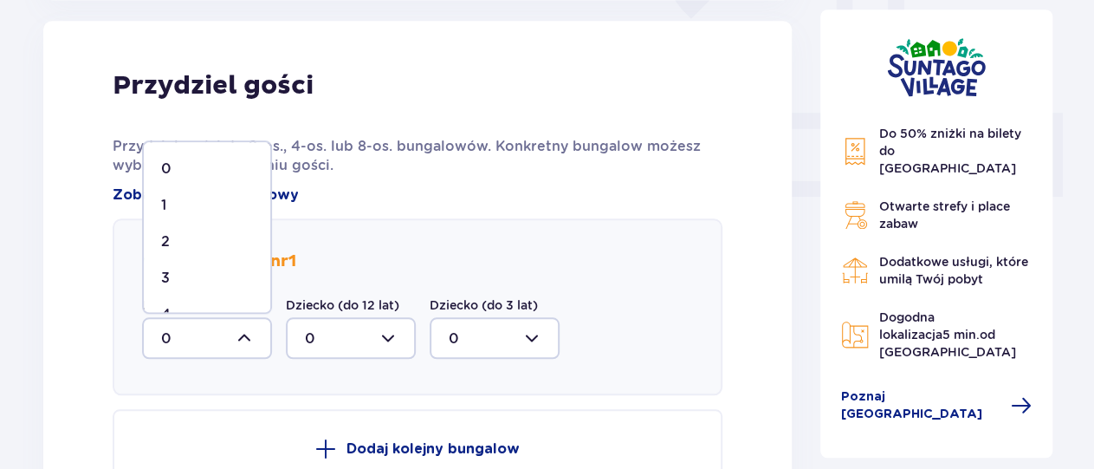
scroll to position [29, 0]
click at [182, 285] on div "4" at bounding box center [207, 285] width 92 height 19
type input "4"
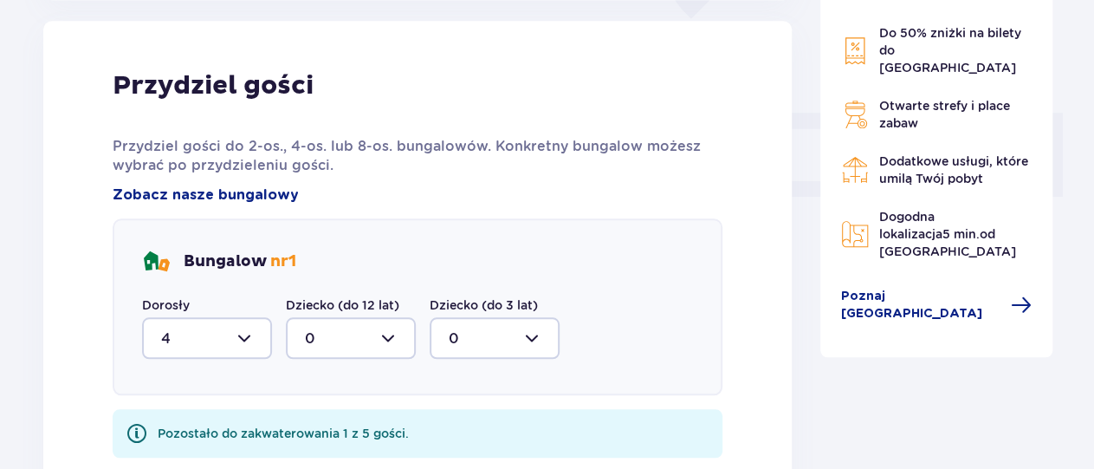
click at [394, 336] on div at bounding box center [351, 338] width 130 height 42
click at [306, 420] on p "1" at bounding box center [307, 427] width 5 height 19
type input "1"
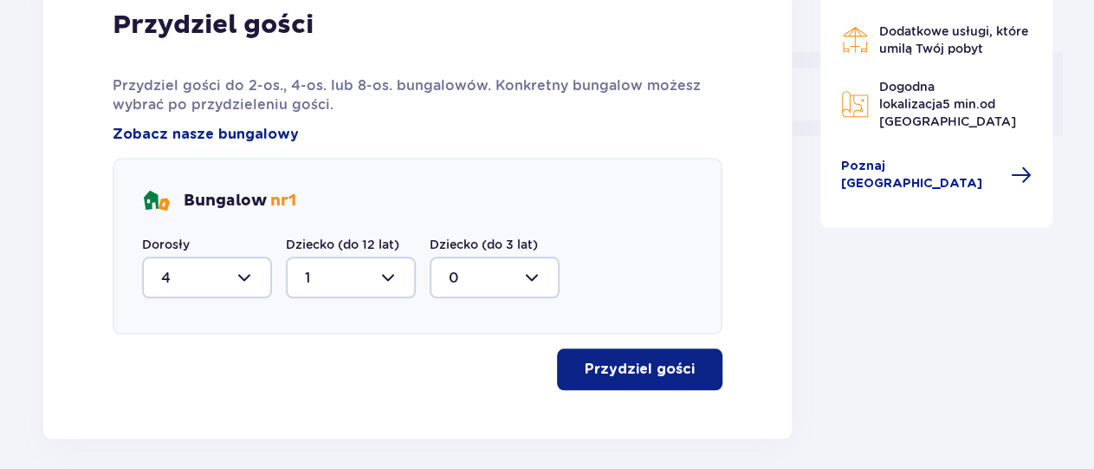
scroll to position [789, 0]
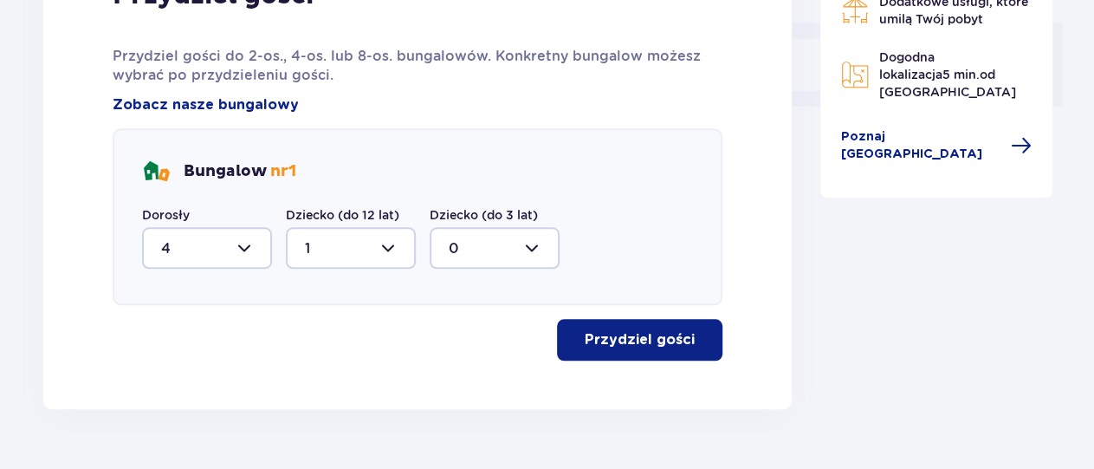
click at [639, 331] on p "Przydziel gości" at bounding box center [640, 339] width 110 height 19
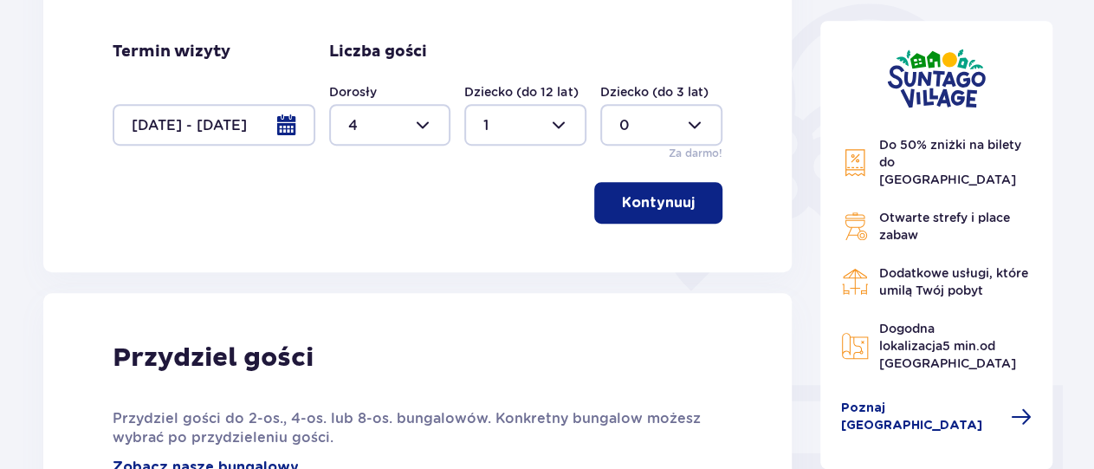
scroll to position [392, 0]
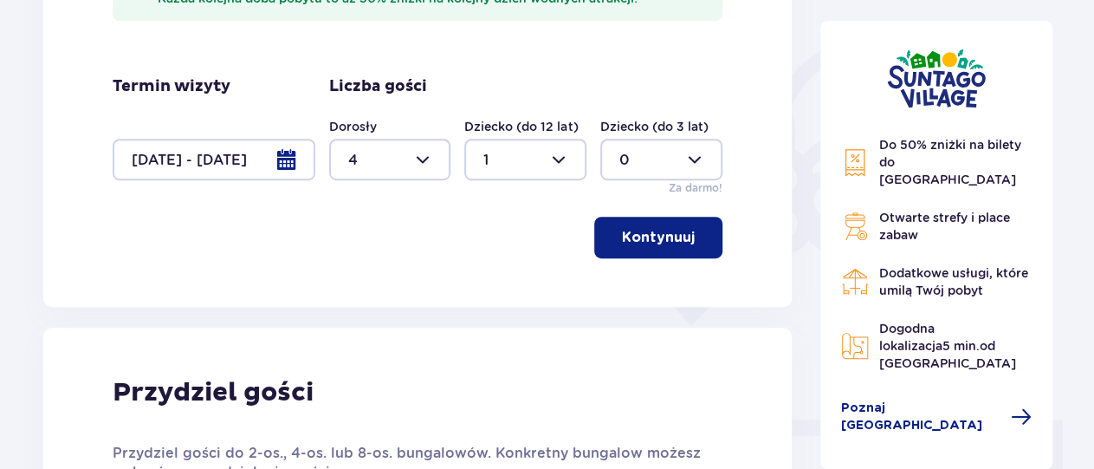
click at [422, 165] on div at bounding box center [390, 160] width 122 height 42
click at [355, 283] on p "2" at bounding box center [351, 285] width 9 height 19
type input "2"
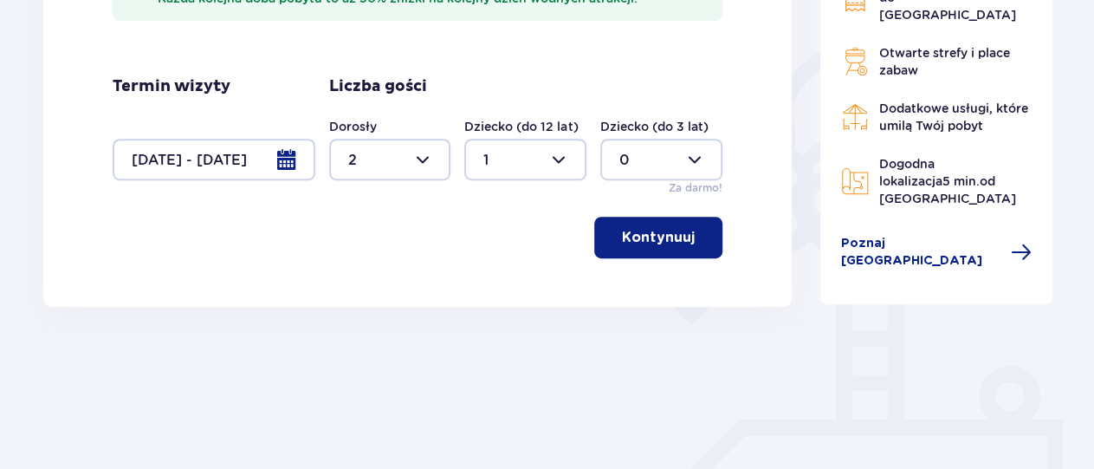
click at [659, 244] on p "Kontynuuj" at bounding box center [658, 237] width 73 height 19
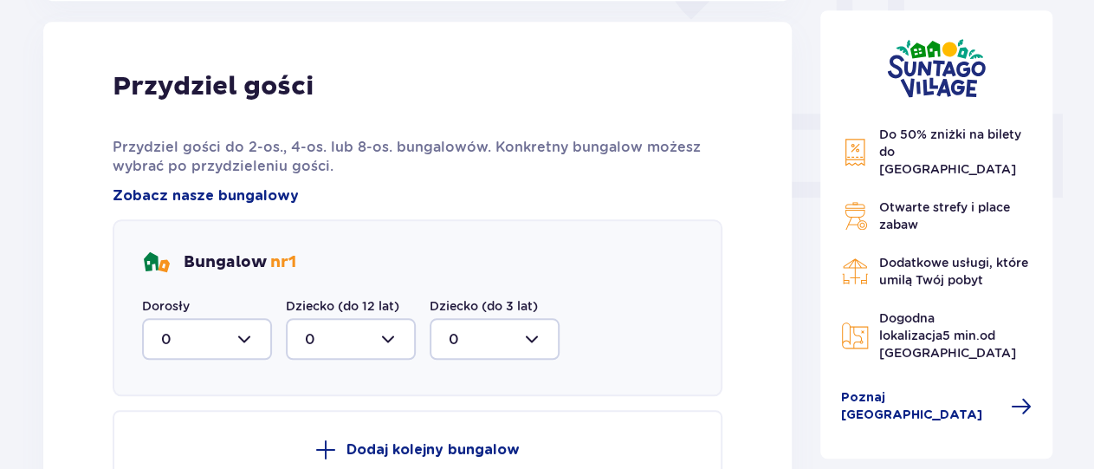
scroll to position [698, 0]
click at [244, 339] on div at bounding box center [207, 338] width 130 height 42
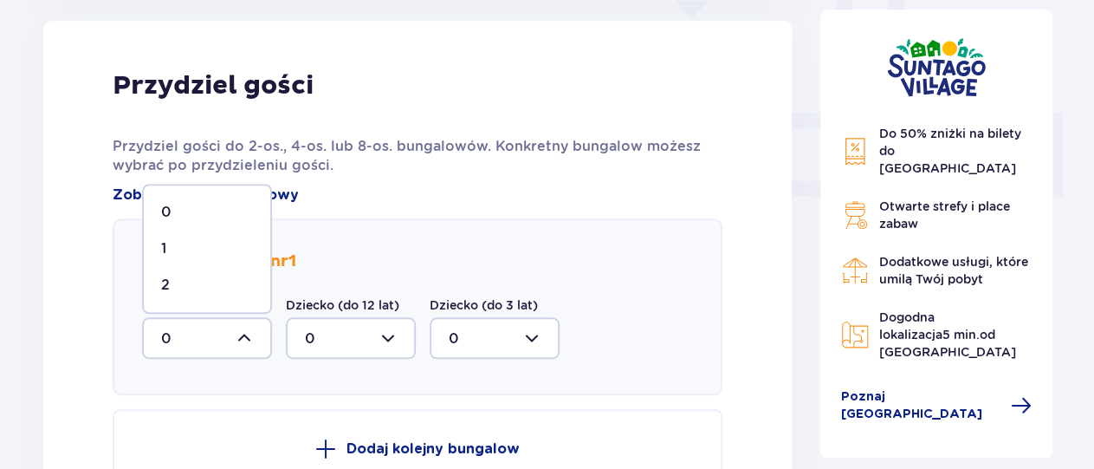
click at [176, 283] on div "2" at bounding box center [207, 285] width 92 height 19
type input "2"
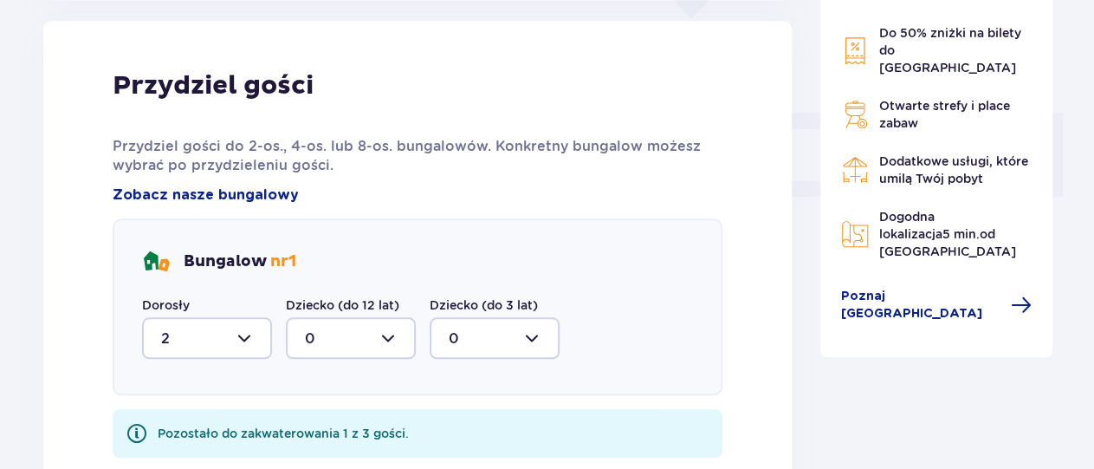
click at [393, 341] on div at bounding box center [351, 338] width 130 height 42
click at [315, 422] on div "1" at bounding box center [351, 427] width 92 height 19
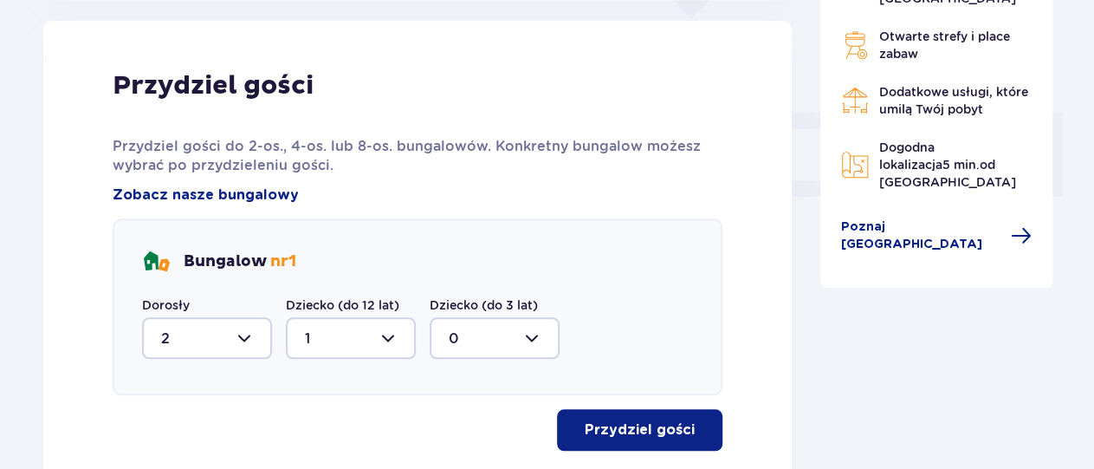
type input "1"
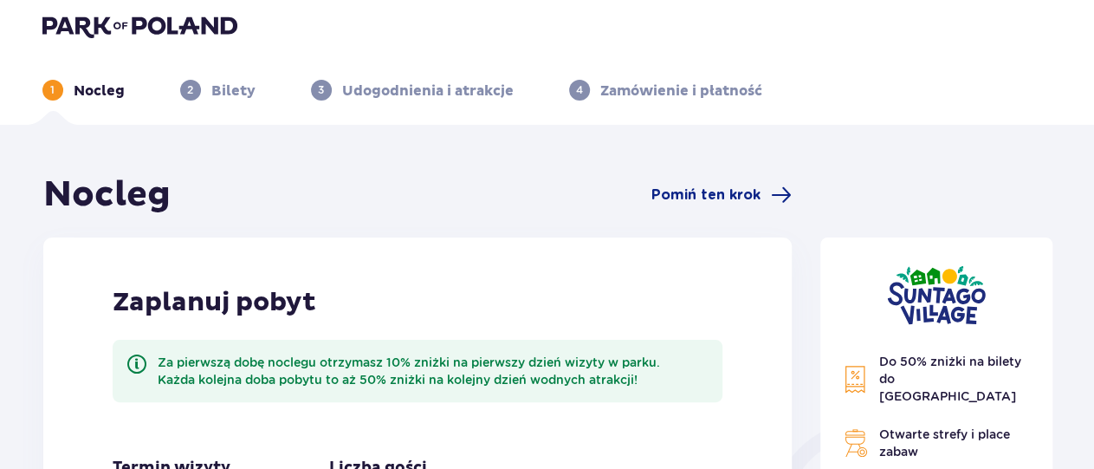
scroll to position [0, 0]
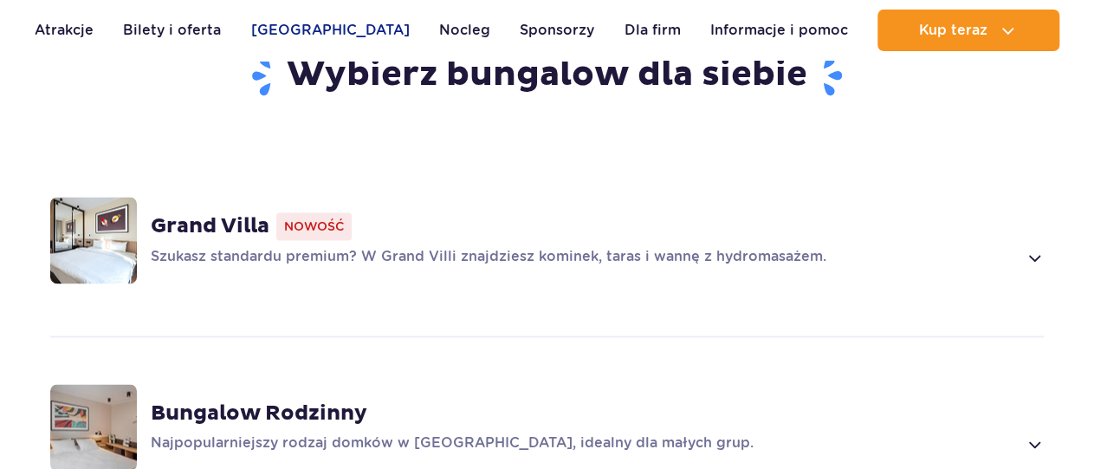
scroll to position [1172, 0]
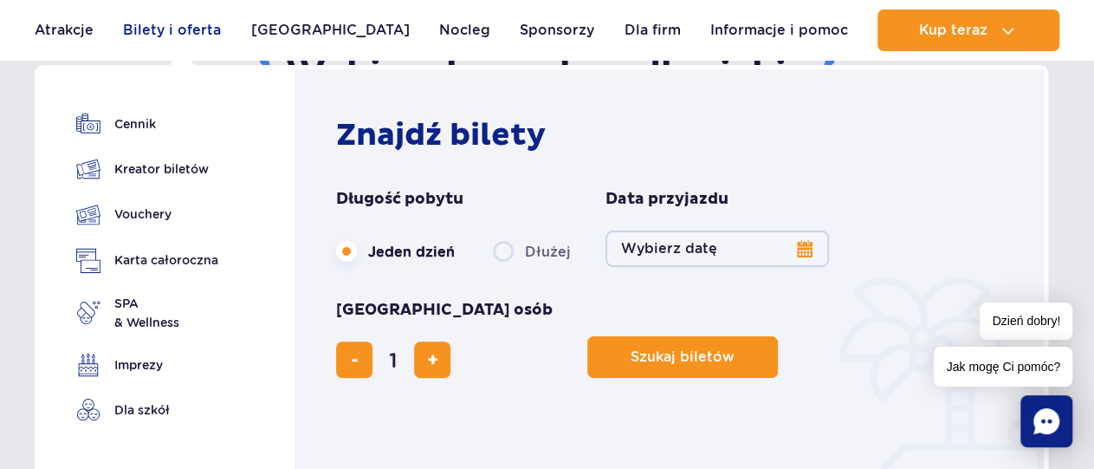
click at [166, 30] on link "Bilety i oferta" at bounding box center [172, 31] width 98 height 42
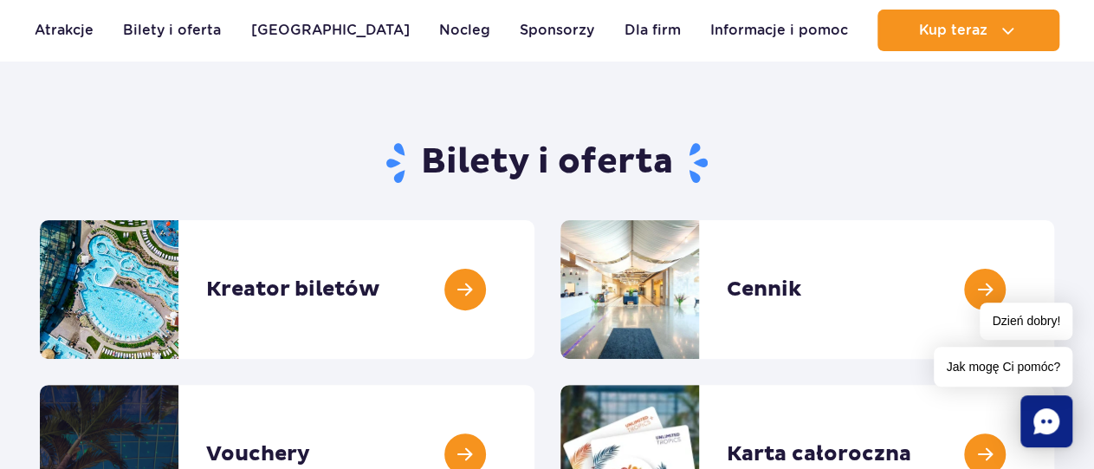
scroll to position [270, 0]
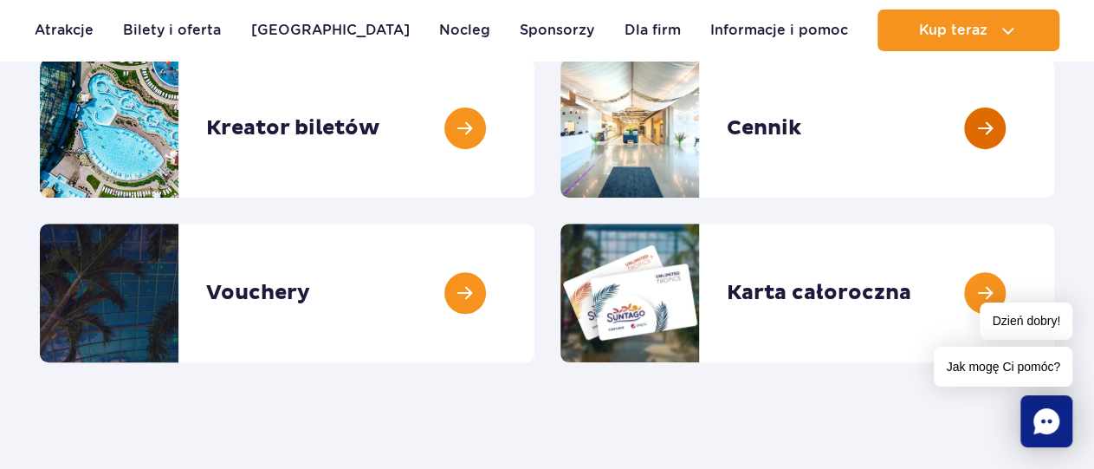
click at [1055, 131] on link at bounding box center [1055, 128] width 0 height 139
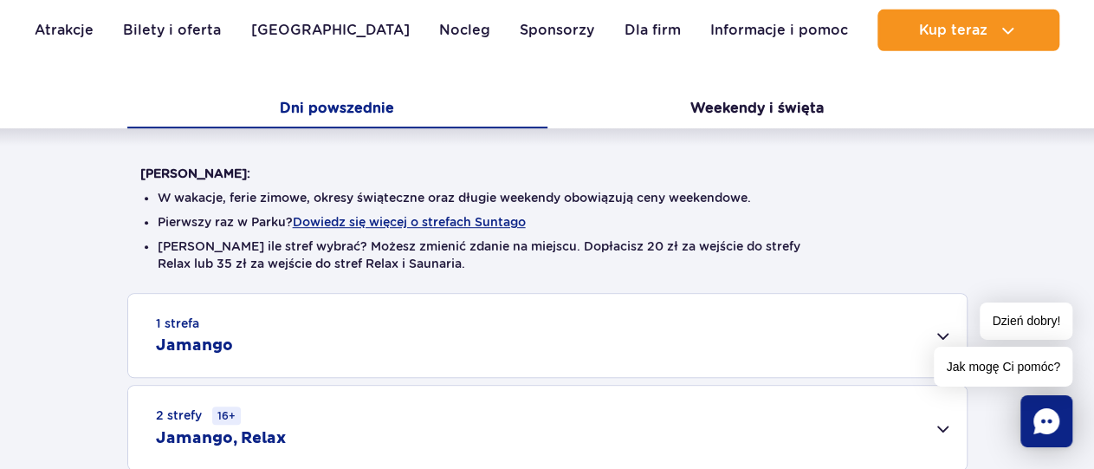
scroll to position [541, 0]
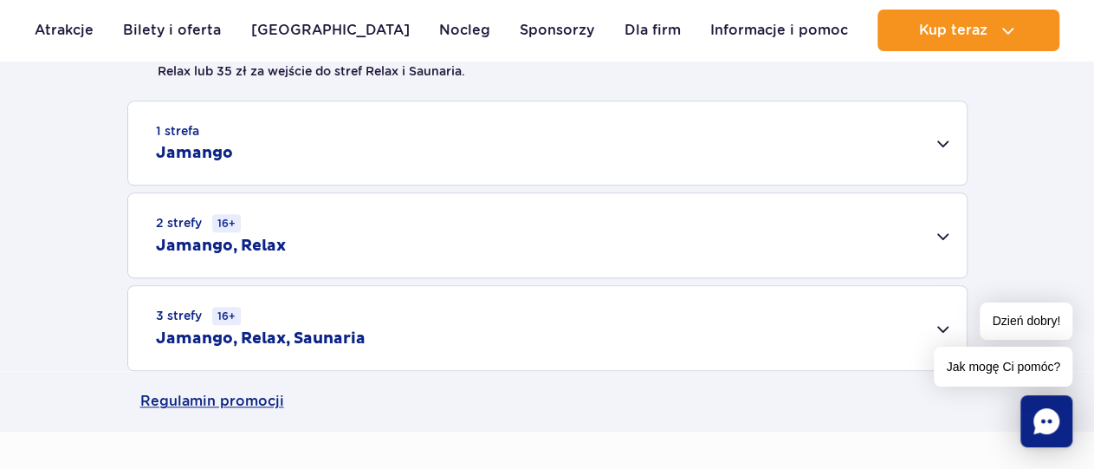
click at [944, 142] on div "1 strefa Jamango" at bounding box center [547, 142] width 839 height 83
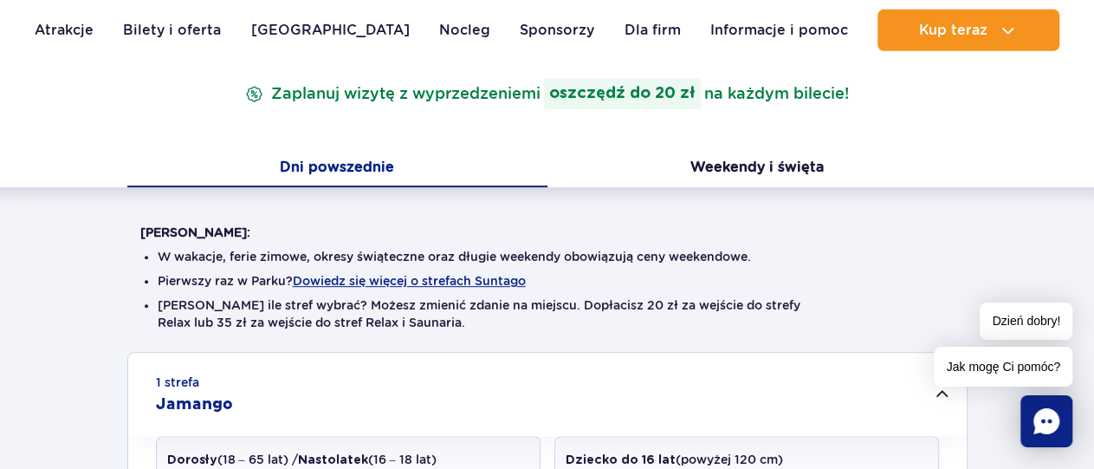
scroll to position [180, 0]
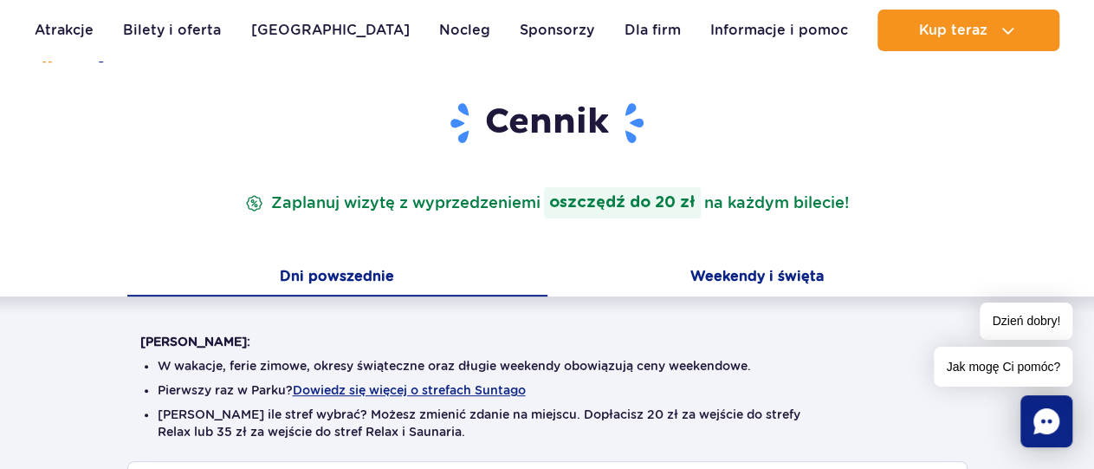
click at [770, 280] on button "Weekendy i święta" at bounding box center [758, 278] width 420 height 36
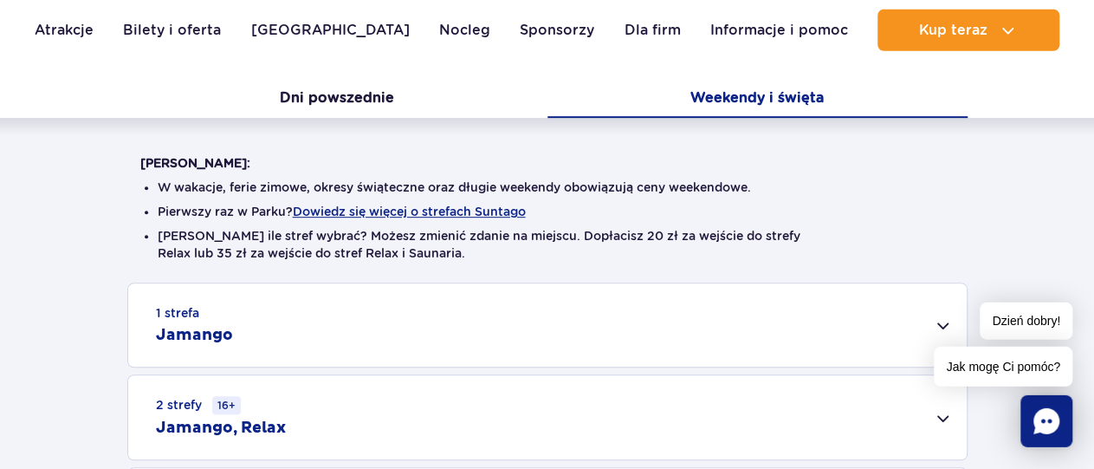
scroll to position [360, 0]
click at [945, 328] on div "Dzień dobry! Jak mogę Ci pomóc?" at bounding box center [1003, 344] width 139 height 84
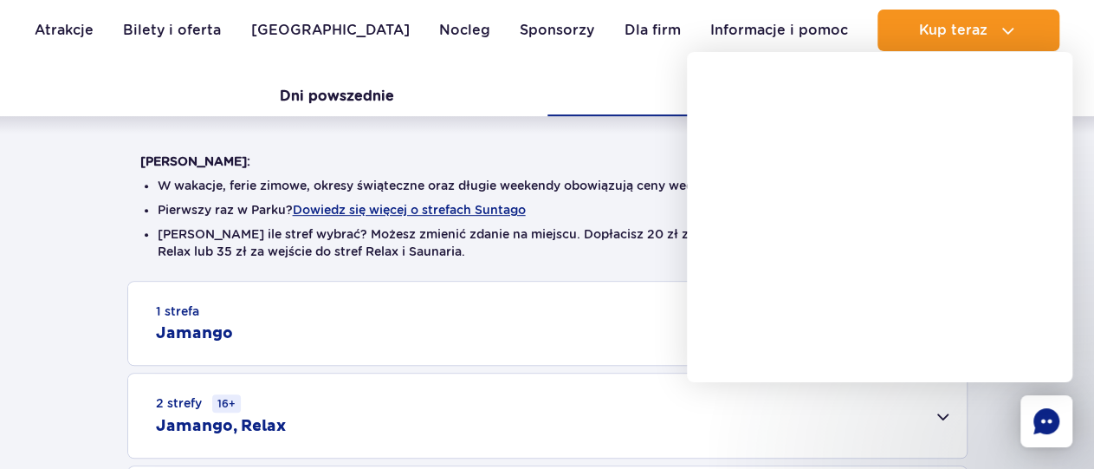
click at [420, 332] on div "1 strefa Jamango" at bounding box center [547, 323] width 839 height 83
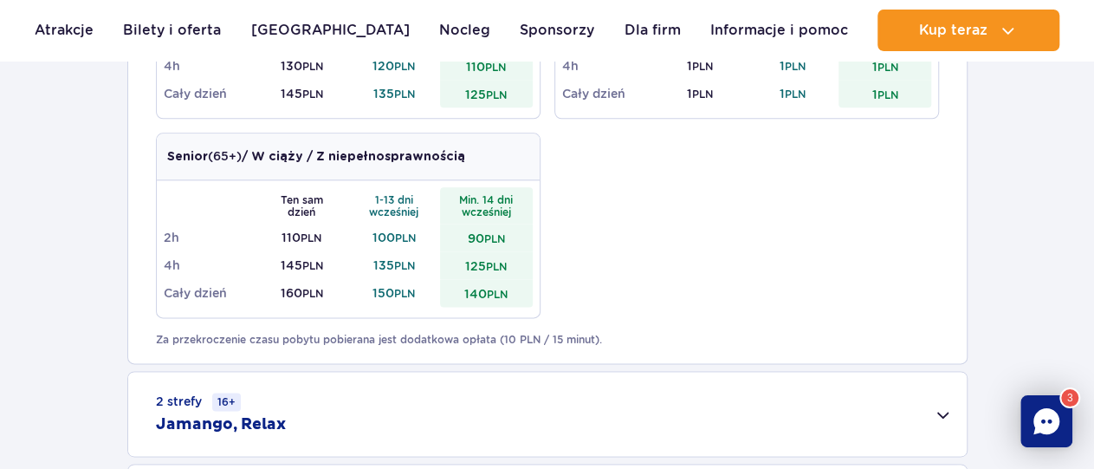
scroll to position [1262, 0]
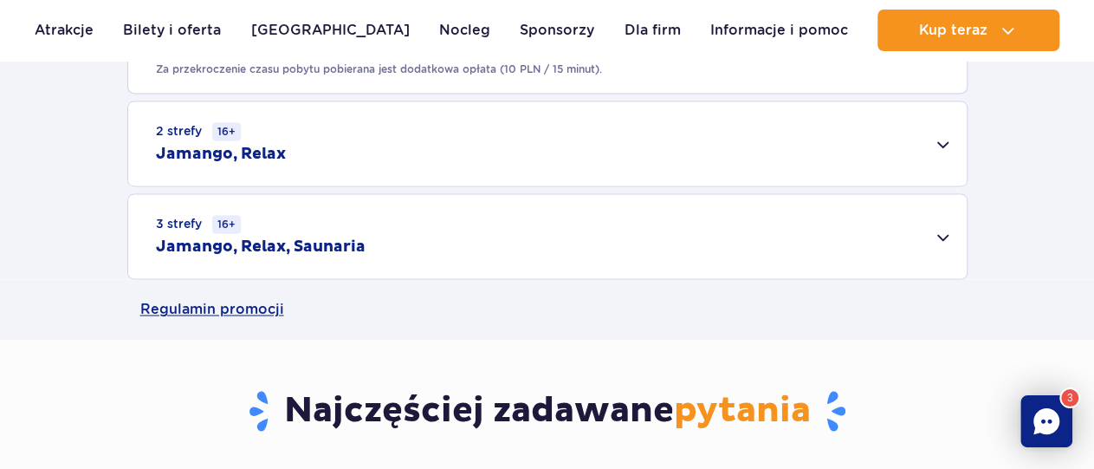
click at [948, 148] on div "2 strefy 16+ Jamango, Relax" at bounding box center [547, 143] width 839 height 84
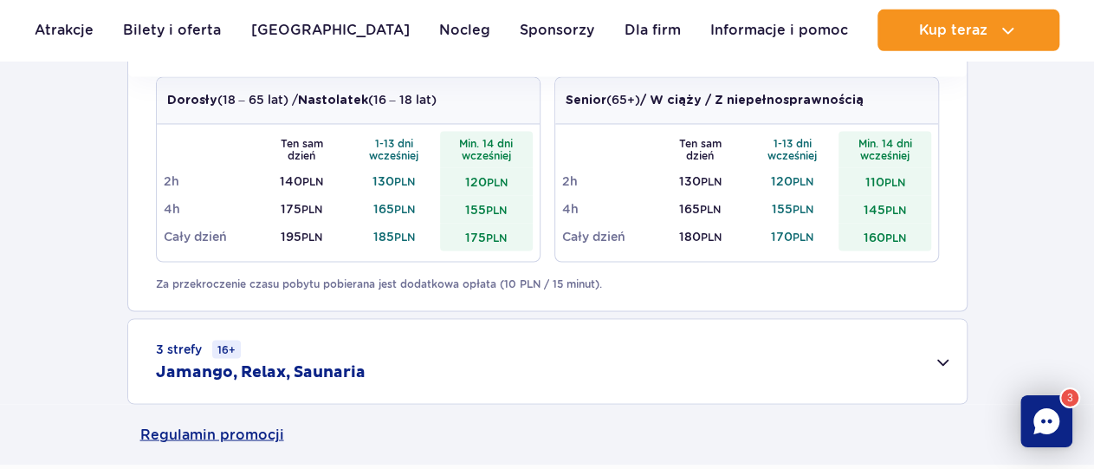
scroll to position [1352, 0]
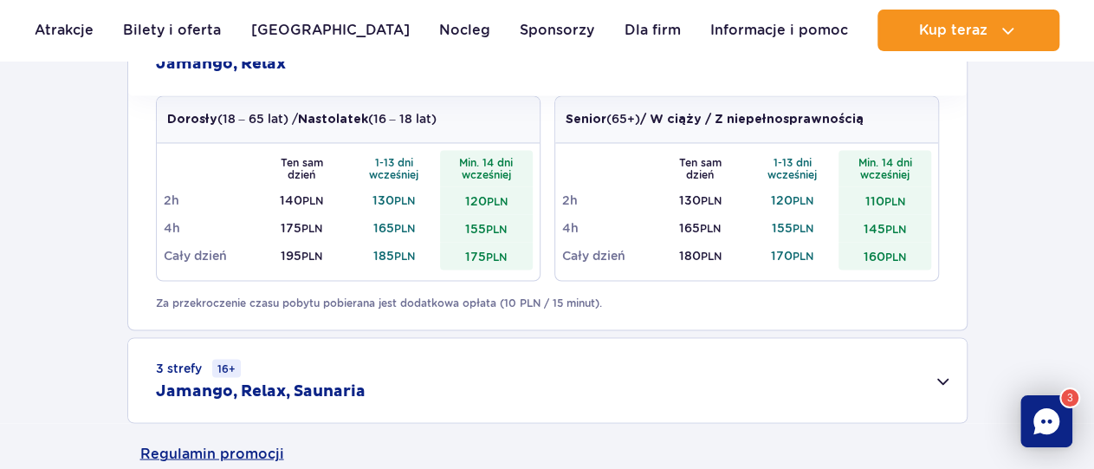
click at [949, 382] on div "3 strefy 16+ Jamango, Relax, Saunaria" at bounding box center [547, 380] width 839 height 84
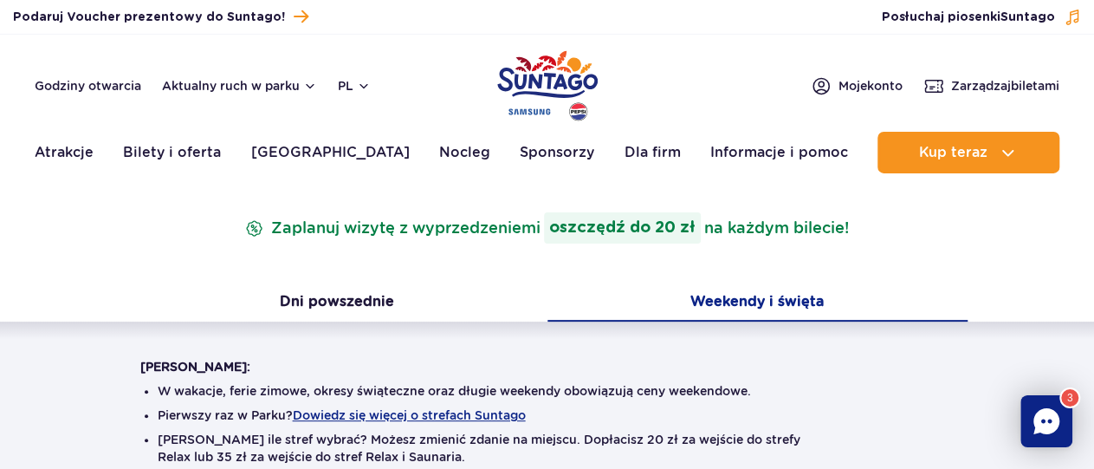
scroll to position [0, 0]
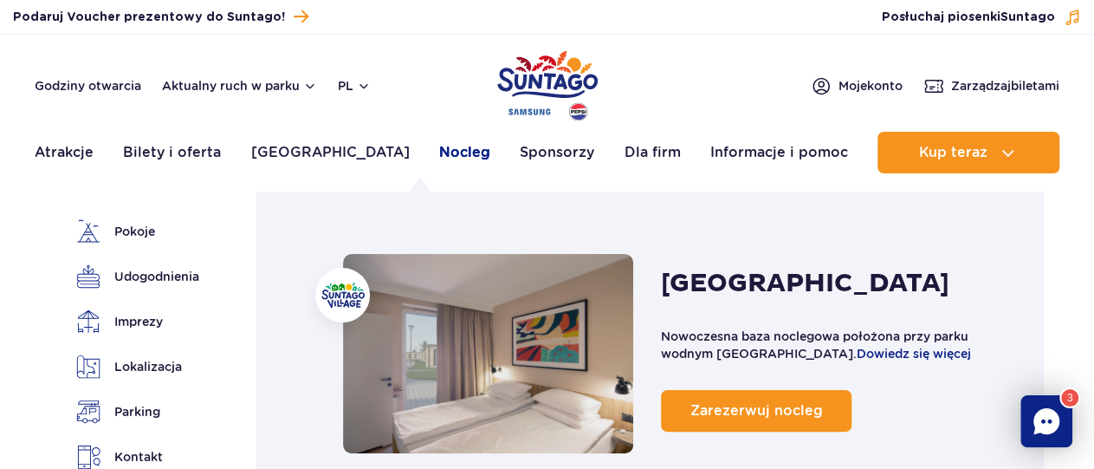
click at [439, 159] on link "Nocleg" at bounding box center [464, 153] width 51 height 42
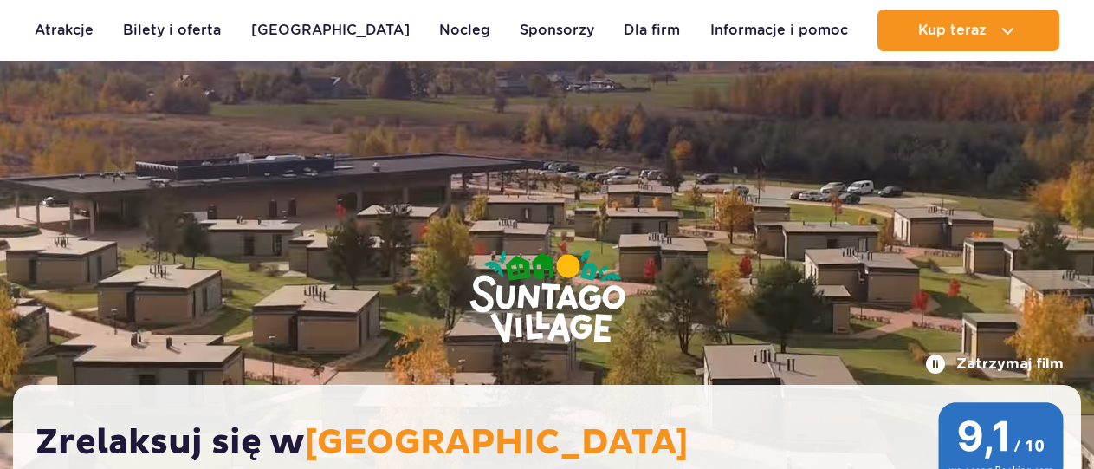
scroll to position [631, 0]
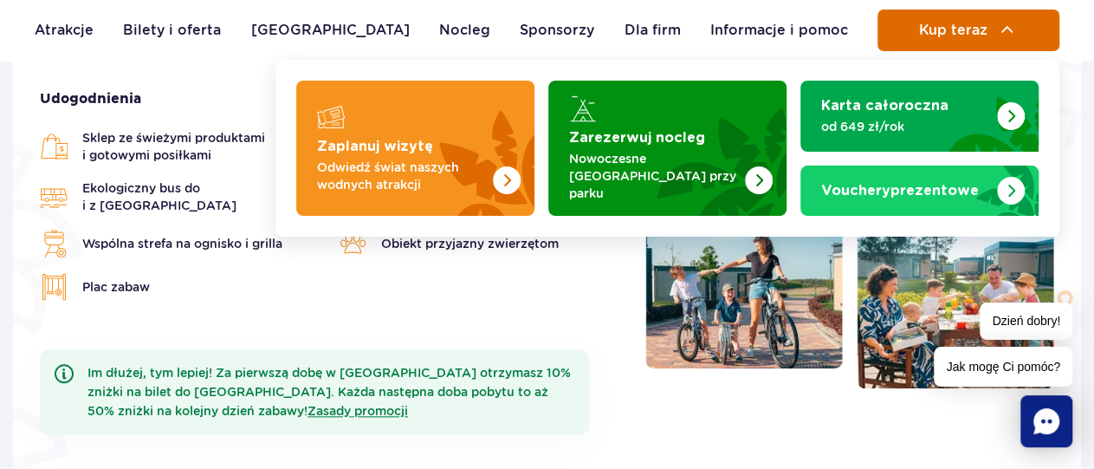
click at [945, 30] on span "Kup teraz" at bounding box center [953, 31] width 68 height 16
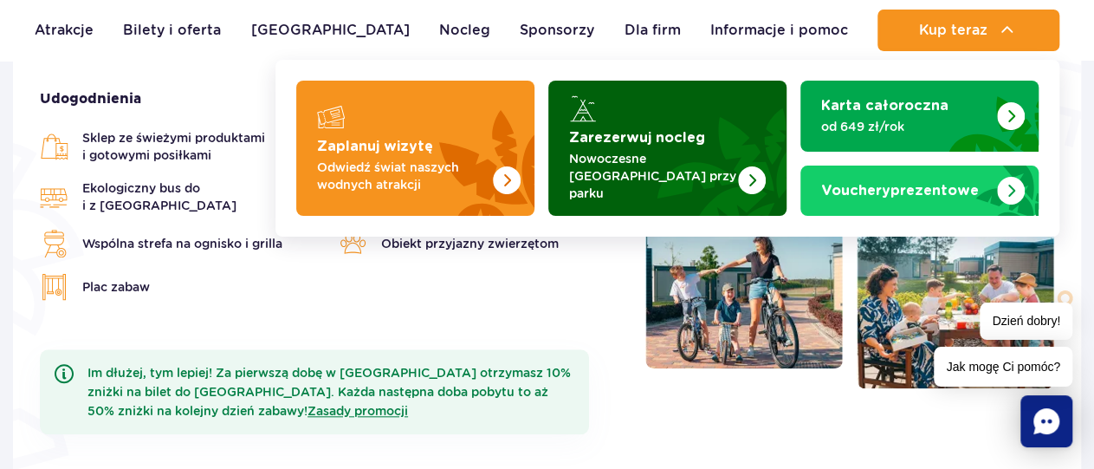
click at [637, 159] on p "Nowoczesne [GEOGRAPHIC_DATA] przy parku" at bounding box center [653, 176] width 169 height 52
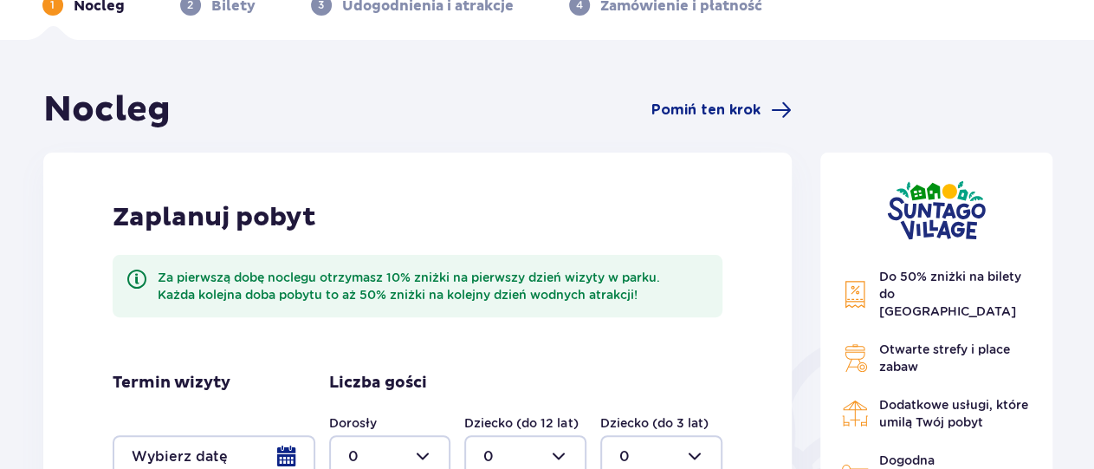
scroll to position [270, 0]
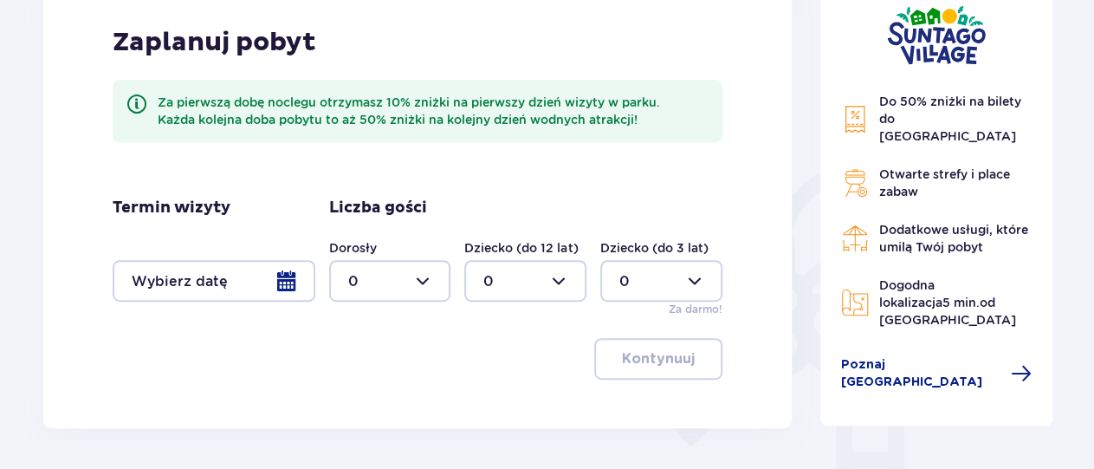
click at [294, 273] on div at bounding box center [214, 281] width 203 height 42
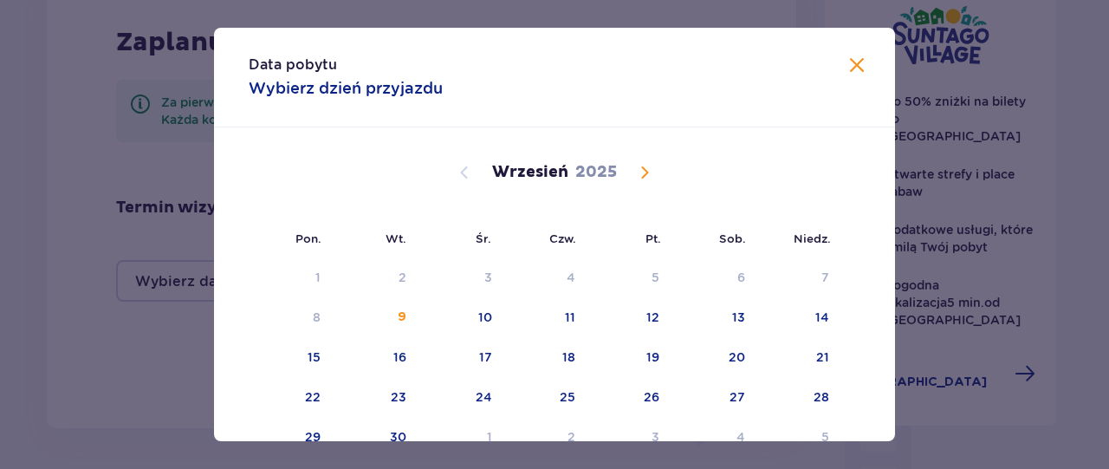
click at [639, 168] on span "Calendar" at bounding box center [644, 172] width 21 height 21
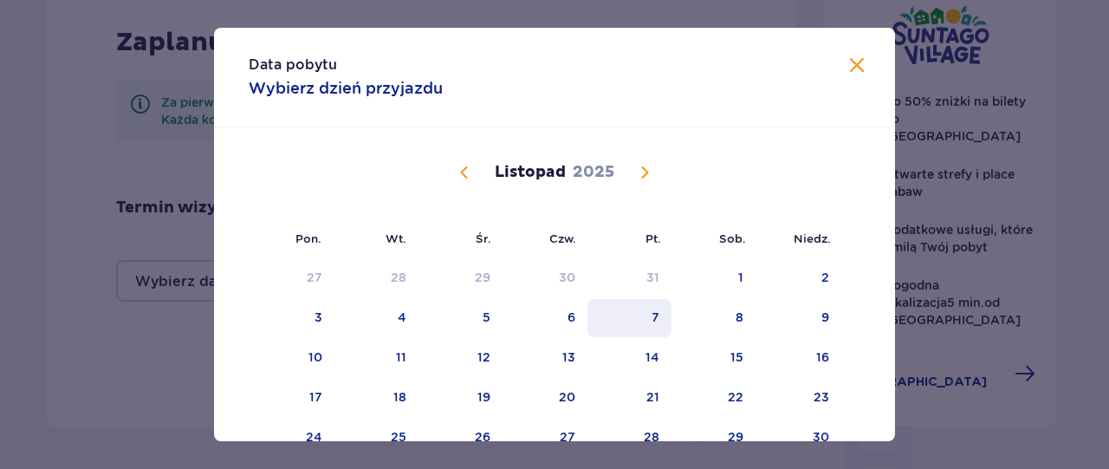
click at [652, 317] on div "7" at bounding box center [656, 316] width 8 height 17
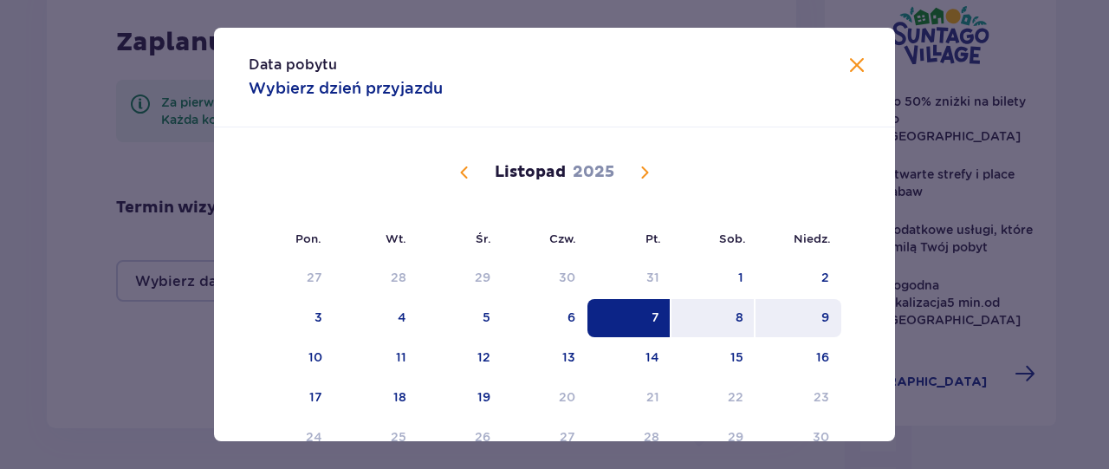
click at [827, 320] on div "9" at bounding box center [799, 318] width 86 height 38
type input "[DATE] - [DATE]"
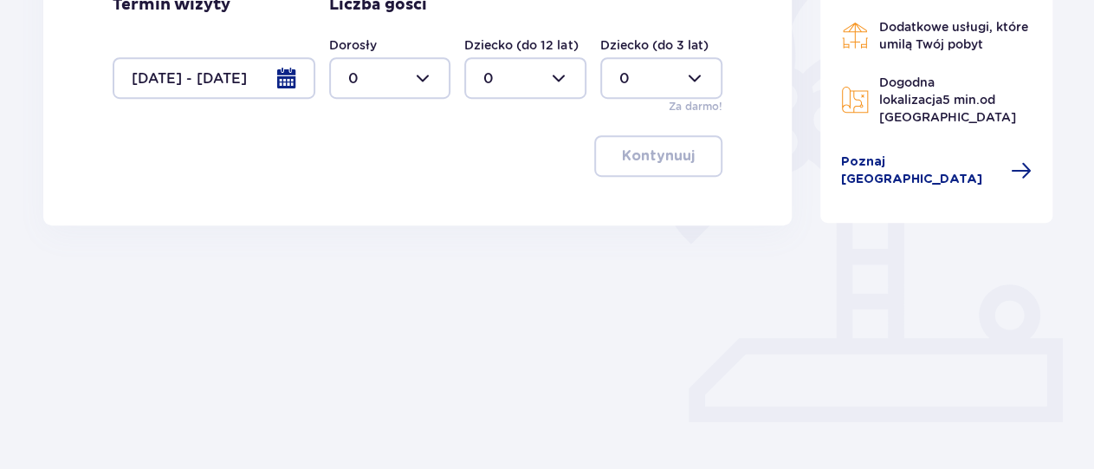
scroll to position [494, 0]
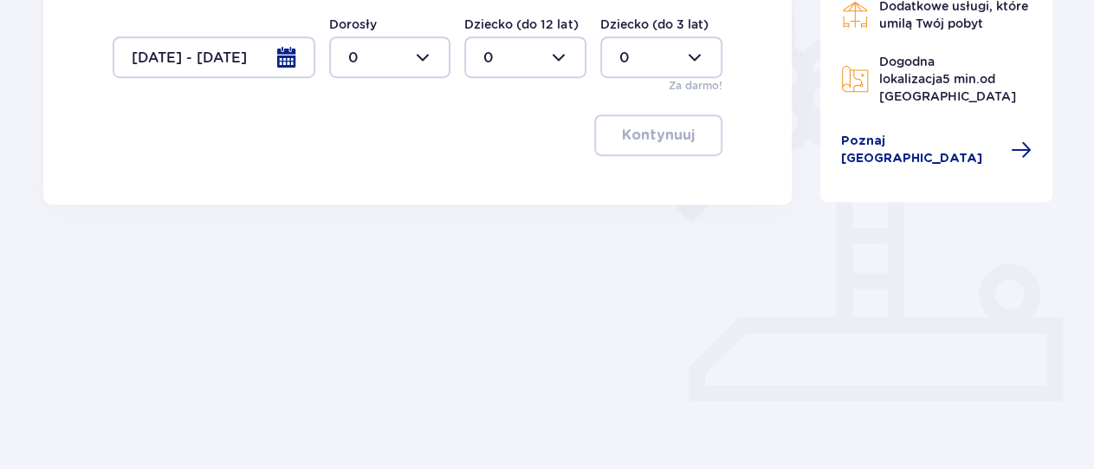
click at [429, 58] on div at bounding box center [390, 57] width 122 height 42
click at [363, 247] on div "4" at bounding box center [389, 255] width 84 height 19
type input "4"
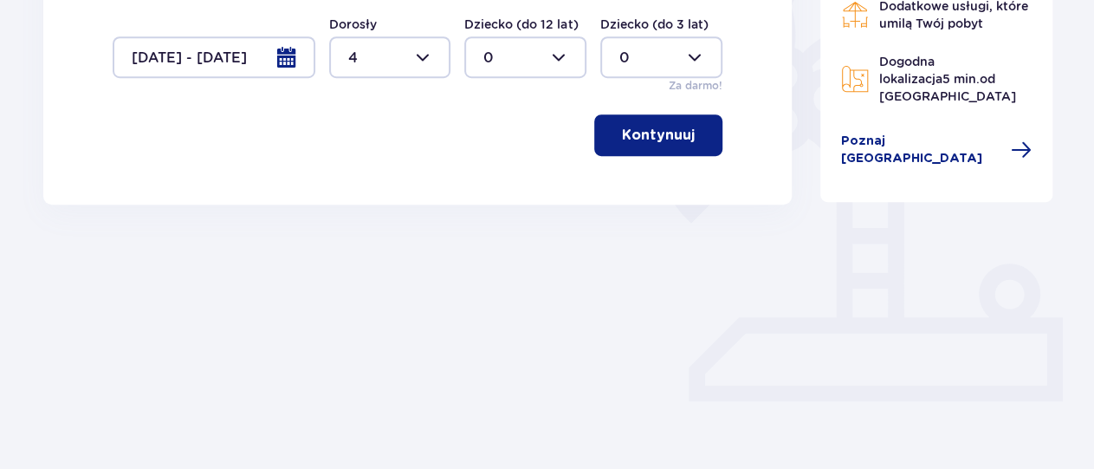
click at [556, 51] on div at bounding box center [525, 57] width 122 height 42
click at [488, 146] on p "1" at bounding box center [486, 146] width 5 height 19
type input "1"
click at [640, 136] on p "Kontynuuj" at bounding box center [658, 135] width 73 height 19
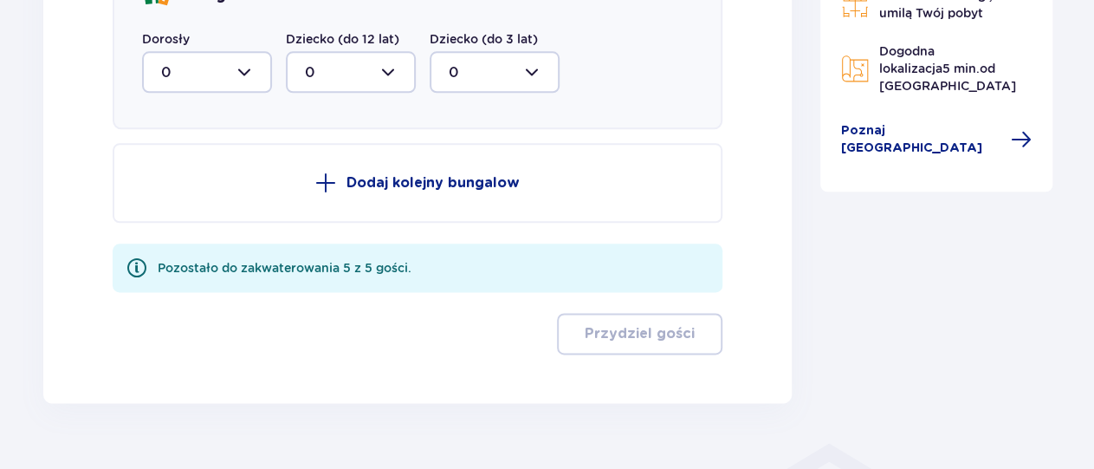
scroll to position [969, 0]
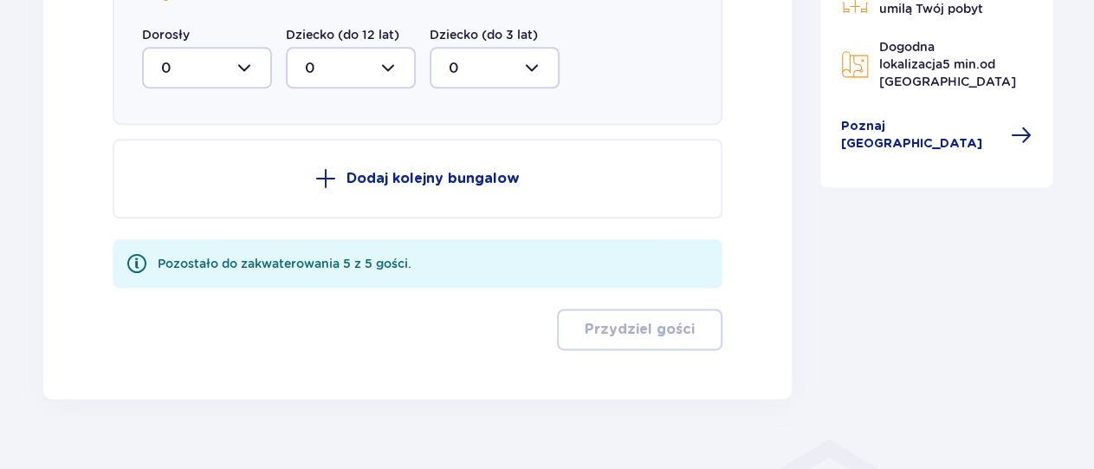
click at [238, 70] on div at bounding box center [207, 68] width 130 height 42
drag, startPoint x: 176, startPoint y: 241, endPoint x: 268, endPoint y: 152, distance: 128.1
click at [179, 236] on div "4" at bounding box center [207, 236] width 92 height 19
type input "4"
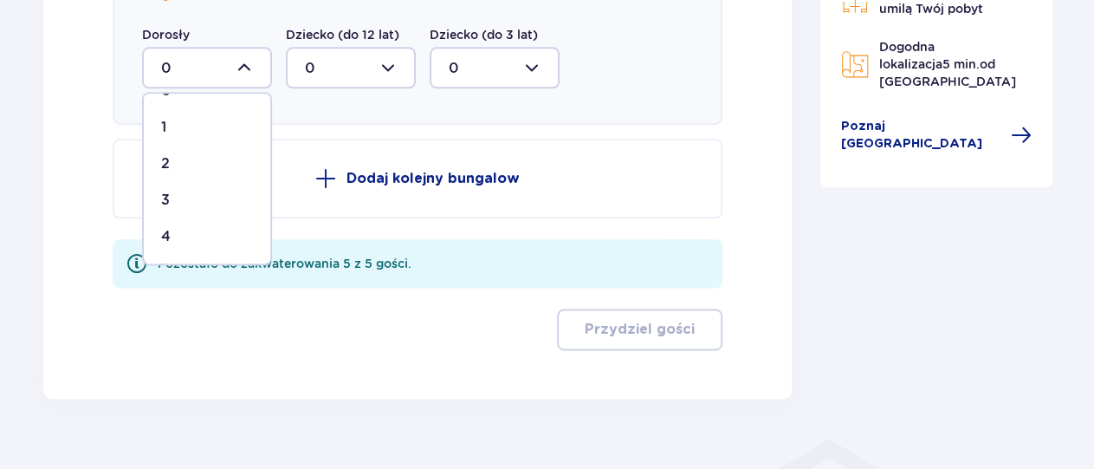
scroll to position [901, 0]
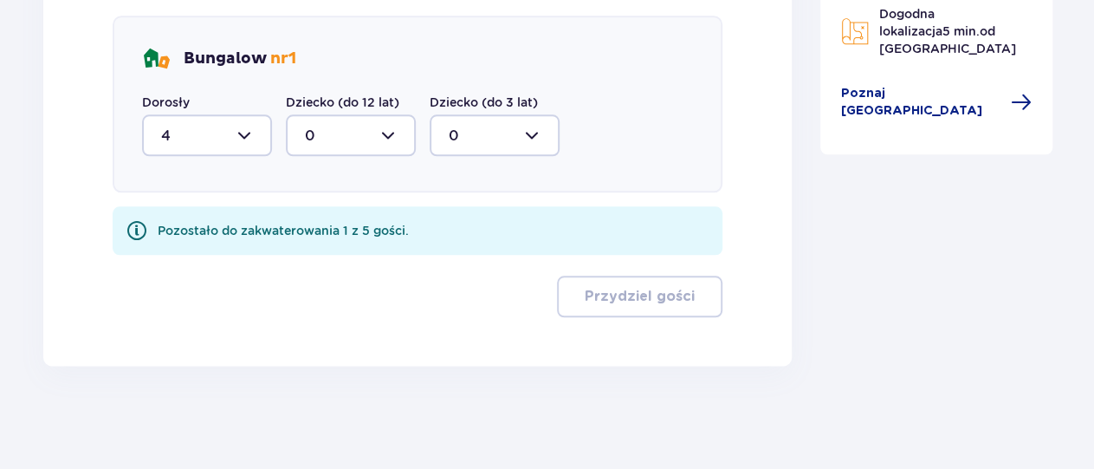
click at [318, 138] on div at bounding box center [351, 135] width 130 height 42
click at [311, 216] on div "1" at bounding box center [351, 224] width 92 height 19
type input "1"
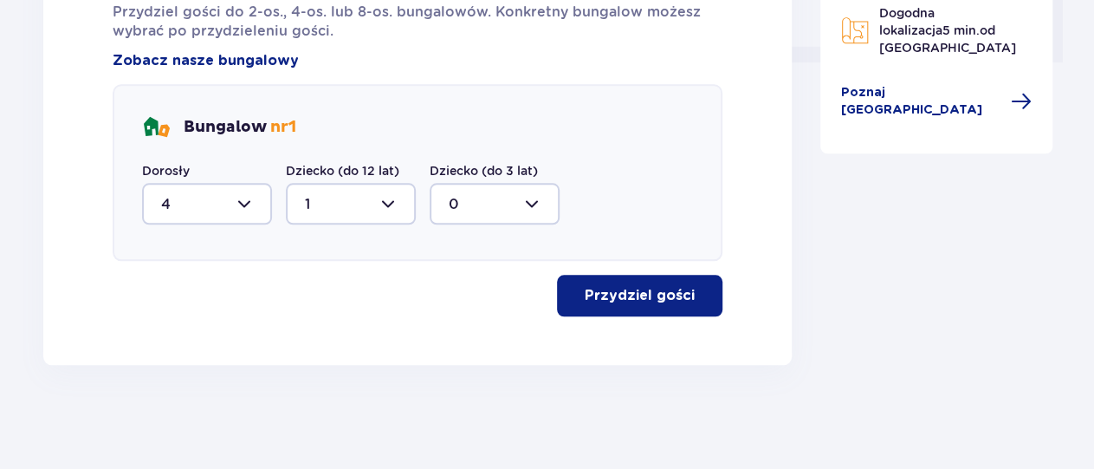
scroll to position [832, 0]
drag, startPoint x: 659, startPoint y: 301, endPoint x: 702, endPoint y: 289, distance: 44.2
click at [659, 301] on p "Przydziel gości" at bounding box center [640, 296] width 110 height 19
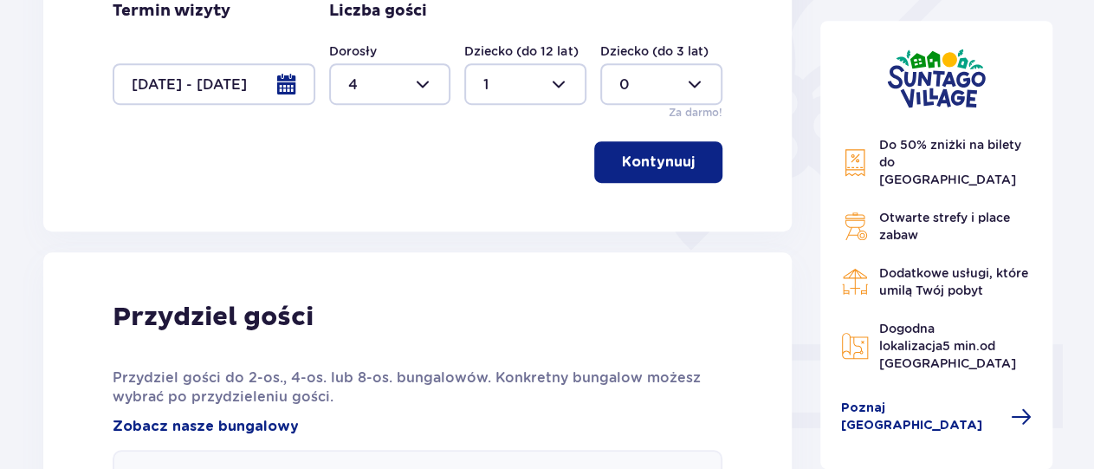
scroll to position [482, 0]
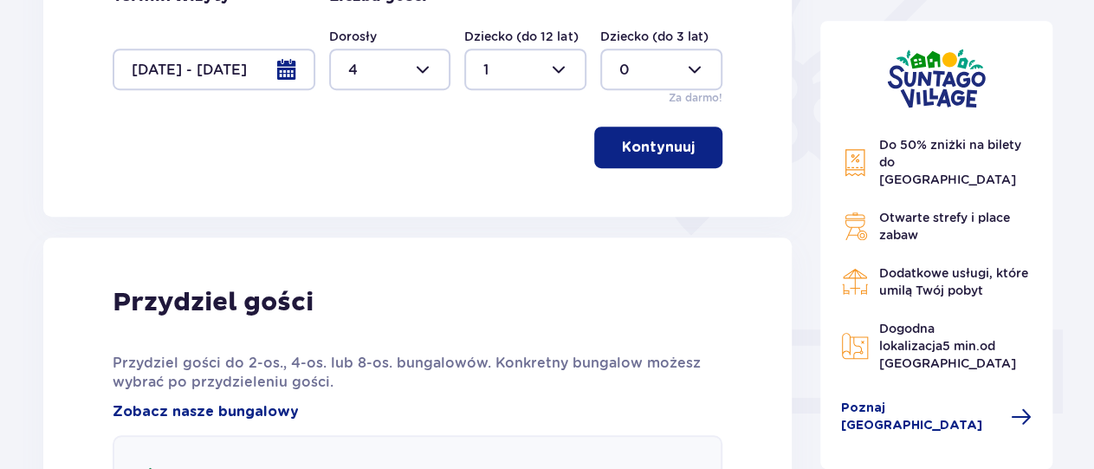
click at [431, 68] on div at bounding box center [390, 70] width 122 height 42
click at [420, 70] on div at bounding box center [390, 70] width 122 height 42
click at [353, 192] on p "2" at bounding box center [351, 194] width 9 height 19
type input "2"
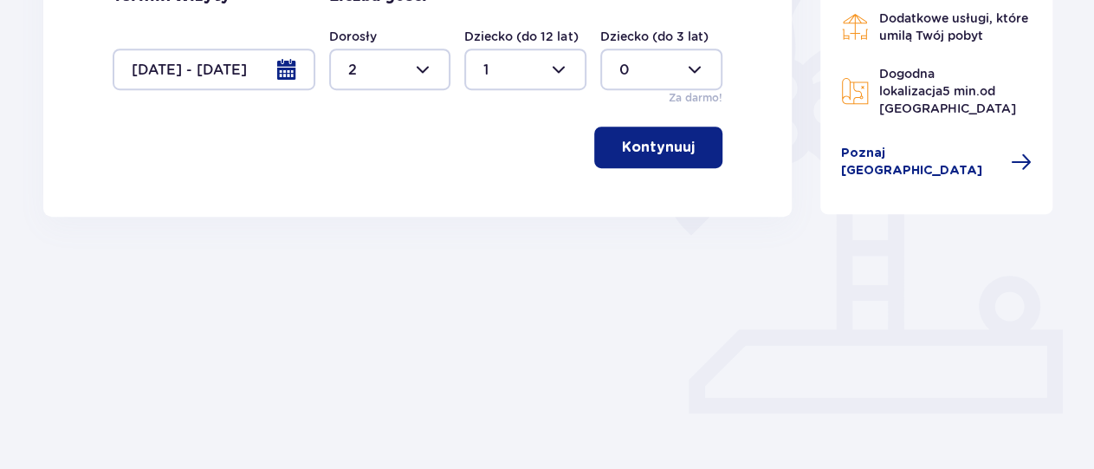
click at [640, 147] on p "Kontynuuj" at bounding box center [658, 147] width 73 height 19
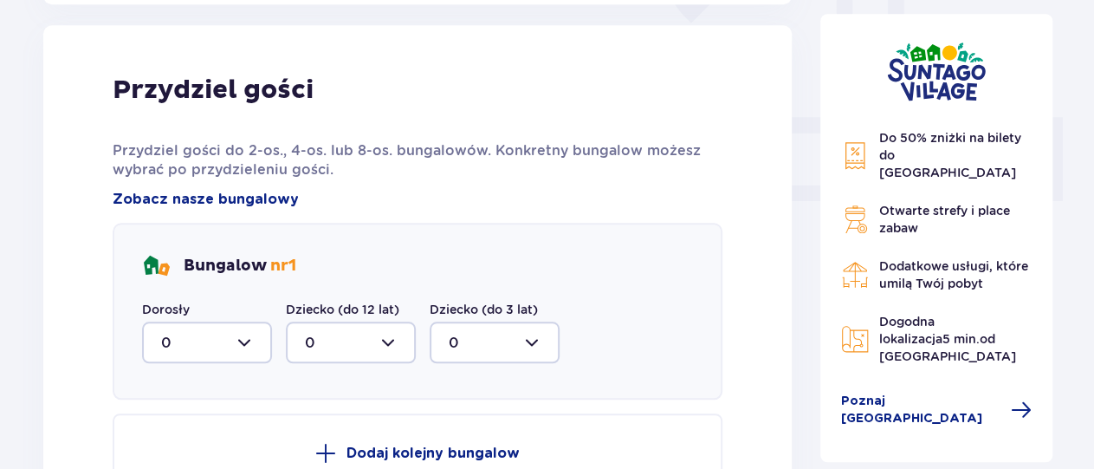
scroll to position [698, 0]
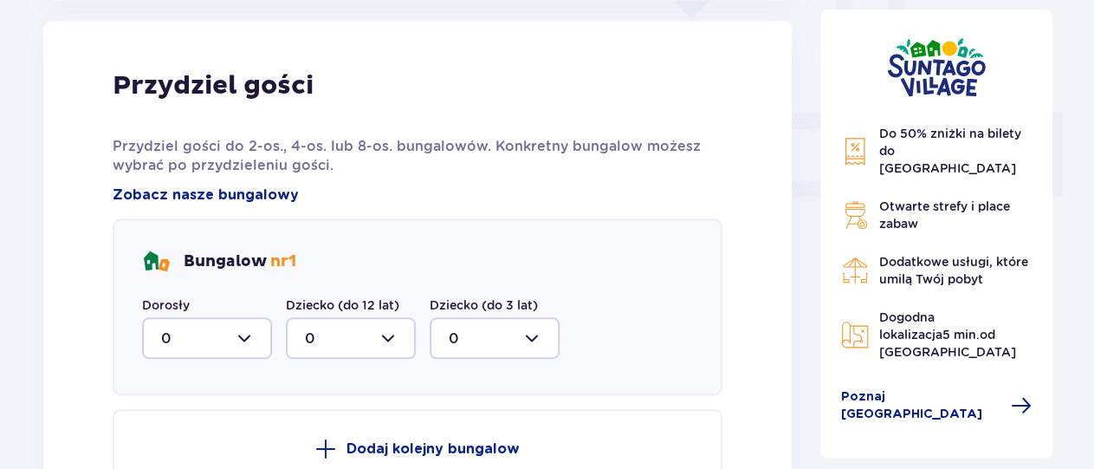
click at [247, 341] on div at bounding box center [207, 338] width 130 height 42
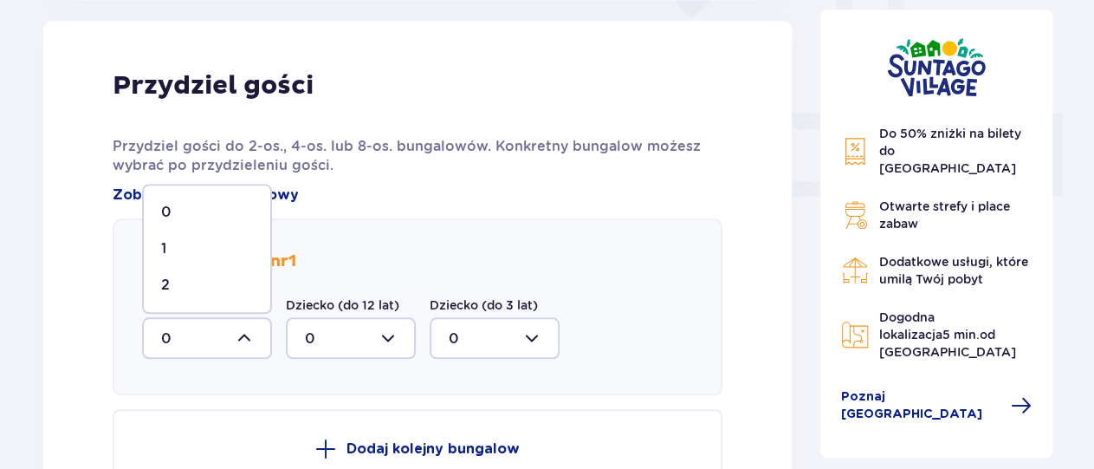
click at [176, 289] on div "2" at bounding box center [207, 285] width 92 height 19
type input "2"
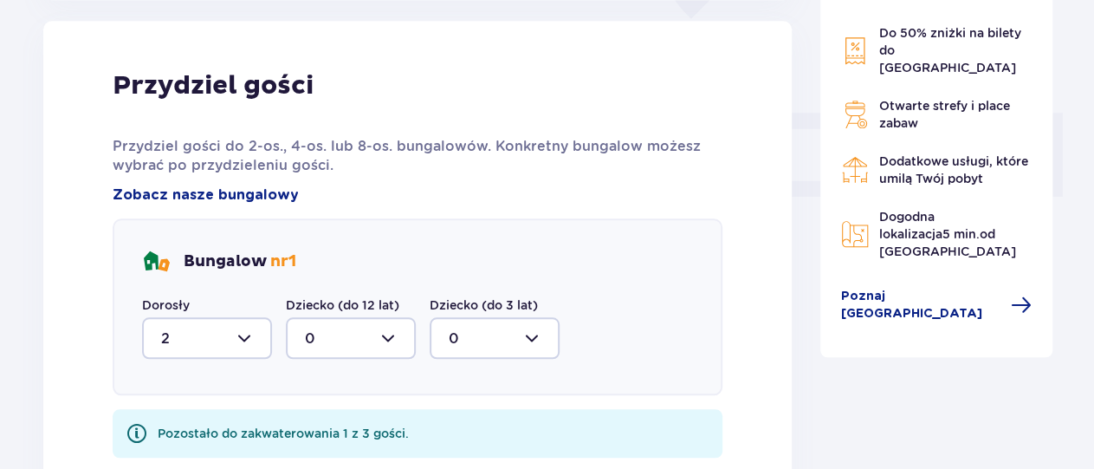
click at [388, 344] on div at bounding box center [351, 338] width 130 height 42
click at [311, 431] on div "1" at bounding box center [351, 427] width 92 height 19
type input "1"
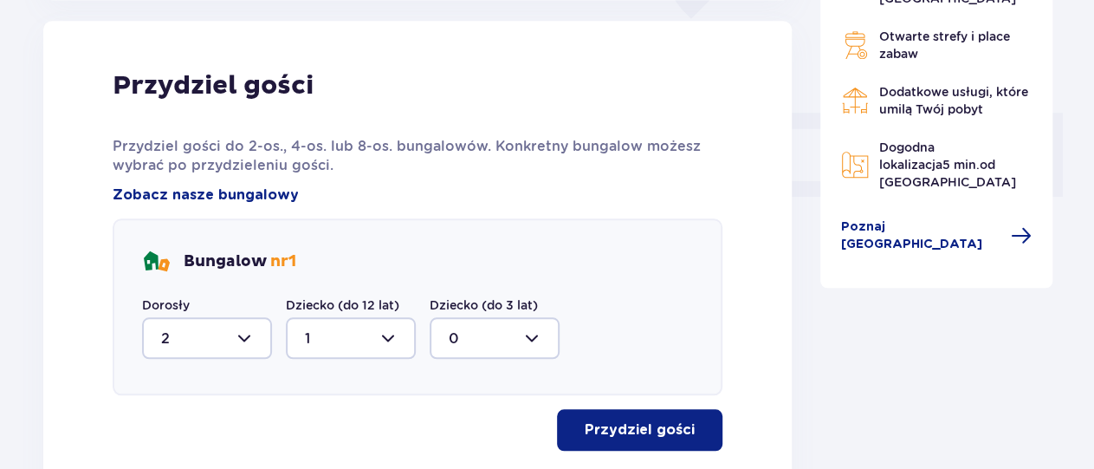
click at [523, 344] on div at bounding box center [495, 338] width 130 height 42
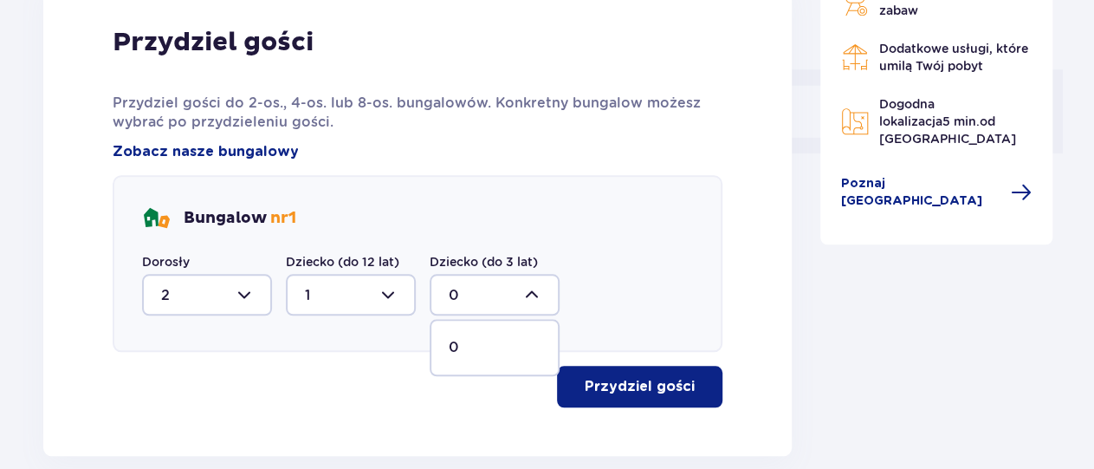
scroll to position [789, 0]
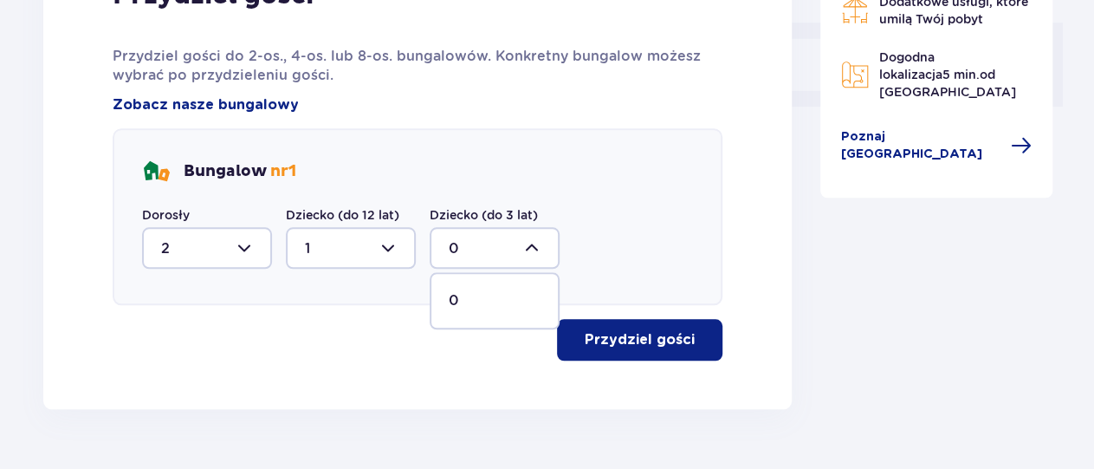
click at [650, 341] on p "Przydziel gości" at bounding box center [640, 339] width 110 height 19
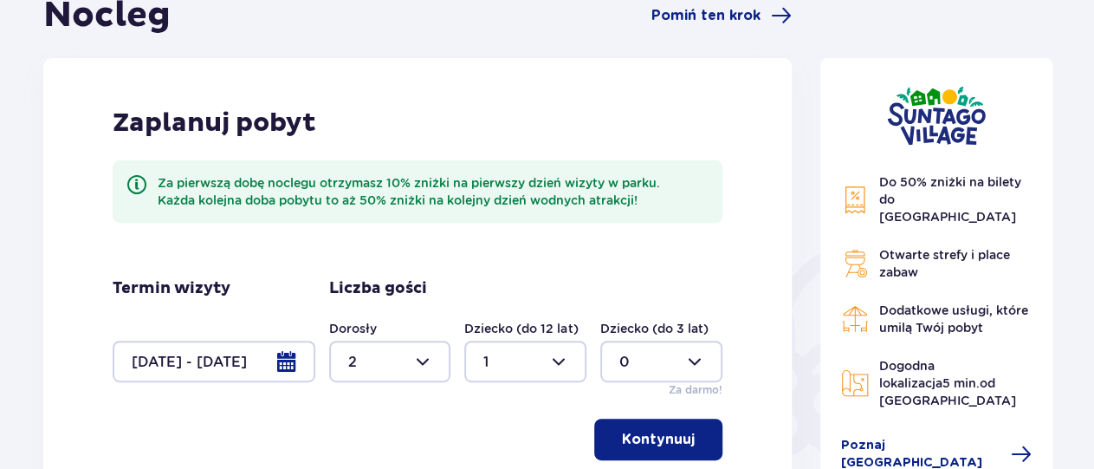
scroll to position [116, 0]
